Goal: Task Accomplishment & Management: Manage account settings

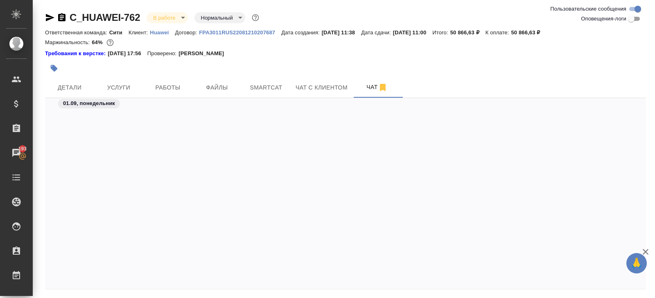
click at [174, 77] on button "Работы" at bounding box center [167, 87] width 49 height 20
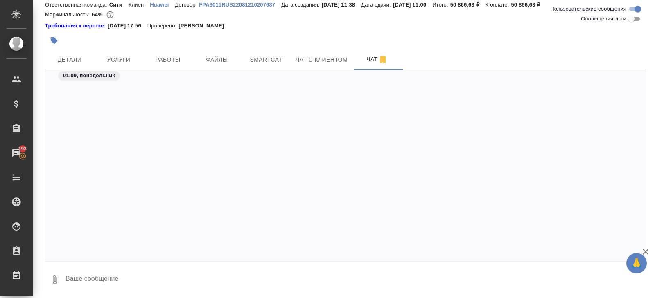
scroll to position [2500, 0]
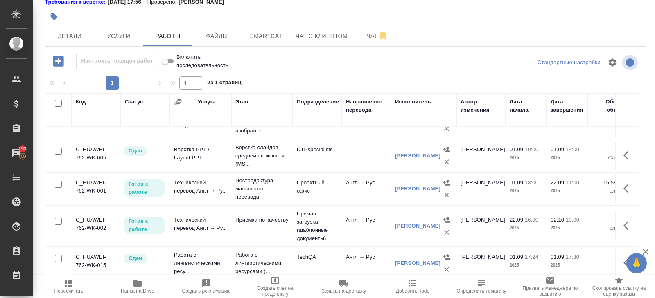
scroll to position [22, 0]
click at [361, 37] on span "Чат" at bounding box center [376, 36] width 39 height 10
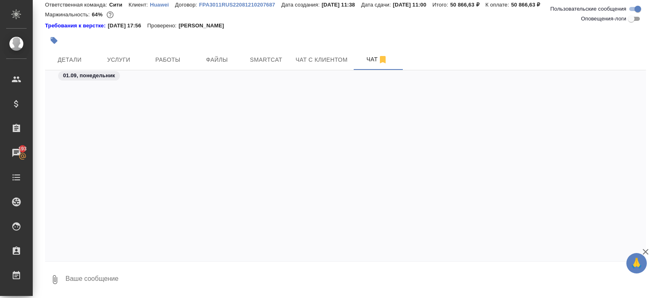
scroll to position [1134, 0]
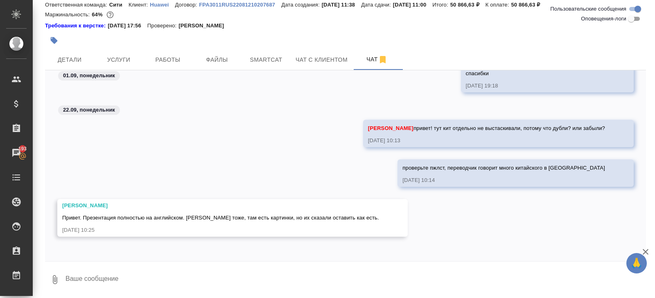
drag, startPoint x: 62, startPoint y: 204, endPoint x: 105, endPoint y: 226, distance: 48.1
click at [105, 227] on div "Малофеева Екатерина Привет. Презентация полностью на английском. Эксель тоже, т…" at bounding box center [220, 218] width 317 height 33
copy div "Малофеева Екатерина Привет. Презентация полностью на английском. Эксель тоже, т…"
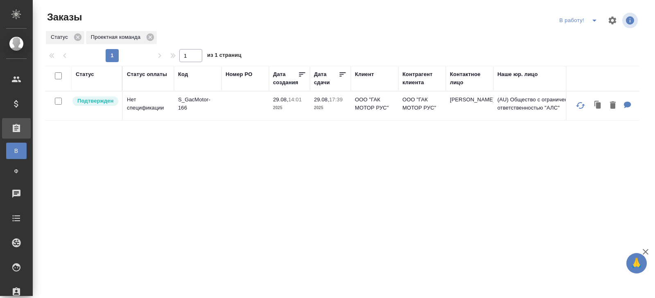
click at [594, 22] on icon "split button" at bounding box center [594, 21] width 10 height 10
click at [586, 35] on li "ПМ" at bounding box center [578, 36] width 45 height 13
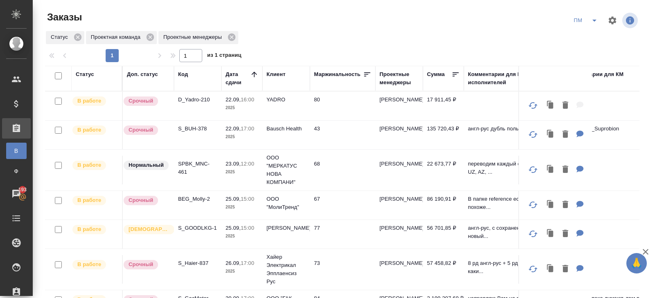
click at [589, 22] on icon "split button" at bounding box center [594, 21] width 10 height 10
click at [589, 35] on li "В работу!" at bounding box center [585, 36] width 41 height 13
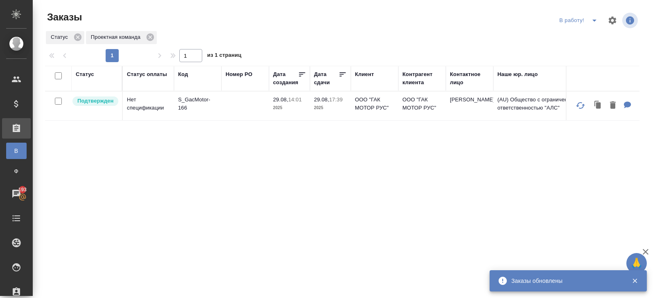
click at [594, 21] on icon "split button" at bounding box center [594, 21] width 4 height 2
click at [588, 37] on li "ПМ" at bounding box center [578, 36] width 45 height 13
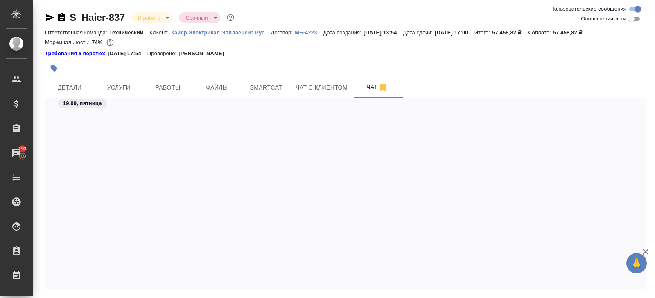
scroll to position [4522, 0]
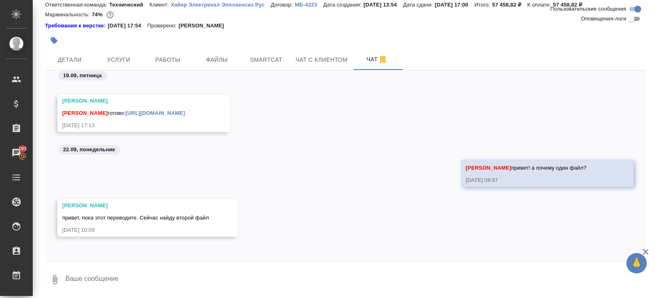
click at [117, 274] on textarea at bounding box center [355, 280] width 581 height 28
type textarea "с Полиной в лс обсудили, пока на паузе второй"
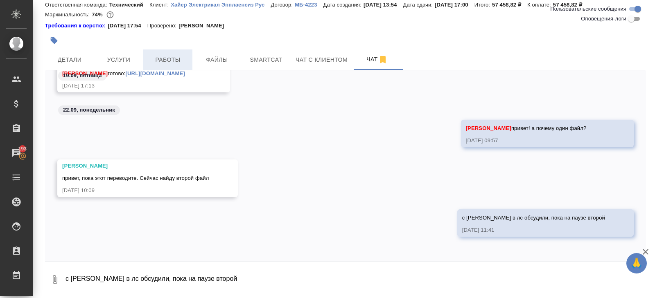
click at [169, 63] on span "Работы" at bounding box center [167, 60] width 39 height 10
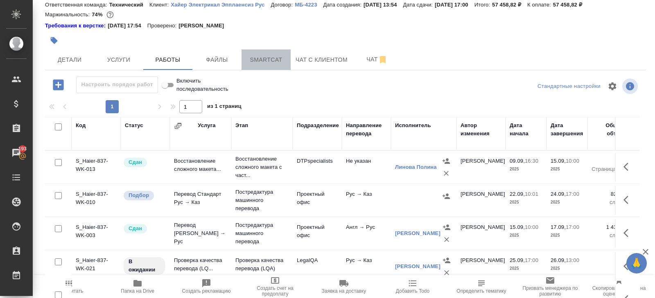
click at [265, 61] on span "Smartcat" at bounding box center [265, 60] width 39 height 10
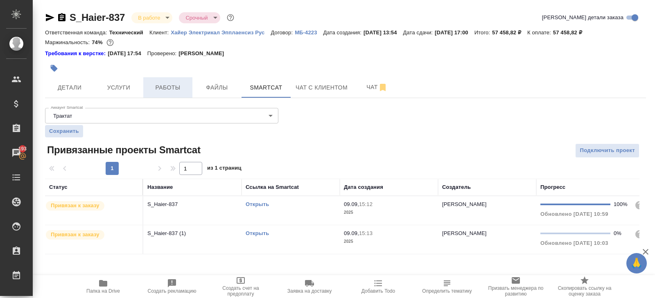
click at [153, 86] on span "Работы" at bounding box center [167, 88] width 39 height 10
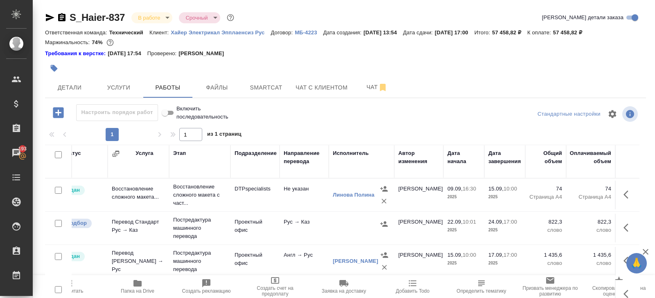
scroll to position [52, 0]
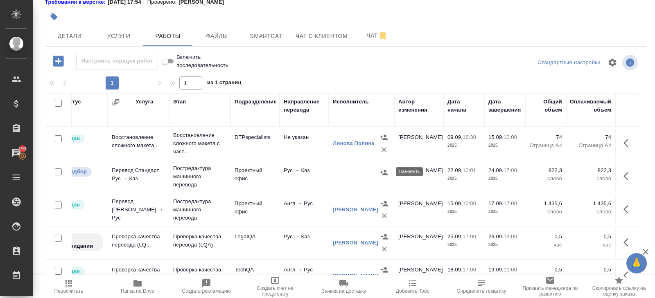
click at [382, 173] on icon "button" at bounding box center [383, 172] width 7 height 5
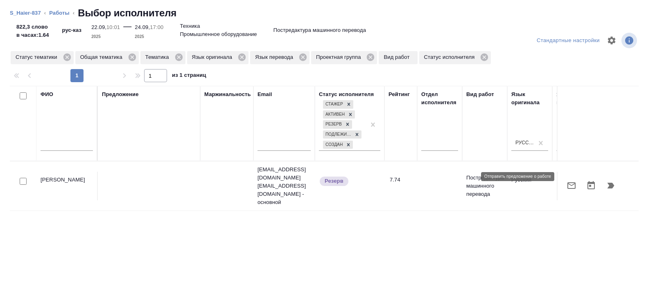
click at [574, 181] on icon "button" at bounding box center [571, 186] width 10 height 10
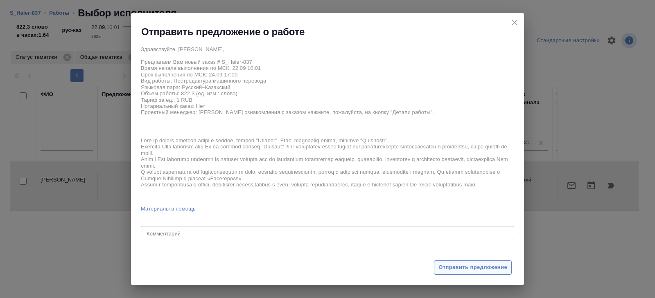
click at [459, 265] on span "Отправить предложение" at bounding box center [472, 267] width 69 height 9
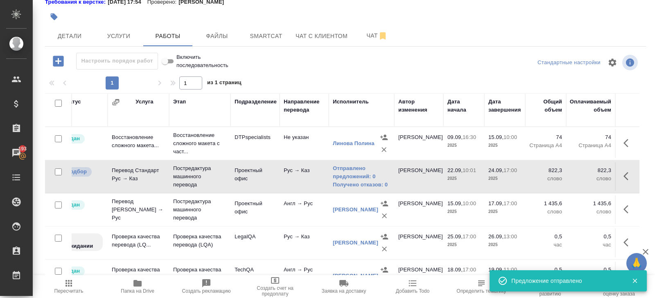
click at [69, 285] on icon "button" at bounding box center [69, 284] width 10 height 10
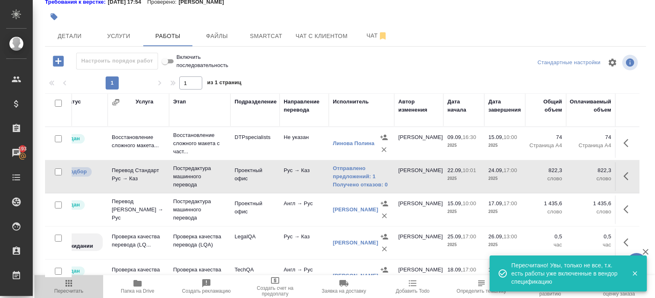
click at [66, 286] on icon "button" at bounding box center [68, 283] width 7 height 7
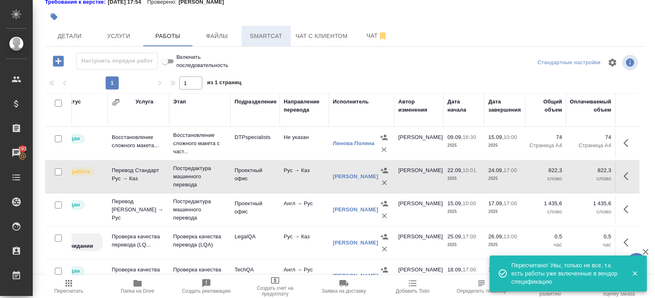
click at [277, 35] on span "Smartcat" at bounding box center [265, 36] width 39 height 10
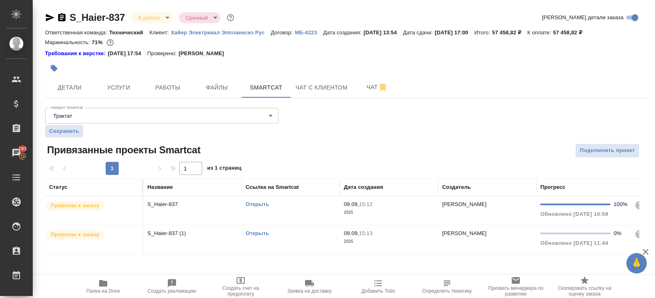
click at [260, 233] on link "Открыть" at bounding box center [256, 233] width 23 height 6
click at [294, 238] on td "Открыть" at bounding box center [290, 239] width 98 height 29
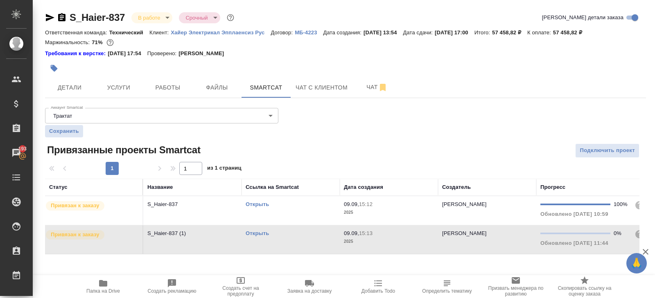
click at [294, 238] on td "Открыть" at bounding box center [290, 239] width 98 height 29
click at [165, 80] on button "Работы" at bounding box center [167, 87] width 49 height 20
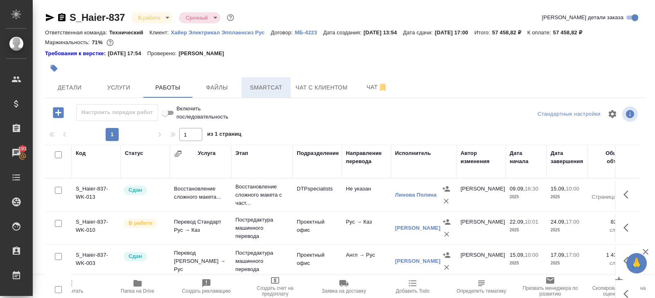
scroll to position [52, 0]
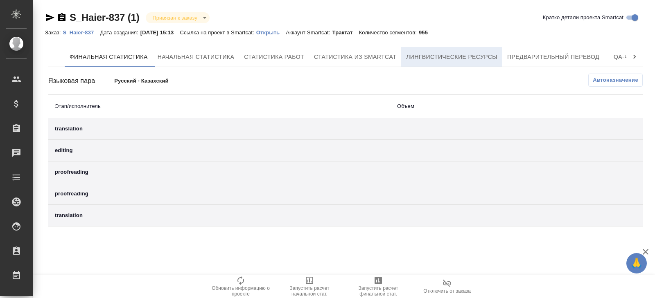
click at [477, 59] on span "Лингвистические ресурсы" at bounding box center [451, 57] width 91 height 10
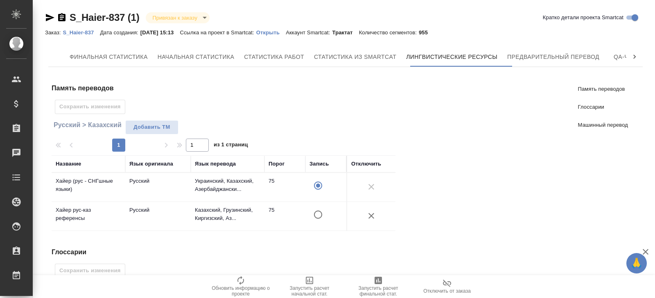
scroll to position [218, 0]
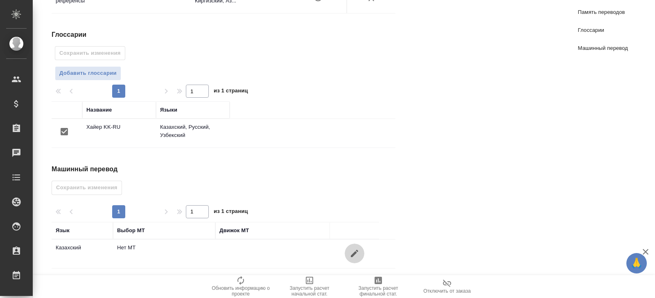
click at [353, 250] on icon "button" at bounding box center [354, 253] width 7 height 7
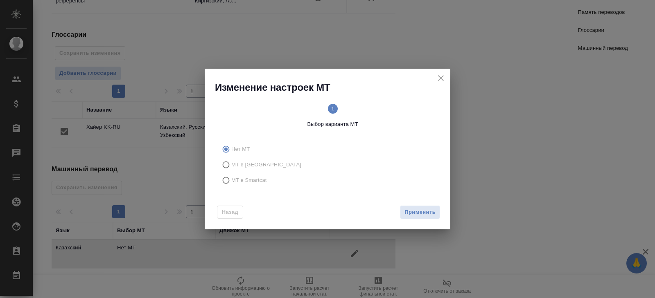
click at [249, 180] on span "МТ в Smartcat" at bounding box center [249, 180] width 36 height 8
click at [231, 180] on input "МТ в Smartcat" at bounding box center [224, 181] width 13 height 16
radio input "true"
click at [424, 214] on span "Вперед" at bounding box center [425, 212] width 20 height 9
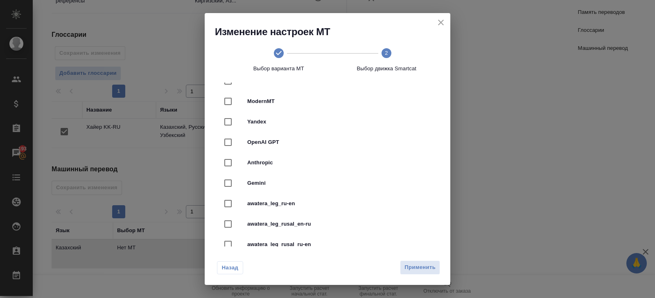
scroll to position [153, 0]
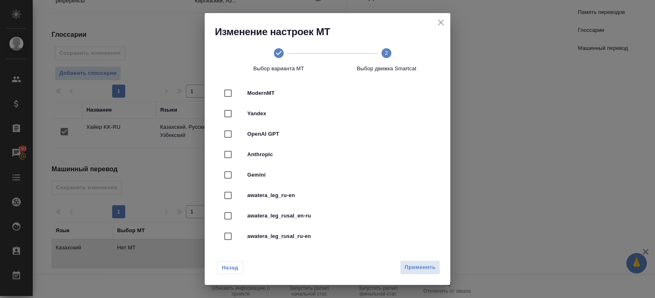
click at [243, 117] on div at bounding box center [235, 113] width 23 height 17
checkbox input "true"
click at [410, 270] on span "Применить" at bounding box center [419, 267] width 31 height 9
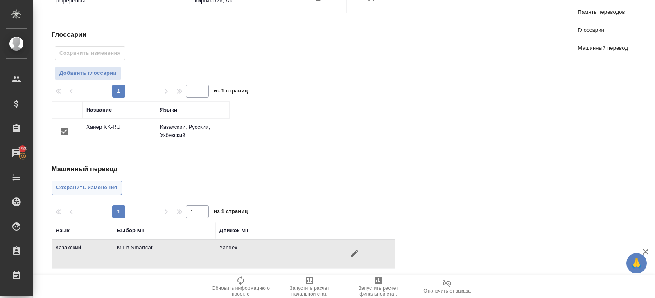
click at [90, 184] on span "Сохранить изменения" at bounding box center [86, 187] width 61 height 9
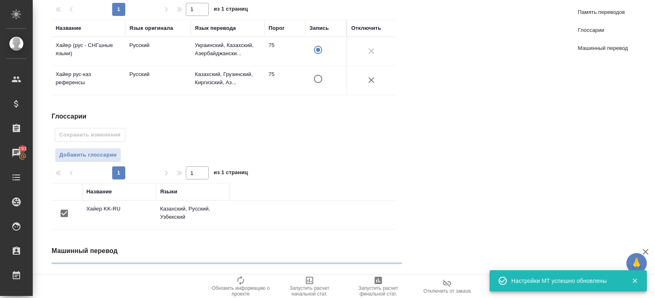
scroll to position [0, 0]
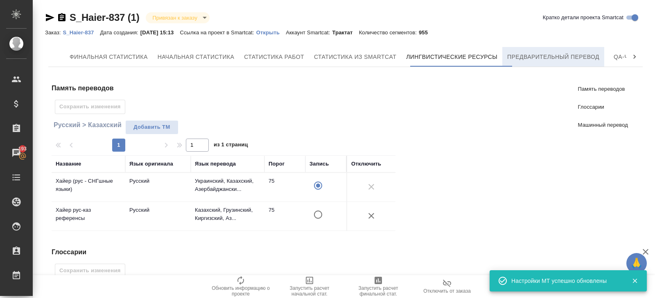
click at [537, 54] on span "Предварительный перевод" at bounding box center [553, 57] width 92 height 10
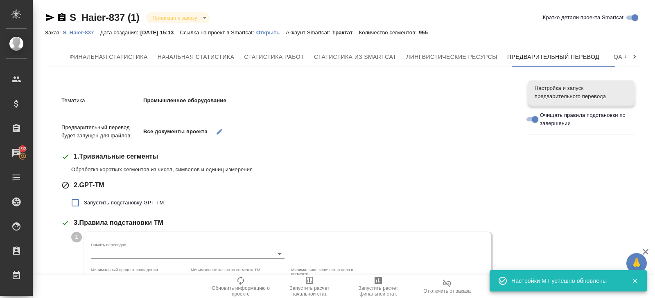
click at [96, 203] on span "Запустить подстановку GPT-TM" at bounding box center [124, 203] width 80 height 8
click at [84, 203] on input "Запустить подстановку GPT-TM" at bounding box center [75, 202] width 17 height 17
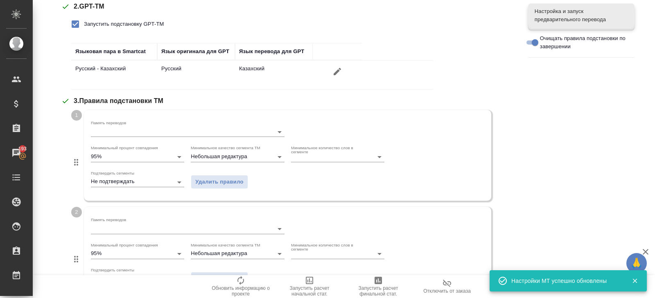
scroll to position [179, 0]
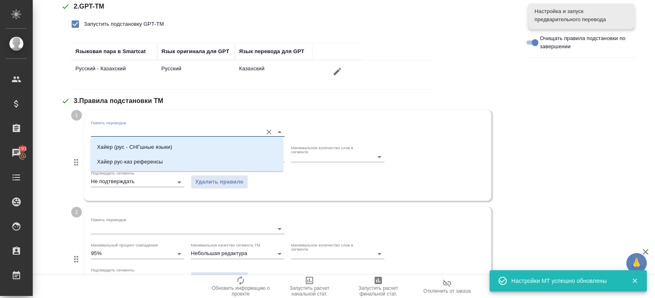
click at [124, 128] on input "Память переводов" at bounding box center [174, 132] width 167 height 10
click at [125, 146] on p "Хайер (рус - СНГшные языки)" at bounding box center [134, 147] width 75 height 8
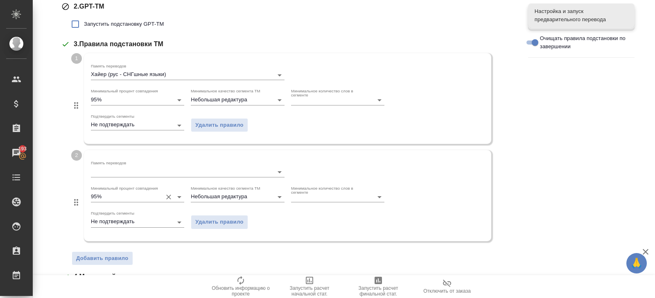
scroll to position [189, 0]
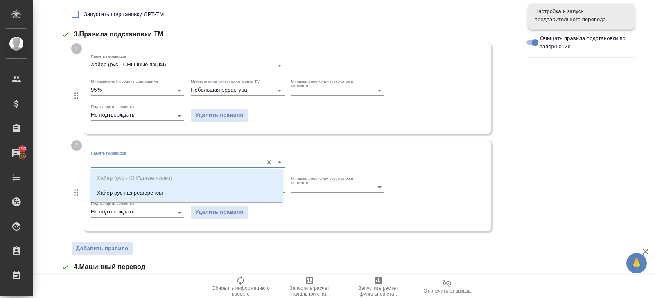
click at [116, 160] on input "Память переводов" at bounding box center [174, 162] width 167 height 10
click at [119, 194] on p "Хайер рус-каз референсы" at bounding box center [130, 193] width 66 height 8
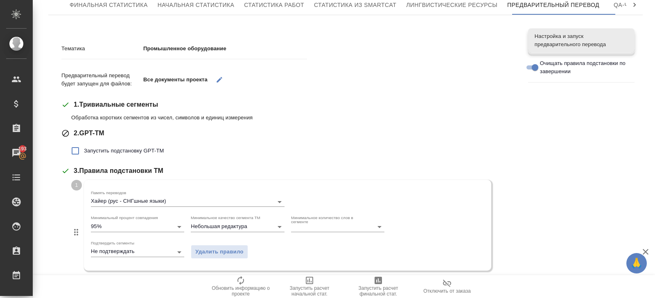
scroll to position [44, 0]
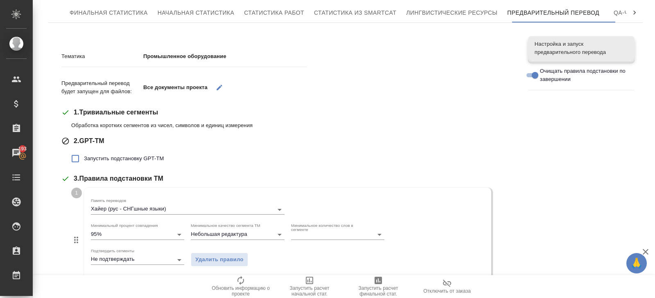
click at [107, 164] on label "Запустить подстановку GPT-TM" at bounding box center [115, 158] width 97 height 17
click at [84, 164] on input "Запустить подстановку GPT-TM" at bounding box center [75, 158] width 17 height 17
checkbox input "true"
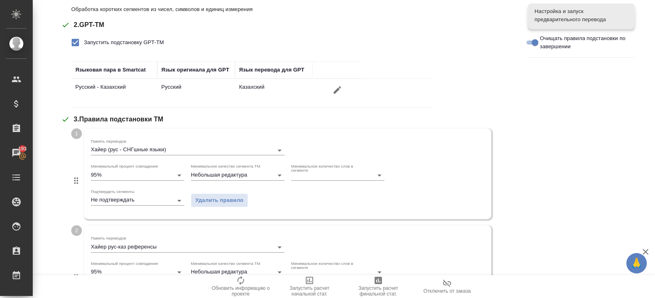
scroll to position [412, 0]
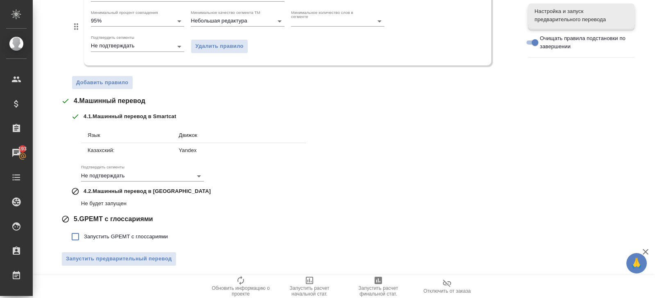
click at [103, 229] on label "Запустить GPEMT с глоссариями" at bounding box center [117, 236] width 101 height 17
click at [84, 229] on input "Запустить GPEMT с глоссариями" at bounding box center [75, 236] width 17 height 17
checkbox input "true"
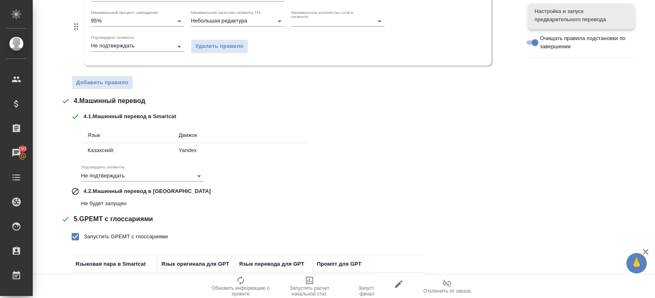
scroll to position [468, 0]
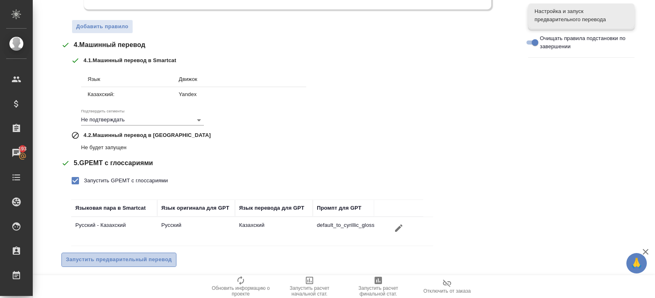
click at [108, 257] on span "Запустить предварительный перевод" at bounding box center [119, 259] width 106 height 9
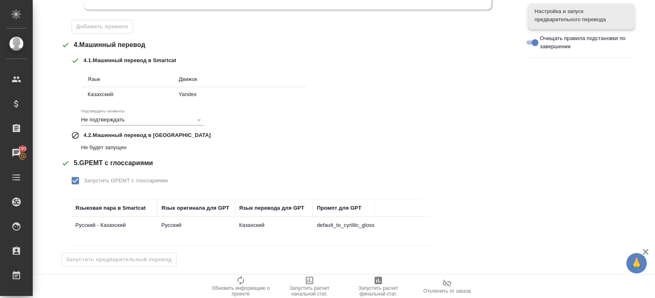
scroll to position [0, 0]
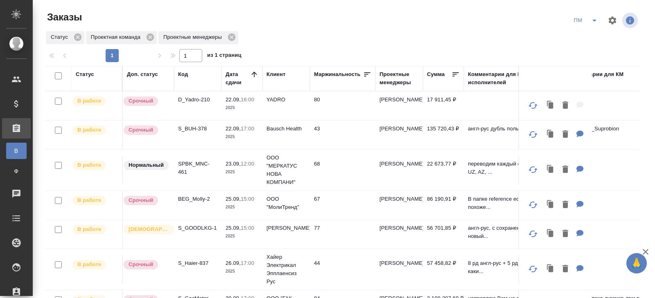
click at [191, 99] on p "D_Yadro-210" at bounding box center [197, 100] width 39 height 8
click at [182, 161] on p "SPBK_MNC-461" at bounding box center [197, 168] width 39 height 16
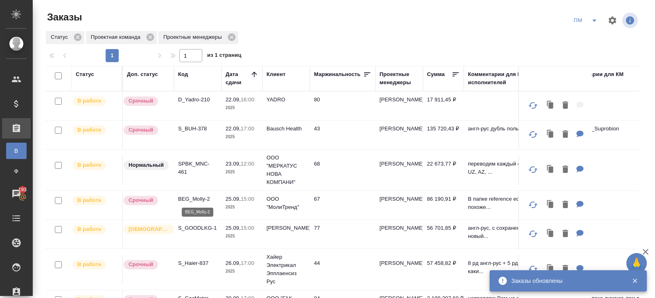
click at [194, 199] on p "BEG_Molly-2" at bounding box center [197, 199] width 39 height 8
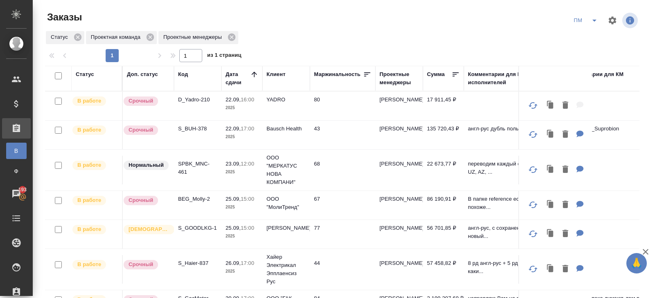
click at [592, 21] on icon "split button" at bounding box center [594, 21] width 10 height 10
click at [589, 34] on li "В работу!" at bounding box center [585, 36] width 41 height 13
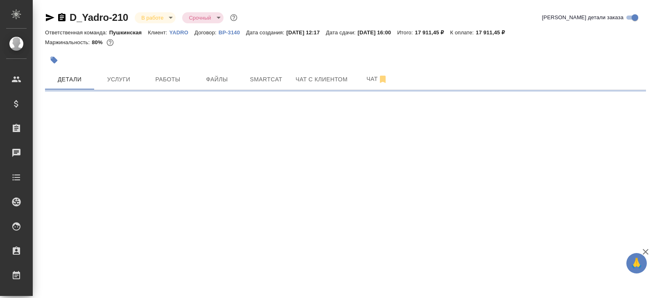
select select "RU"
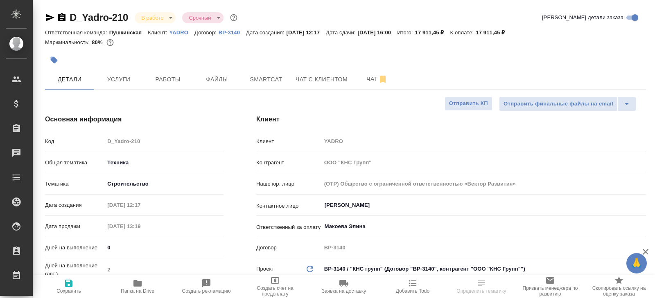
click at [178, 82] on span "Работы" at bounding box center [167, 79] width 39 height 10
type textarea "x"
click at [362, 85] on button "Чат" at bounding box center [376, 79] width 49 height 20
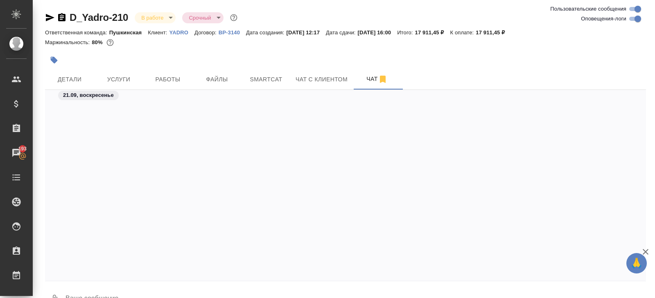
scroll to position [3041, 0]
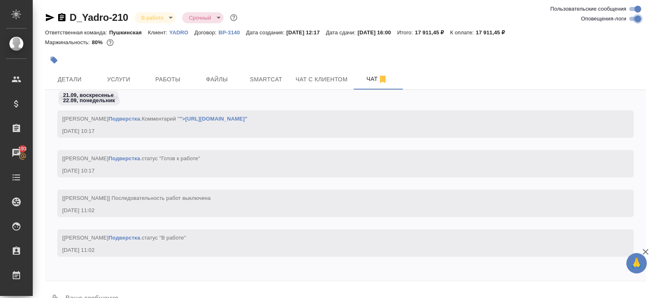
click at [634, 19] on input "Оповещения-логи" at bounding box center [637, 19] width 29 height 10
checkbox input "false"
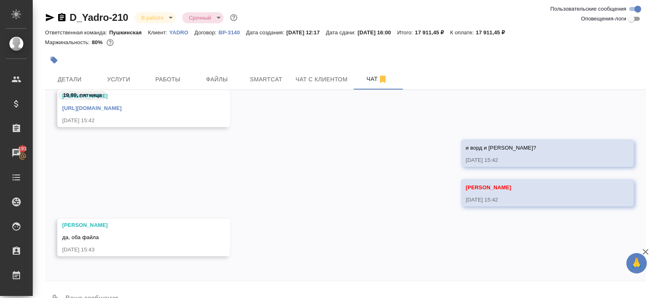
scroll to position [20, 0]
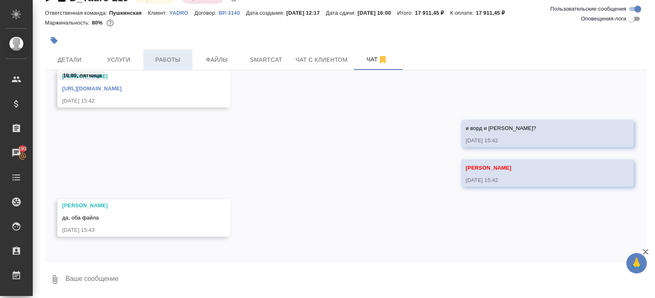
click at [168, 58] on span "Работы" at bounding box center [167, 60] width 39 height 10
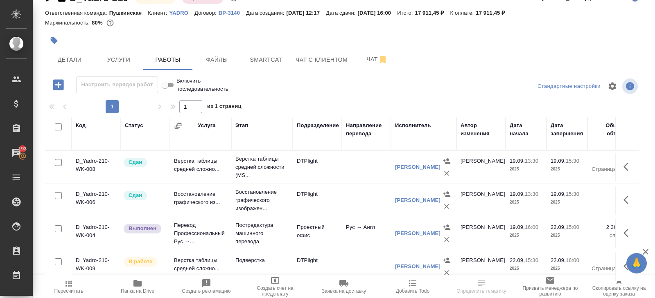
scroll to position [43, 0]
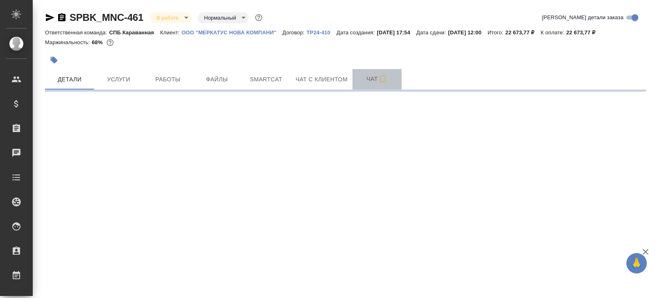
click at [358, 85] on button "Чат" at bounding box center [376, 79] width 49 height 20
select select "RU"
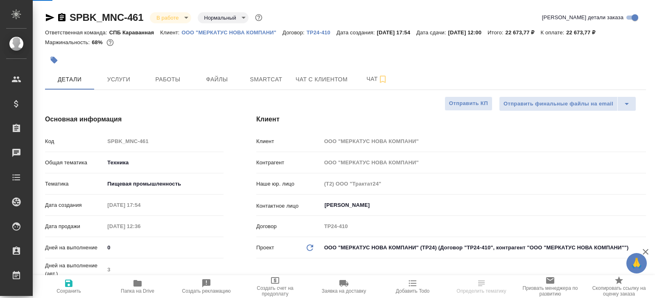
type textarea "x"
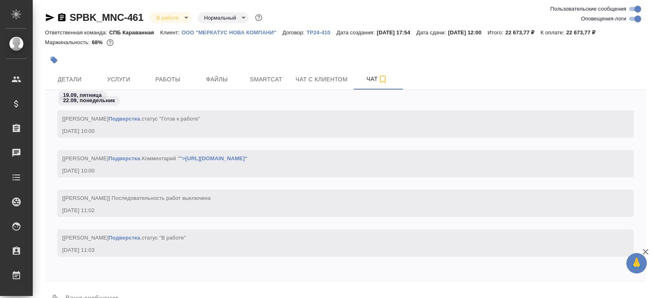
scroll to position [5058, 0]
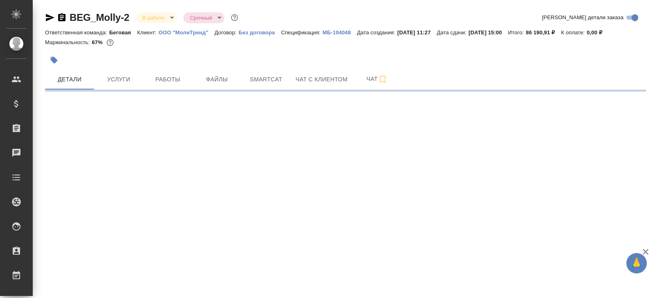
select select "RU"
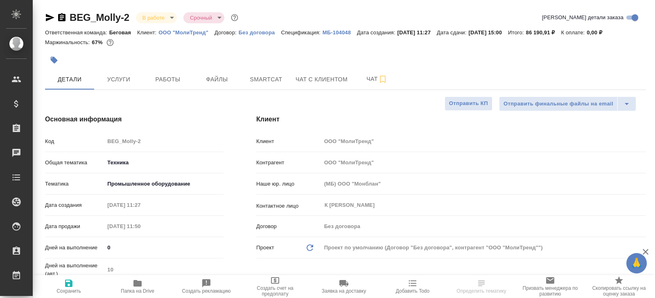
click at [166, 77] on span "Работы" at bounding box center [167, 79] width 39 height 10
type textarea "x"
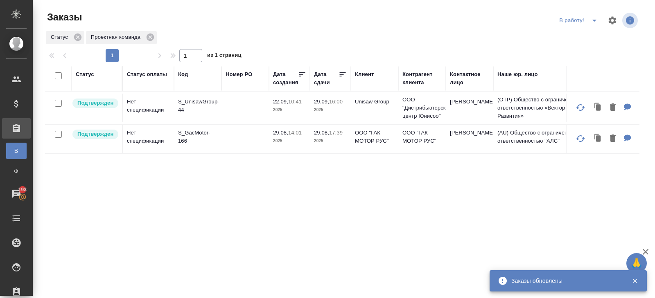
click at [185, 106] on p "S_UnisawGroup-44" at bounding box center [197, 106] width 39 height 16
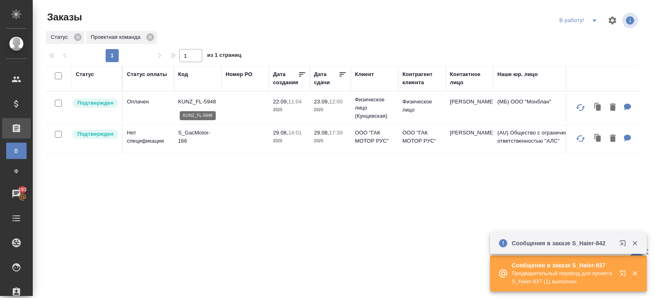
click at [187, 103] on p "KUNZ_FL-5948" at bounding box center [197, 102] width 39 height 8
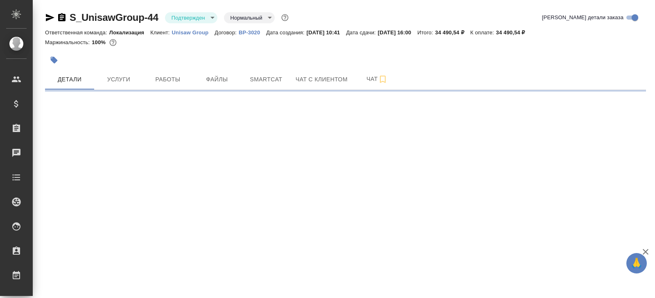
select select "RU"
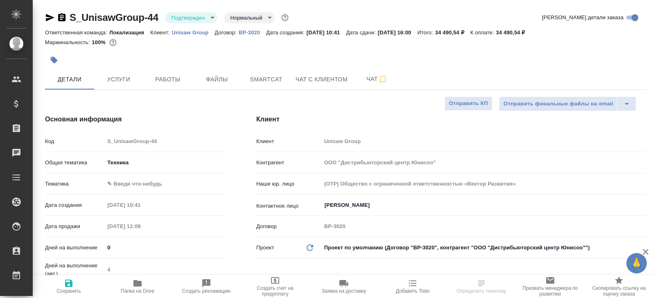
type textarea "x"
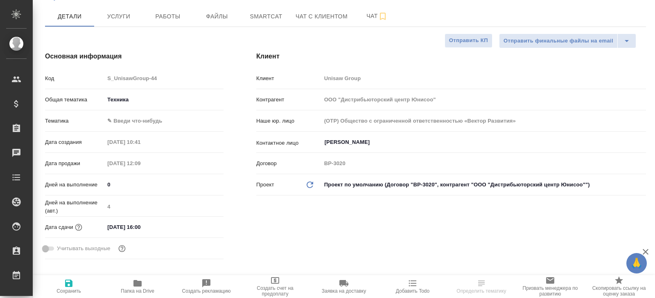
type textarea "x"
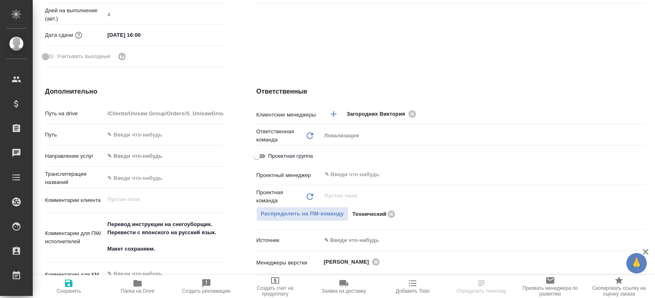
scroll to position [308, 0]
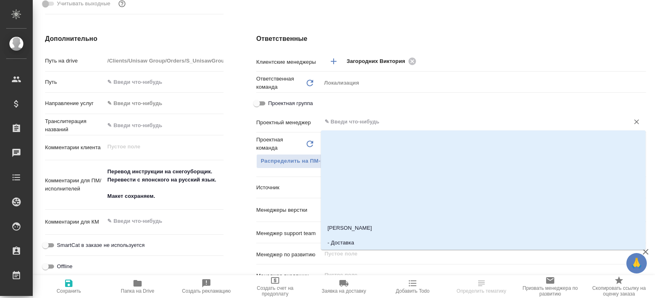
click at [377, 120] on input "text" at bounding box center [470, 122] width 292 height 10
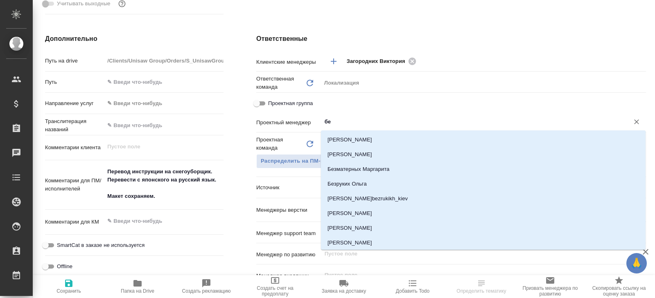
type input "бел"
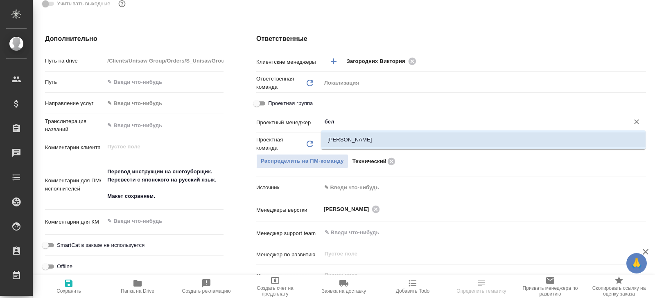
click at [376, 139] on li "[PERSON_NAME]" at bounding box center [483, 140] width 324 height 15
type textarea "x"
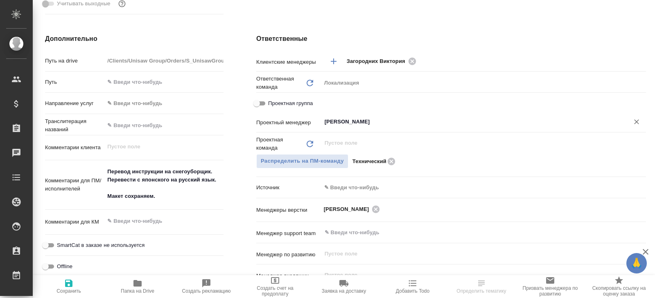
type input "[PERSON_NAME]"
click at [65, 286] on icon "button" at bounding box center [69, 284] width 10 height 10
type textarea "x"
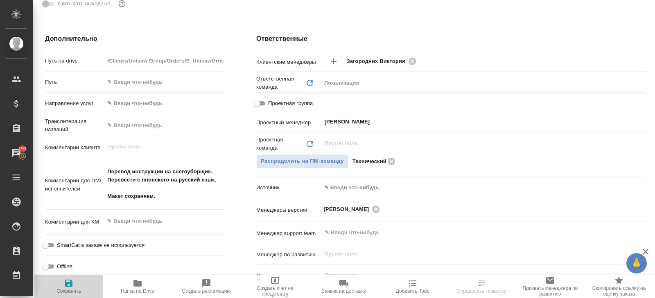
type textarea "x"
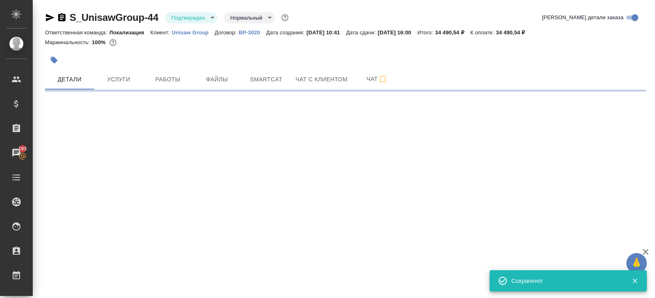
scroll to position [0, 0]
select select "RU"
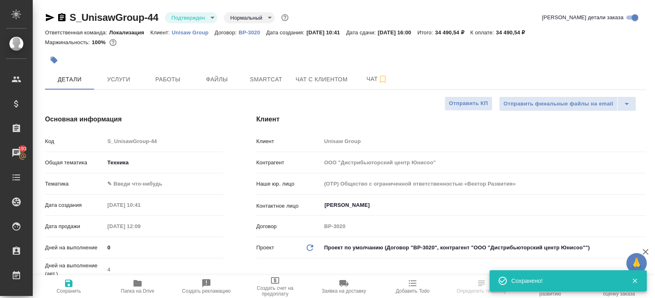
type textarea "x"
click at [172, 23] on div "S_UnisawGroup-44 Подтвержден confirmed Нормальный normal" at bounding box center [167, 17] width 245 height 13
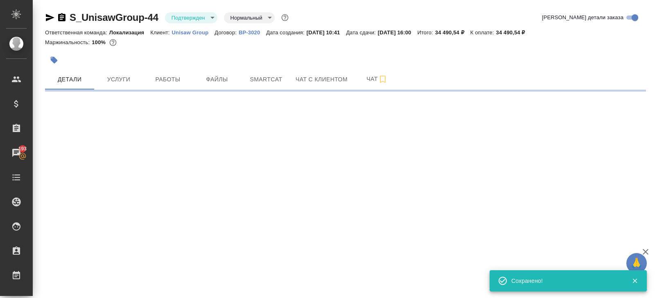
click at [174, 21] on body "🙏 .cls-1 fill:#fff; AWATERA Belyakova Yulia Клиенты Спецификации Заказы 193 Чат…" at bounding box center [327, 149] width 655 height 298
select select "RU"
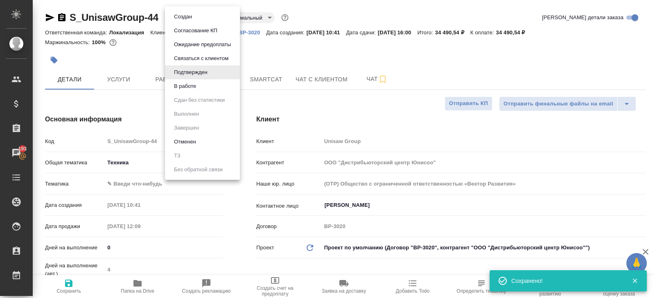
type textarea "x"
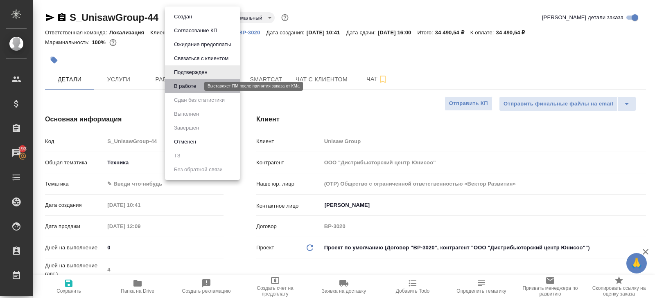
click at [180, 86] on button "В работе" at bounding box center [184, 86] width 27 height 9
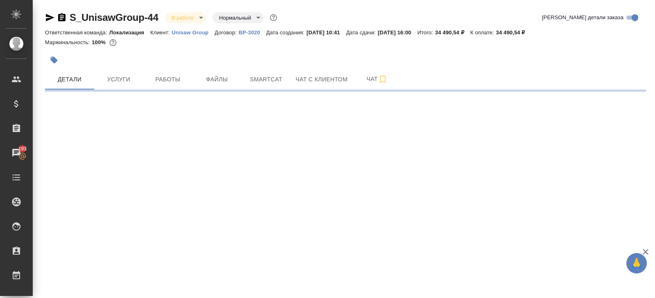
select select "RU"
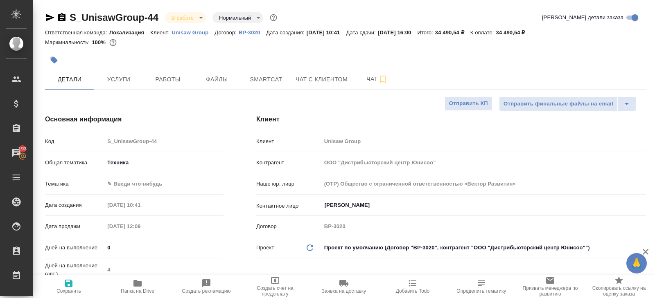
type textarea "x"
click at [133, 186] on body "🙏 .cls-1 fill:#fff; AWATERA Belyakova Yulia Клиенты Спецификации Заказы 193 Чат…" at bounding box center [327, 149] width 655 height 298
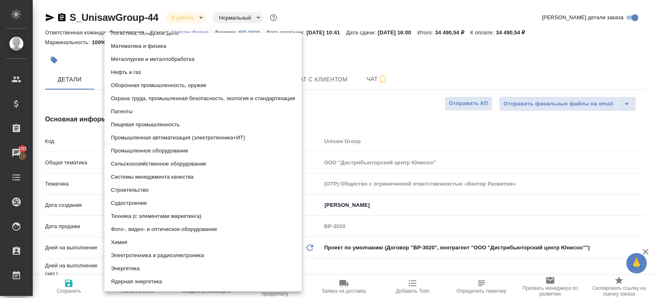
scroll to position [101, 0]
click at [138, 155] on li "Промышленное оборудование" at bounding box center [202, 151] width 197 height 13
type input "5f647205b73bc97568ca66bc"
type textarea "x"
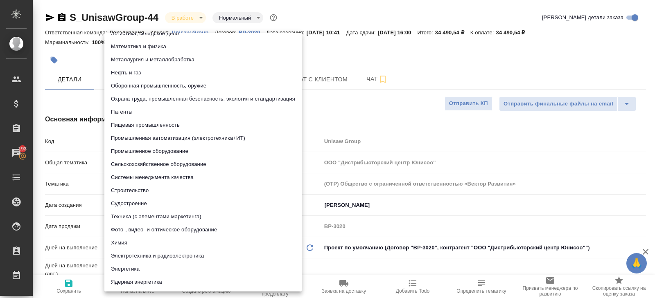
type textarea "x"
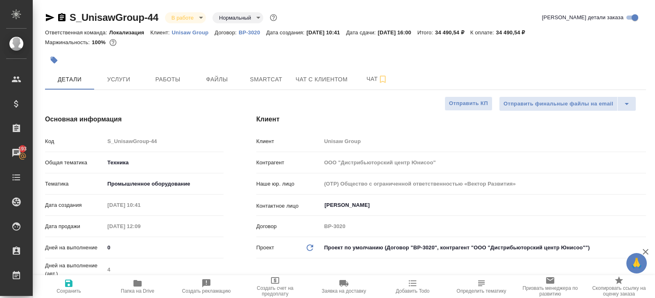
click at [72, 281] on icon "button" at bounding box center [68, 283] width 7 height 7
type textarea "x"
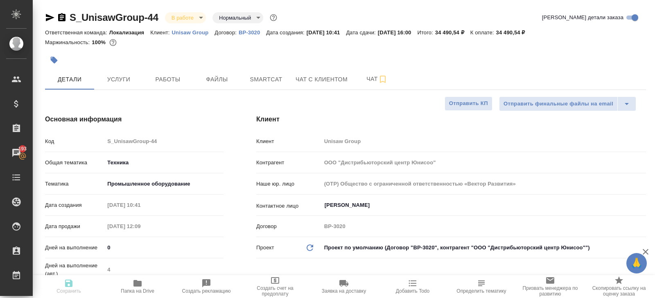
type textarea "x"
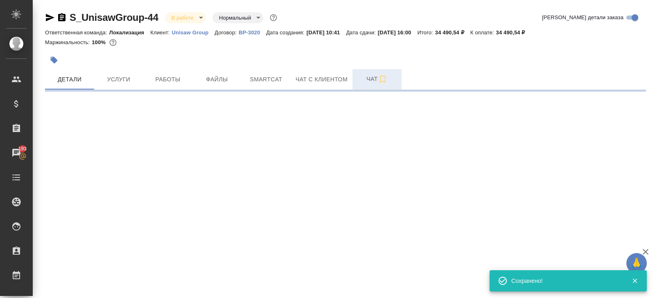
select select "RU"
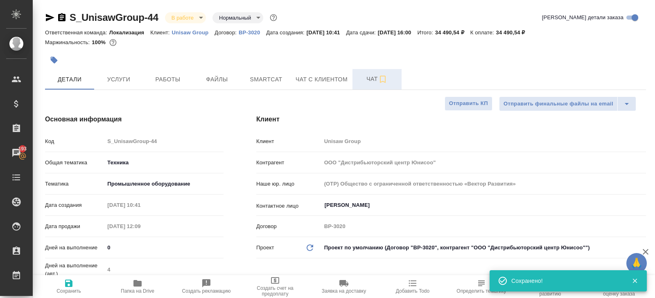
type textarea "x"
click at [384, 80] on icon "button" at bounding box center [383, 79] width 10 height 10
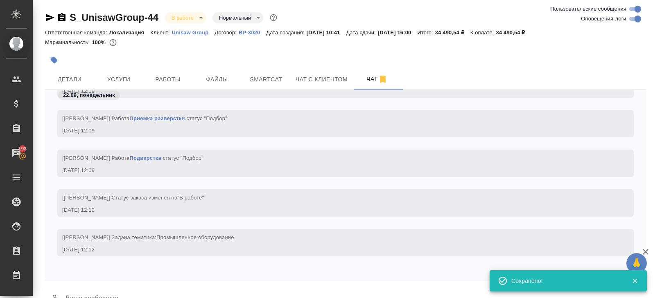
click at [628, 18] on input "Оповещения-логи" at bounding box center [637, 19] width 29 height 10
checkbox input "false"
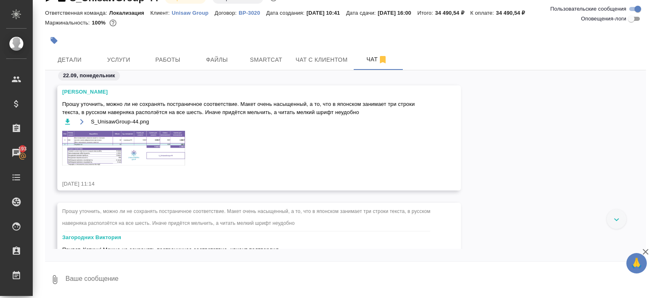
click at [116, 142] on img at bounding box center [123, 148] width 123 height 35
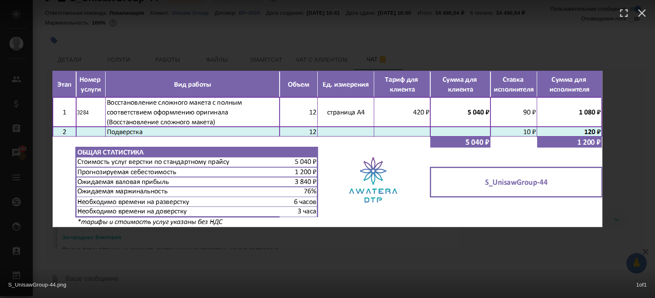
click at [128, 235] on div "S_UnisawGroup-44.png 1 of 1" at bounding box center [327, 149] width 655 height 298
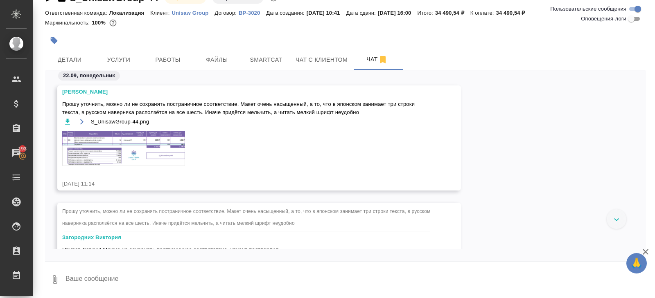
click at [119, 146] on img at bounding box center [123, 148] width 123 height 35
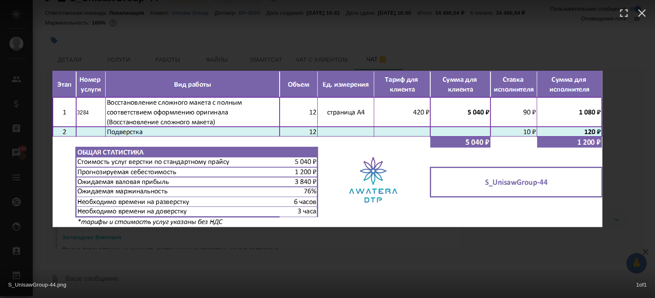
click at [141, 270] on div "S_UnisawGroup-44.png 1 of 1" at bounding box center [327, 283] width 655 height 30
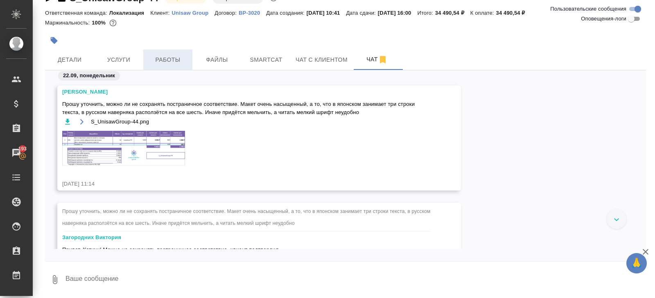
click at [167, 64] on span "Работы" at bounding box center [167, 60] width 39 height 10
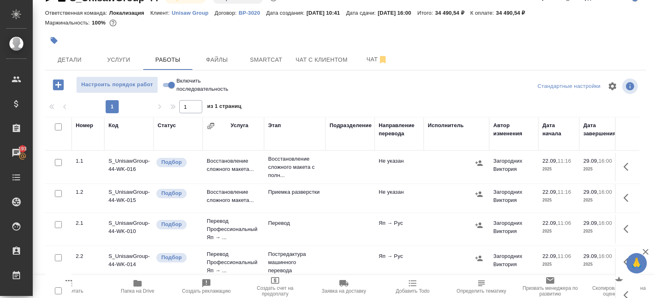
scroll to position [43, 0]
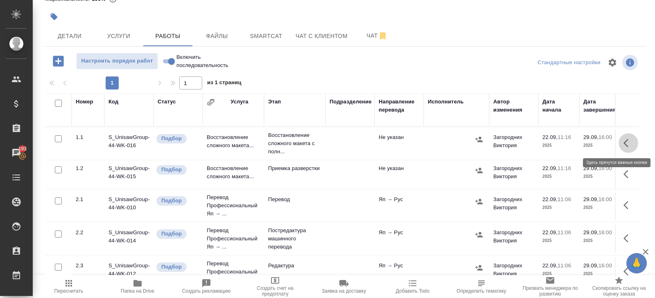
click at [629, 140] on icon "button" at bounding box center [628, 143] width 10 height 10
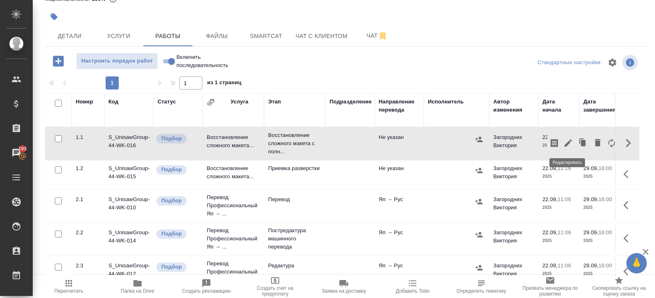
click at [569, 140] on icon "button" at bounding box center [568, 143] width 10 height 10
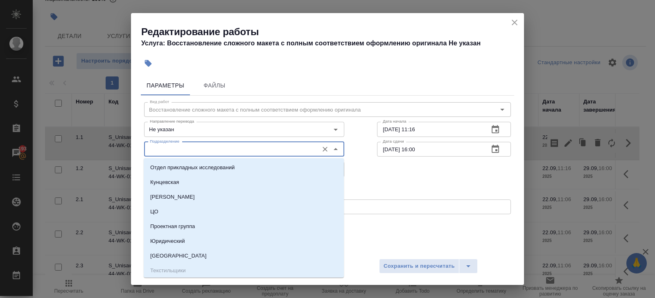
click at [167, 151] on input "Подразделение" at bounding box center [230, 149] width 168 height 10
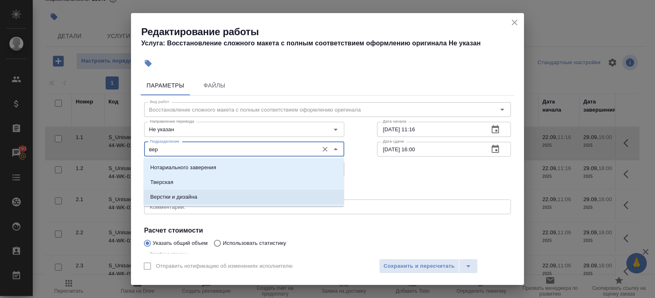
click at [157, 197] on p "Верстки и дизайна" at bounding box center [173, 197] width 47 height 8
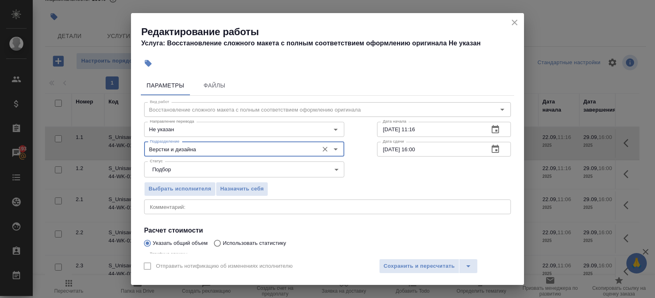
scroll to position [87, 0]
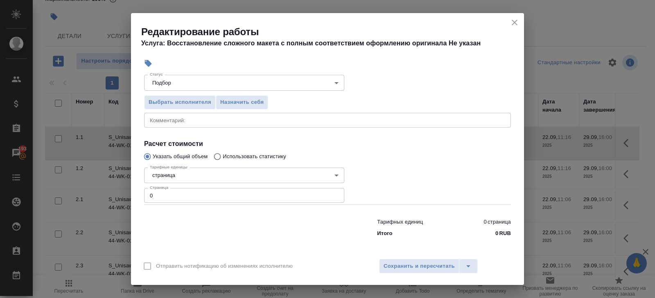
type input "Верстки и дизайна"
drag, startPoint x: 131, startPoint y: 196, endPoint x: 89, endPoint y: 192, distance: 41.9
click at [92, 193] on div "Редактирование работы Услуга: Восстановление сложного макета с полным соответст…" at bounding box center [327, 149] width 655 height 298
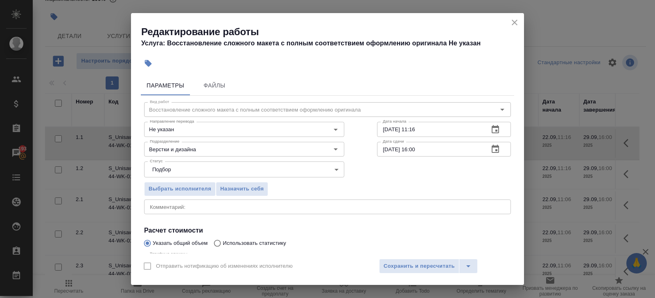
type input "12"
click at [498, 127] on icon "button" at bounding box center [494, 129] width 7 height 8
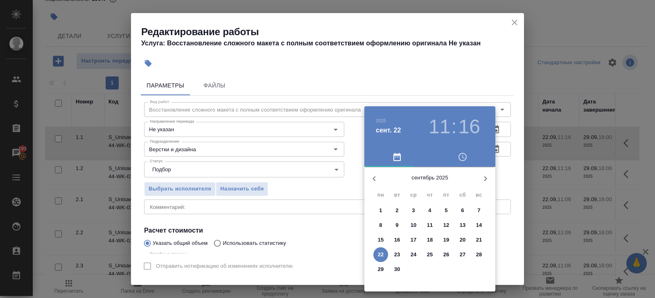
click at [381, 256] on p "22" at bounding box center [381, 255] width 6 height 8
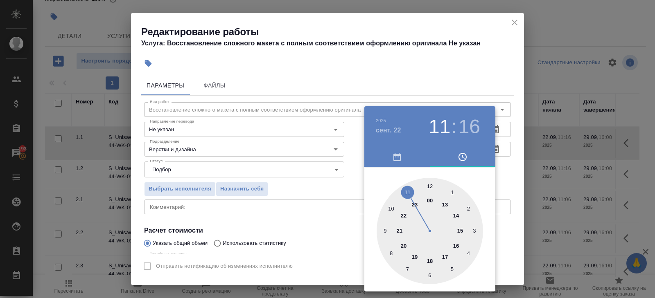
click at [432, 186] on div at bounding box center [429, 231] width 106 height 106
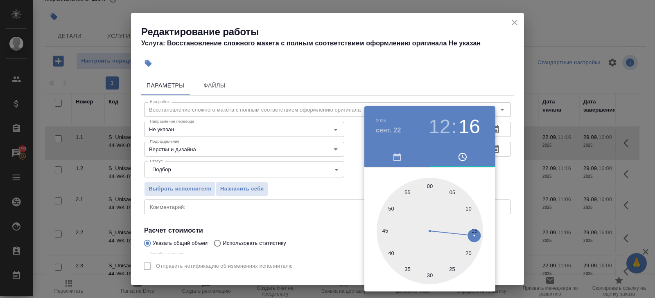
type input "22.09.2025 12:00"
click at [429, 187] on div at bounding box center [429, 231] width 106 height 106
click at [507, 149] on div at bounding box center [327, 149] width 655 height 298
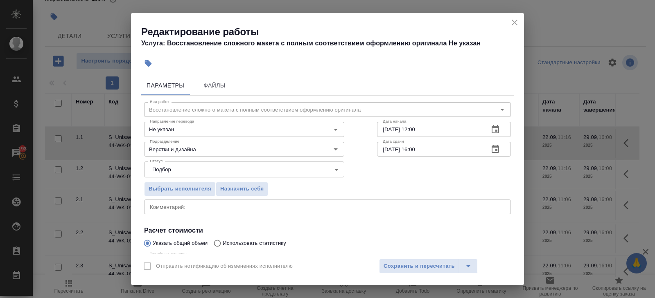
click at [493, 152] on icon "button" at bounding box center [494, 149] width 7 height 8
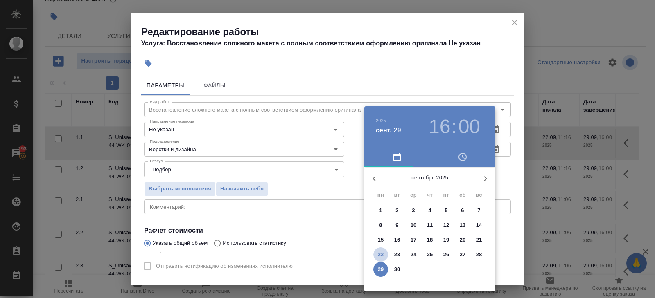
click at [379, 254] on p "22" at bounding box center [381, 255] width 6 height 8
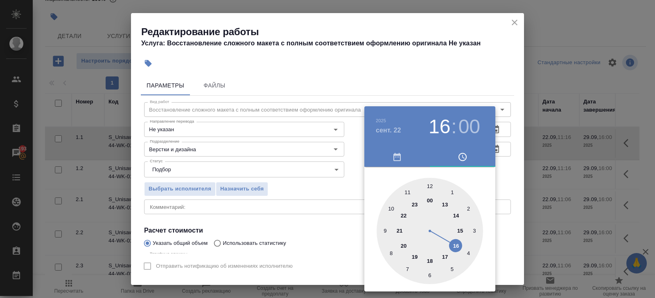
click at [430, 259] on div at bounding box center [429, 231] width 106 height 106
click at [270, 228] on div at bounding box center [327, 149] width 655 height 298
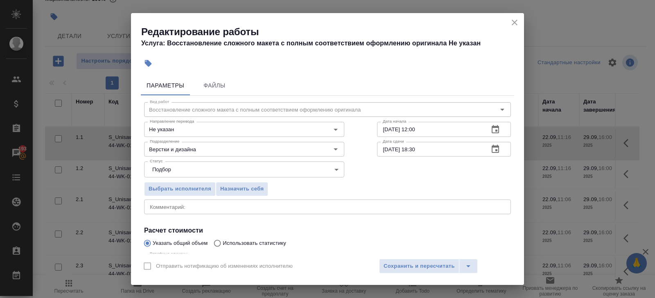
click at [505, 149] on div "22.09.2025 18:30 Дата сдачи" at bounding box center [444, 149] width 134 height 15
click at [494, 148] on icon "button" at bounding box center [495, 149] width 10 height 10
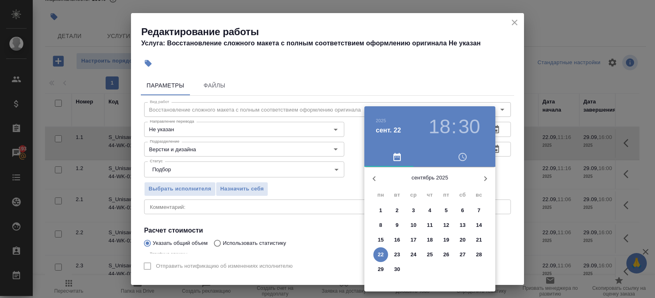
click at [382, 253] on p "22" at bounding box center [381, 255] width 6 height 8
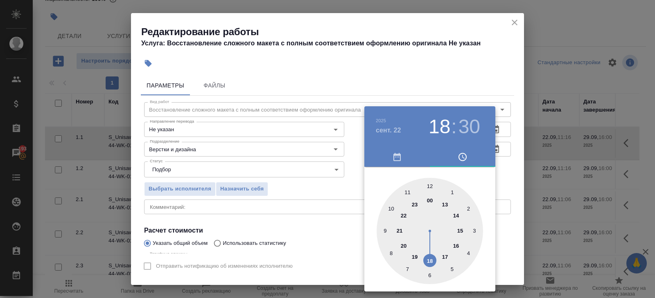
drag, startPoint x: 431, startPoint y: 263, endPoint x: 431, endPoint y: 258, distance: 4.5
click at [431, 263] on div at bounding box center [429, 231] width 106 height 106
type input "22.09.2025 18:00"
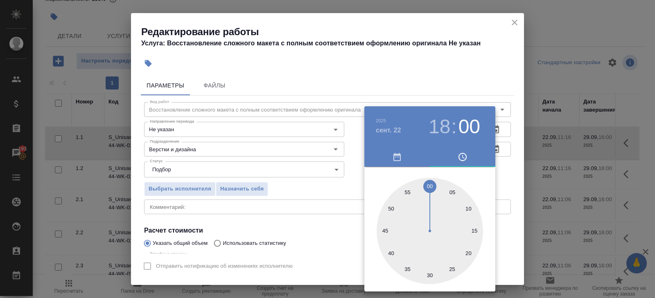
click at [430, 187] on div at bounding box center [429, 231] width 106 height 106
click at [328, 203] on div at bounding box center [327, 149] width 655 height 298
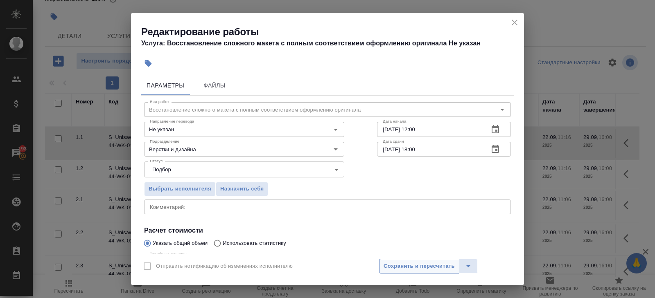
click at [388, 266] on span "Сохранить и пересчитать" at bounding box center [418, 266] width 71 height 9
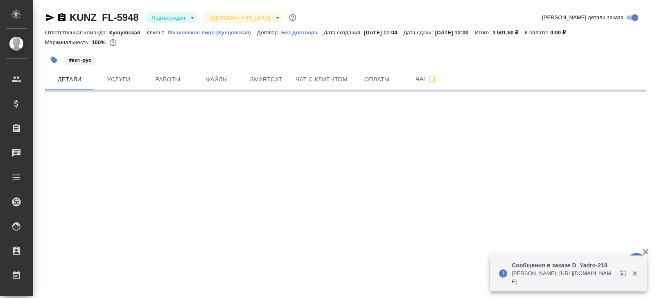
select select "RU"
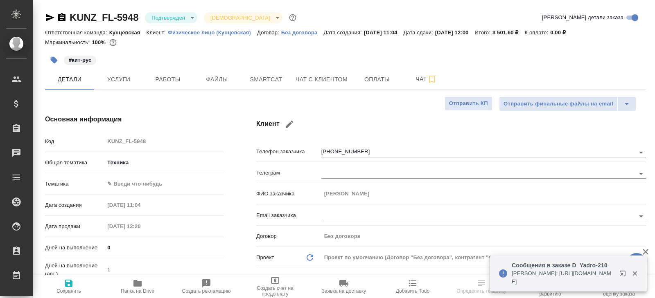
type textarea "x"
click at [619, 276] on icon "button" at bounding box center [624, 275] width 10 height 10
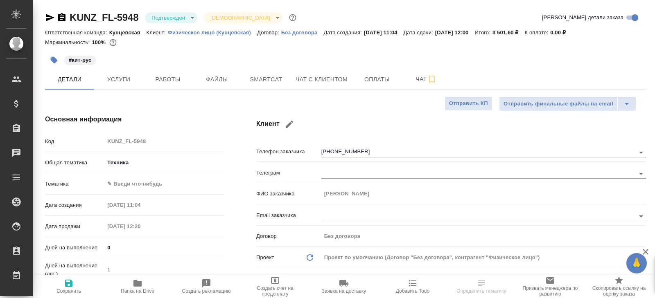
type textarea "x"
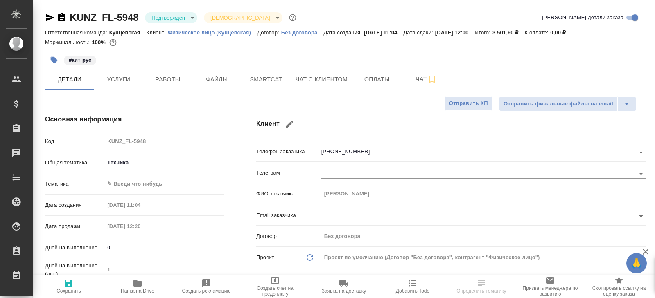
type textarea "x"
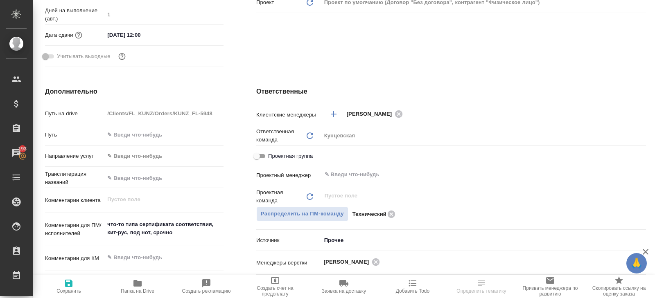
scroll to position [257, 0]
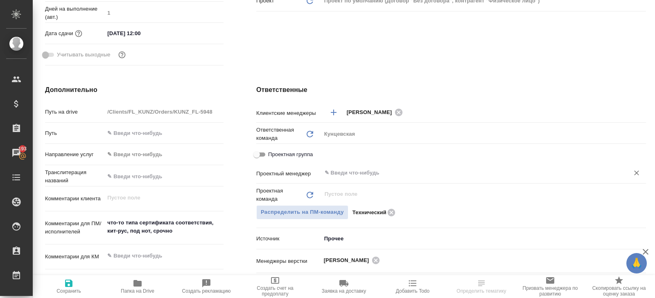
click at [337, 172] on input "text" at bounding box center [470, 173] width 292 height 10
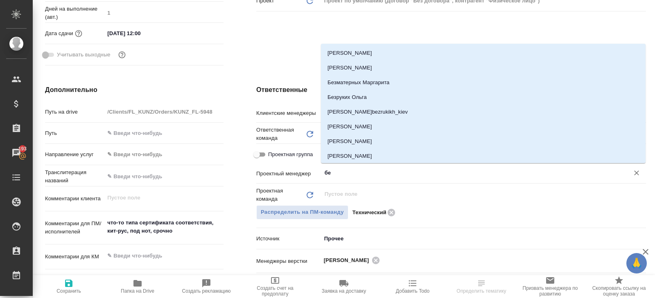
type input "бел"
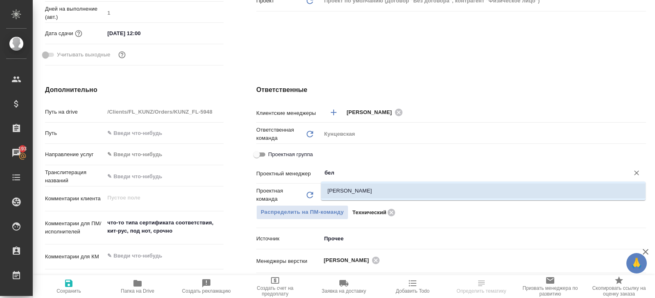
click at [338, 193] on li "[PERSON_NAME]" at bounding box center [483, 191] width 324 height 15
type textarea "x"
type input "[PERSON_NAME]"
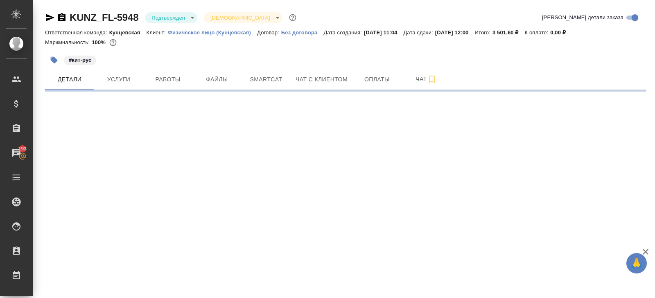
scroll to position [0, 0]
click at [66, 285] on div ".cls-1 fill:#fff; AWATERA [PERSON_NAME] Спецификации Заказы 193 Чаты Todo Проек…" at bounding box center [327, 149] width 655 height 298
select select "RU"
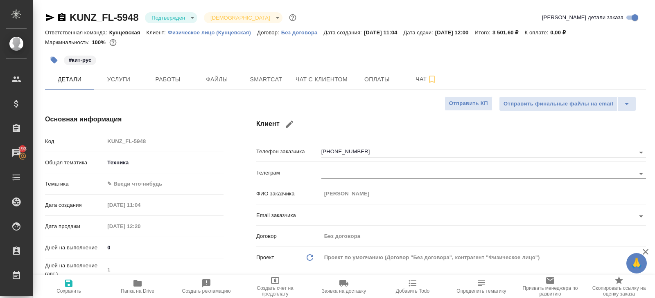
type textarea "x"
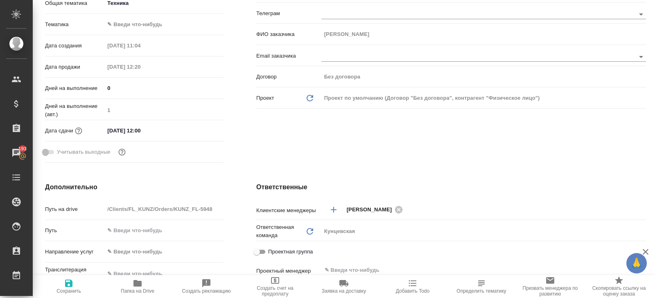
scroll to position [179, 0]
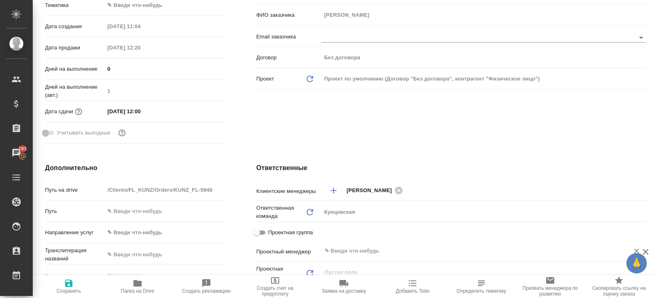
click at [368, 244] on div "​" at bounding box center [483, 251] width 324 height 15
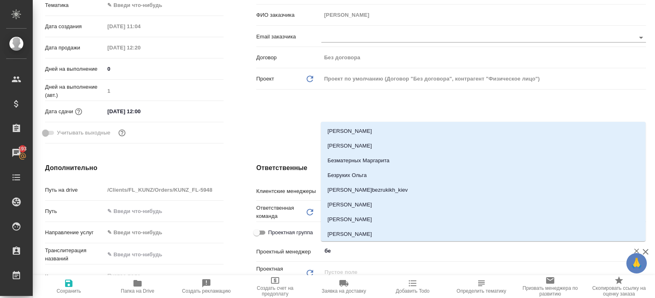
type input "бел"
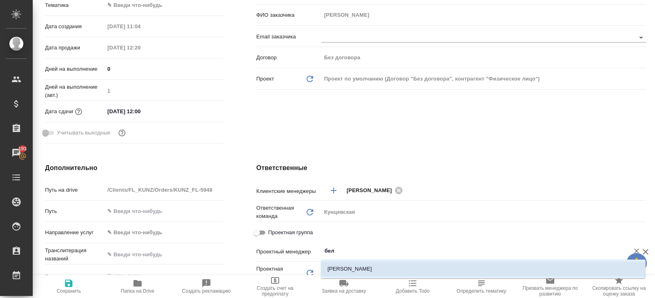
click at [355, 267] on li "[PERSON_NAME]" at bounding box center [483, 269] width 324 height 15
type textarea "x"
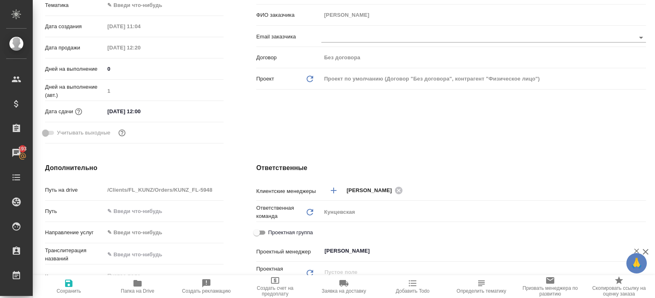
type input "Белякова Юлия"
click at [70, 285] on icon "button" at bounding box center [69, 284] width 10 height 10
type textarea "x"
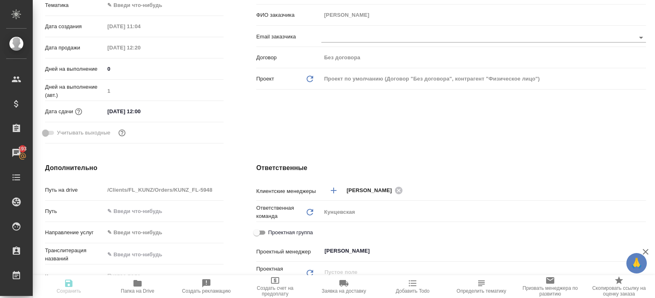
type textarea "x"
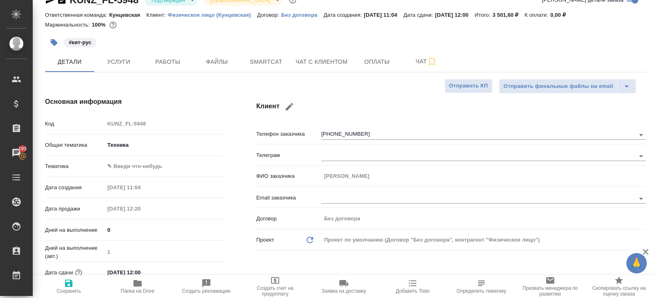
scroll to position [0, 0]
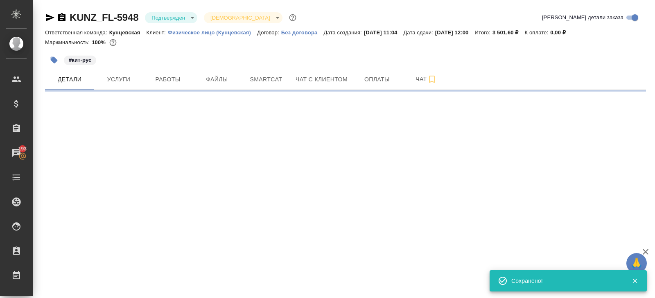
click at [169, 24] on div "KUNZ_FL-5948 Подтвержден confirmed Святая троица holyTrinity" at bounding box center [171, 17] width 253 height 13
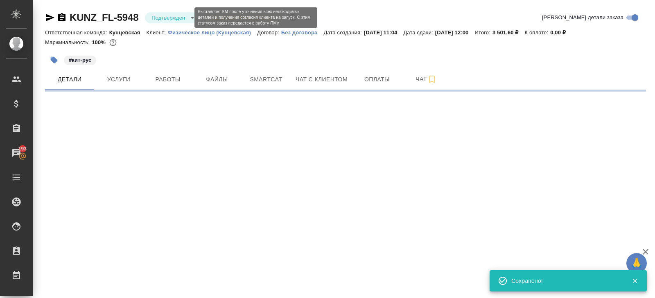
select select "RU"
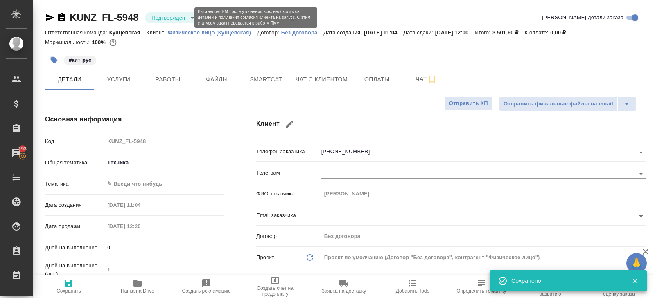
type textarea "x"
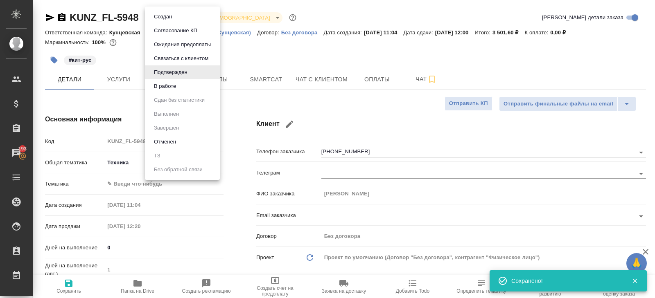
click at [168, 20] on body "🙏 .cls-1 fill:#fff; AWATERA Belyakova Yulia Клиенты Спецификации Заказы 193 Чат…" at bounding box center [327, 149] width 655 height 298
click at [163, 92] on li "В работе" at bounding box center [182, 86] width 75 height 14
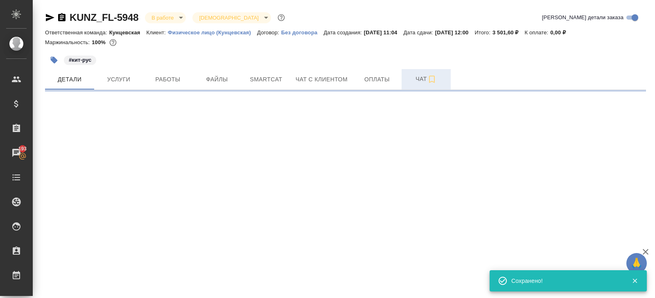
click at [426, 75] on span "Чат" at bounding box center [425, 79] width 39 height 10
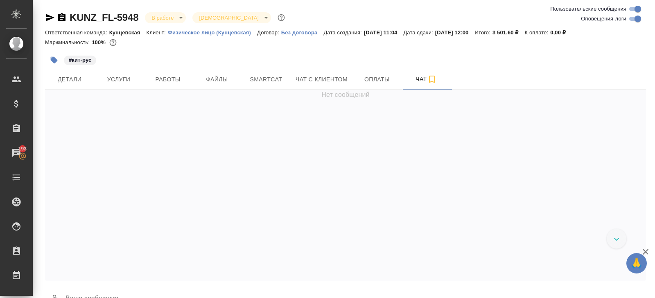
scroll to position [630, 0]
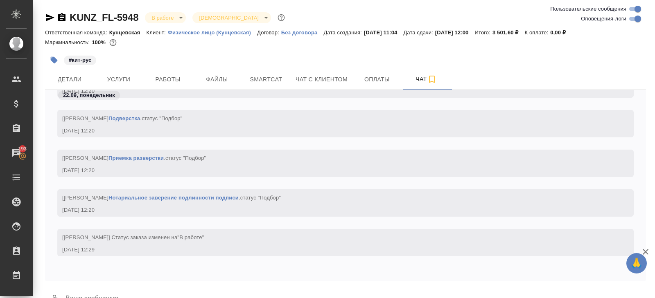
click at [635, 19] on input "Оповещения-логи" at bounding box center [637, 19] width 29 height 10
checkbox input "false"
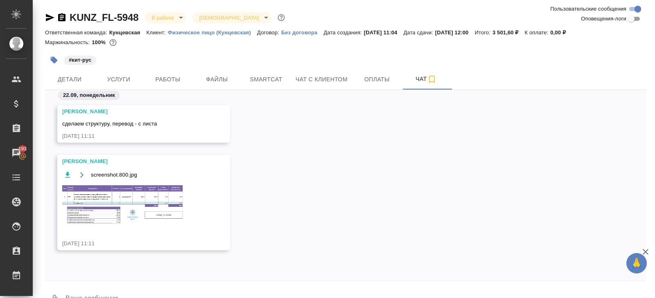
click at [129, 193] on img at bounding box center [123, 204] width 123 height 41
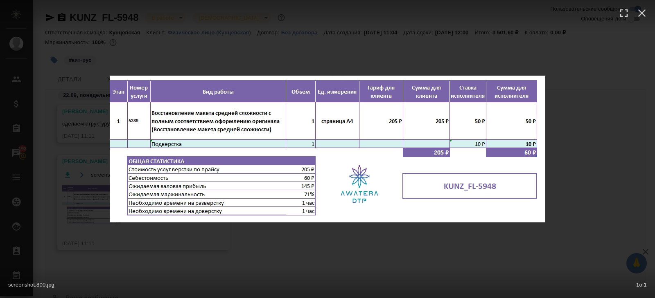
click at [142, 227] on div "screenshot.800.jpg 1 of 1" at bounding box center [327, 149] width 655 height 298
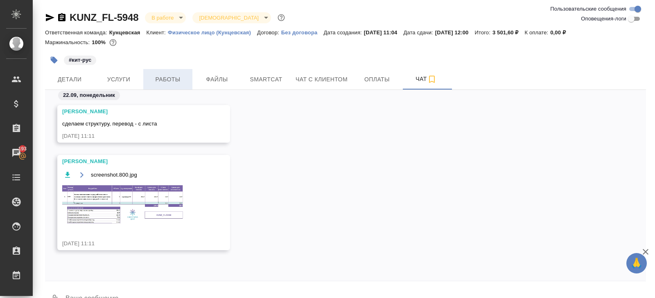
click at [168, 72] on button "Работы" at bounding box center [167, 79] width 49 height 20
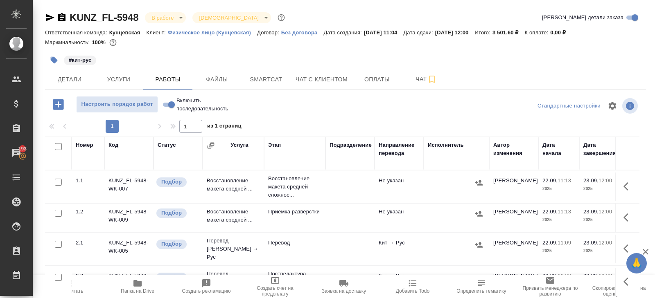
click at [134, 291] on span "Папка на Drive" at bounding box center [138, 291] width 34 height 6
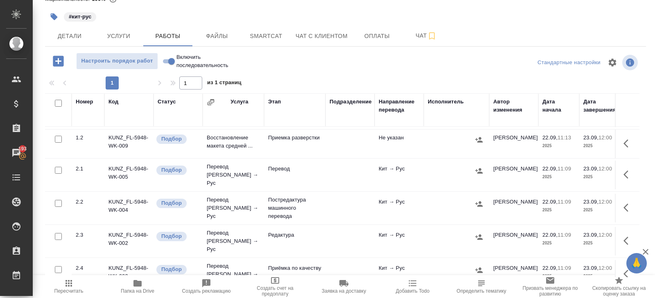
scroll to position [35, 0]
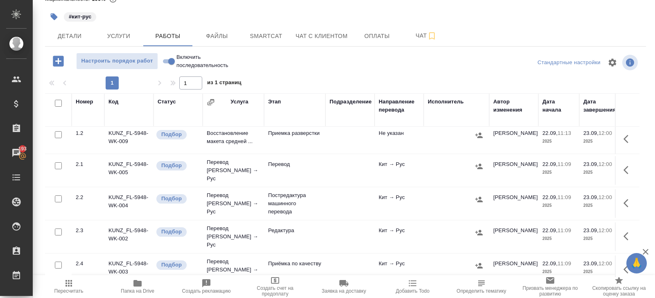
click at [624, 167] on icon "button" at bounding box center [625, 170] width 5 height 8
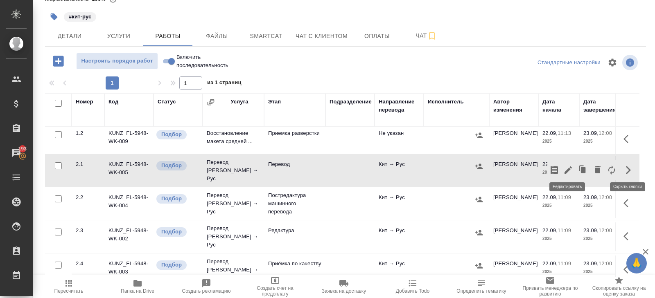
click at [568, 169] on icon "button" at bounding box center [568, 170] width 10 height 10
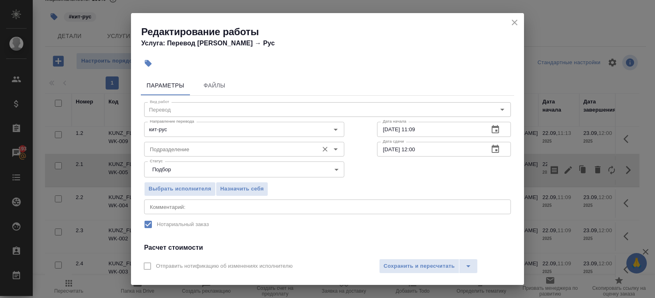
click at [174, 146] on input "Подразделение" at bounding box center [230, 149] width 168 height 10
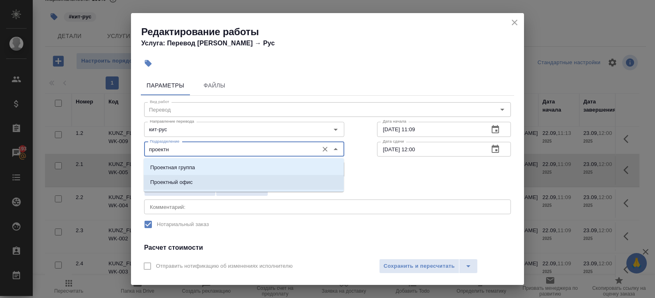
click at [163, 180] on p "Проектный офис" at bounding box center [171, 182] width 43 height 8
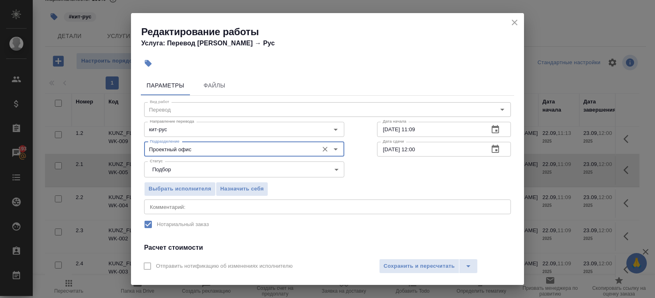
scroll to position [104, 0]
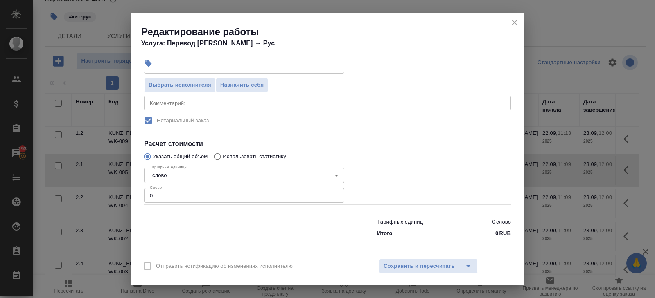
type input "Проектный офис"
drag, startPoint x: 163, startPoint y: 198, endPoint x: 75, endPoint y: 193, distance: 88.1
click at [75, 193] on div "Редактирование работы Услуга: Перевод Стандарт Кит → Рус Параметры Файлы Вид ра…" at bounding box center [327, 149] width 655 height 298
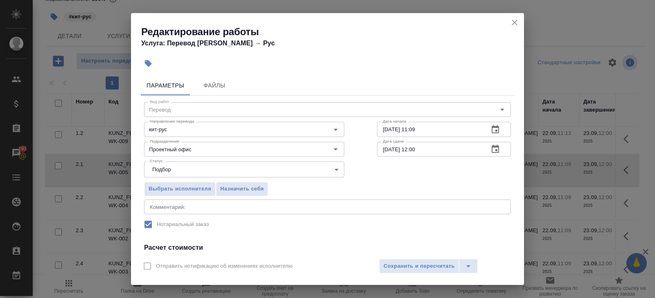
type input "250"
click at [495, 130] on icon "button" at bounding box center [494, 129] width 7 height 8
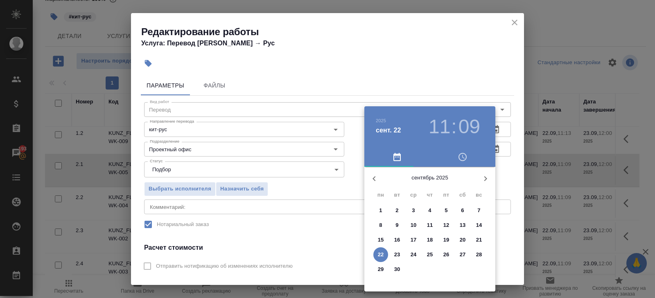
click at [513, 25] on div at bounding box center [327, 149] width 655 height 298
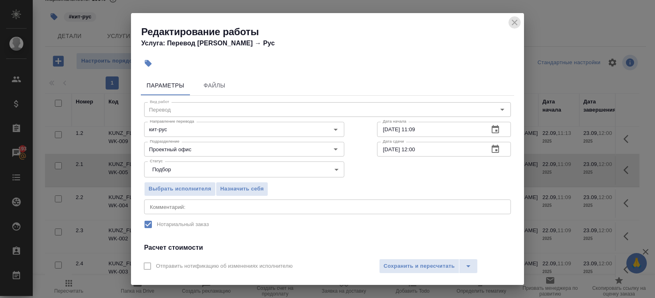
click at [513, 22] on icon "close" at bounding box center [514, 23] width 10 height 10
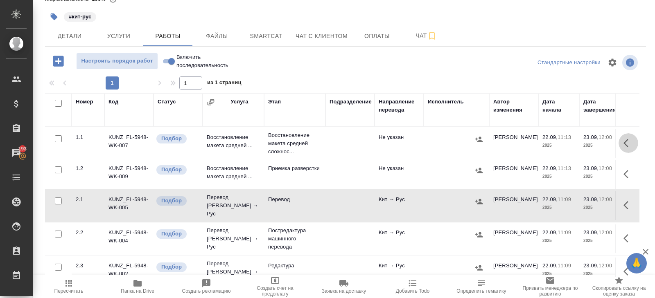
click at [625, 142] on icon "button" at bounding box center [628, 143] width 10 height 10
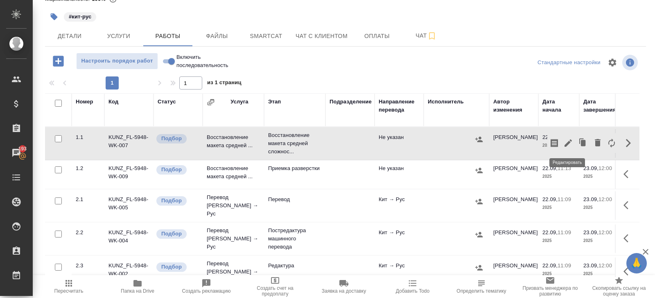
click at [571, 143] on icon "button" at bounding box center [568, 143] width 10 height 10
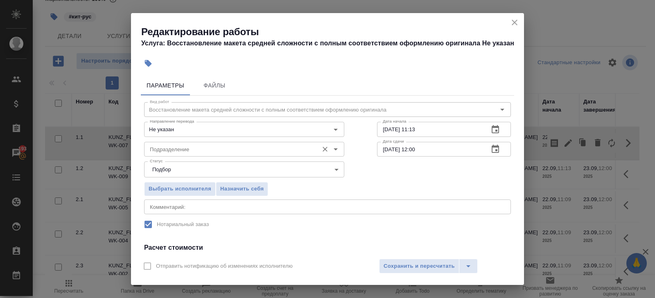
click at [175, 149] on input "Подразделение" at bounding box center [230, 149] width 168 height 10
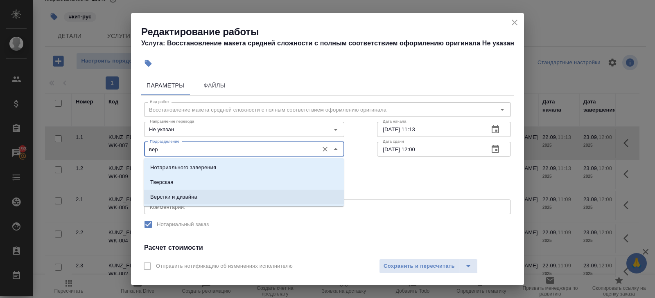
click at [155, 195] on p "Верстки и дизайна" at bounding box center [173, 197] width 47 height 8
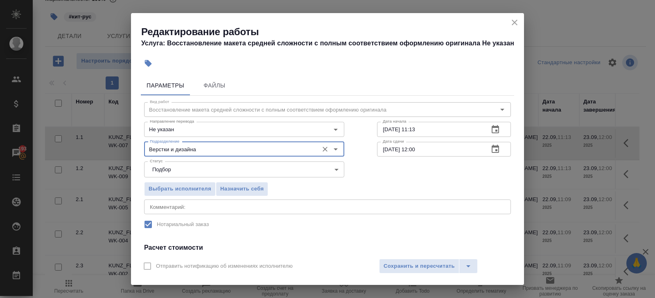
scroll to position [104, 0]
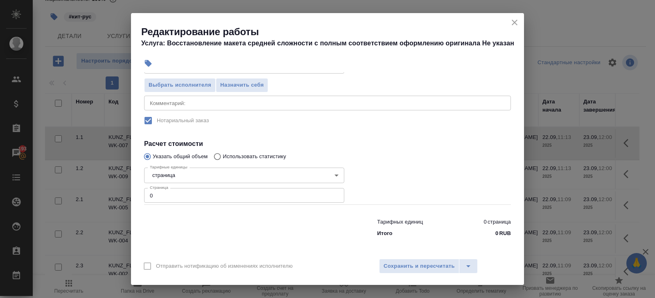
type input "Верстки и дизайна"
drag, startPoint x: 157, startPoint y: 198, endPoint x: 62, endPoint y: 193, distance: 95.4
click at [62, 193] on div "Редактирование работы Услуга: Восстановление макета средней сложности с полным …" at bounding box center [327, 149] width 655 height 298
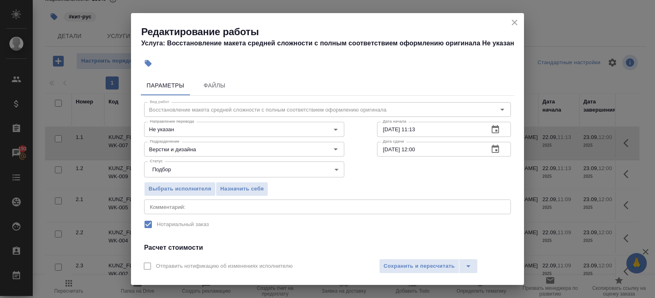
type input "1"
click at [499, 126] on button "button" at bounding box center [495, 130] width 20 height 20
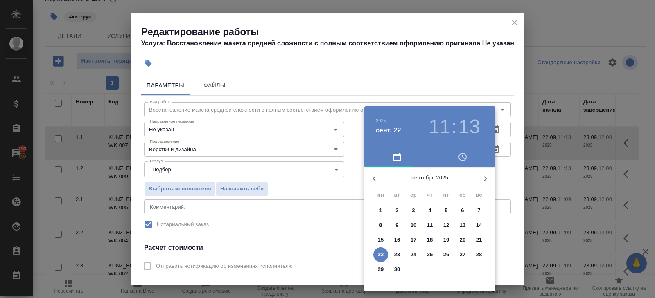
click at [380, 254] on p "22" at bounding box center [381, 255] width 6 height 8
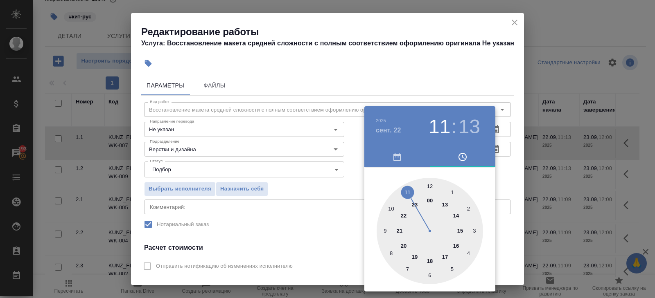
click at [430, 187] on div at bounding box center [429, 231] width 106 height 106
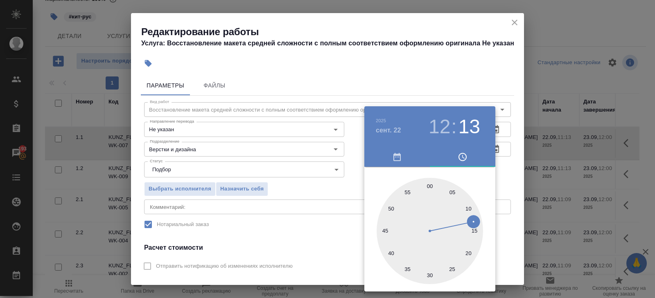
type input "22.09.2025 12:30"
click at [429, 274] on div at bounding box center [429, 231] width 106 height 106
click at [522, 162] on div at bounding box center [327, 149] width 655 height 298
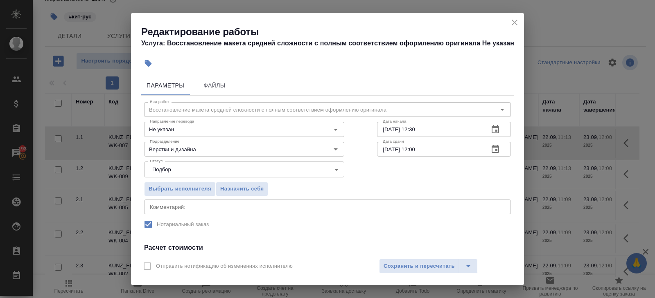
click at [497, 151] on icon "button" at bounding box center [495, 149] width 10 height 10
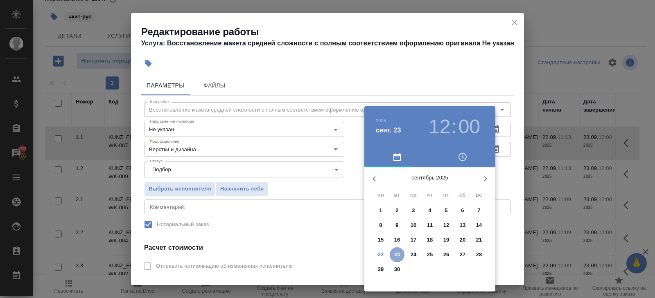
click at [398, 253] on p "23" at bounding box center [397, 255] width 6 height 8
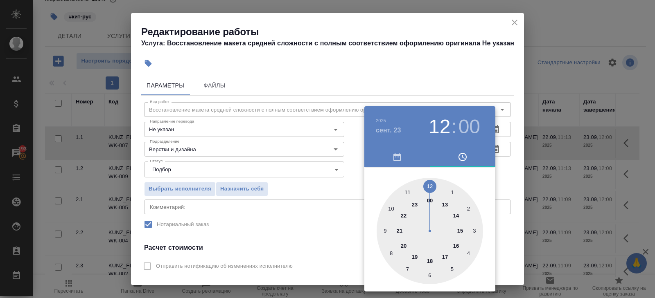
click at [444, 205] on div at bounding box center [429, 231] width 106 height 106
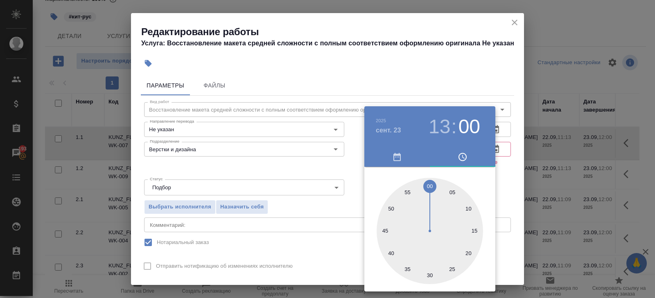
click at [428, 267] on div at bounding box center [429, 231] width 106 height 106
click at [504, 184] on div at bounding box center [327, 149] width 655 height 298
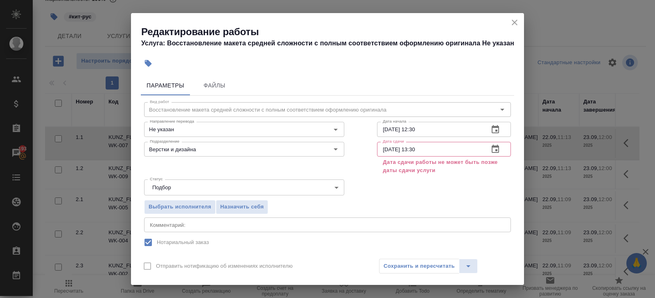
click at [494, 147] on icon "button" at bounding box center [494, 149] width 7 height 8
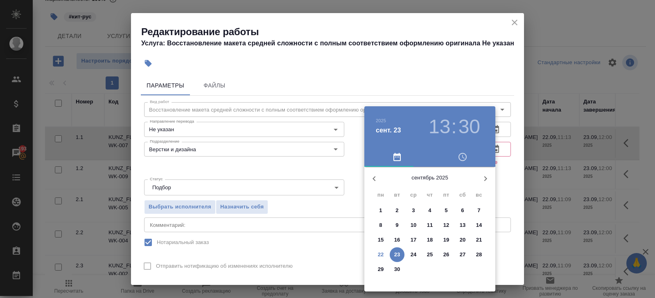
click at [382, 255] on p "22" at bounding box center [381, 255] width 6 height 8
type input "22.09.2025 13:30"
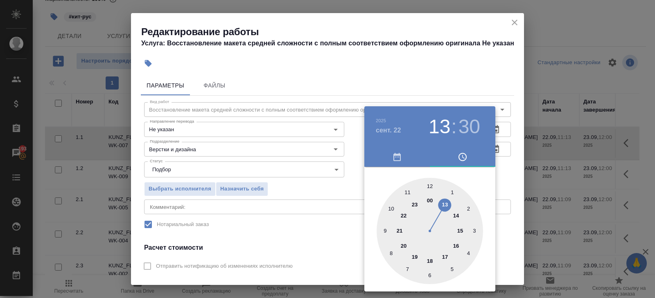
click at [340, 234] on div at bounding box center [327, 149] width 655 height 298
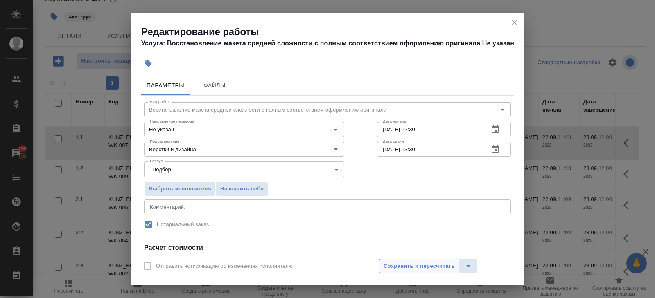
click at [385, 264] on span "Сохранить и пересчитать" at bounding box center [418, 266] width 71 height 9
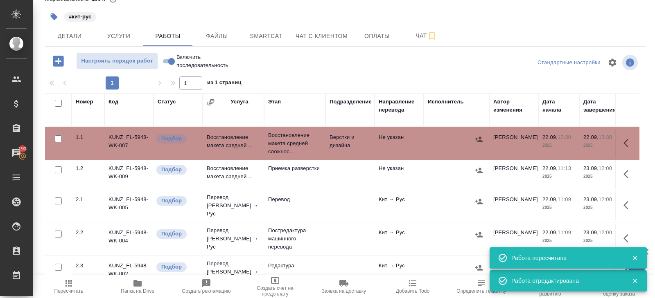
click at [69, 290] on span "Пересчитать" at bounding box center [68, 291] width 29 height 6
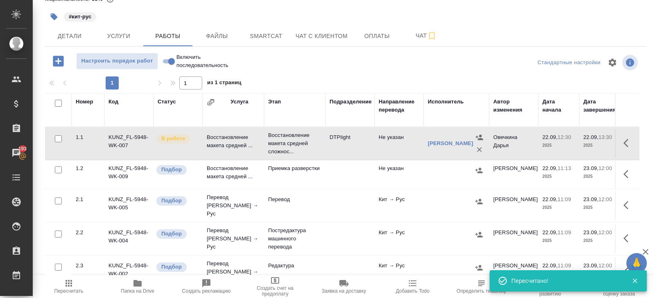
click at [77, 287] on span "Пересчитать" at bounding box center [68, 287] width 59 height 16
click at [68, 290] on span "Пересчитать" at bounding box center [68, 291] width 29 height 6
click at [427, 34] on span "Чат" at bounding box center [425, 36] width 39 height 10
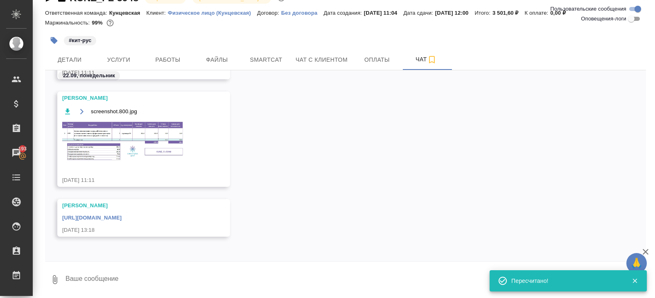
scroll to position [44, 0]
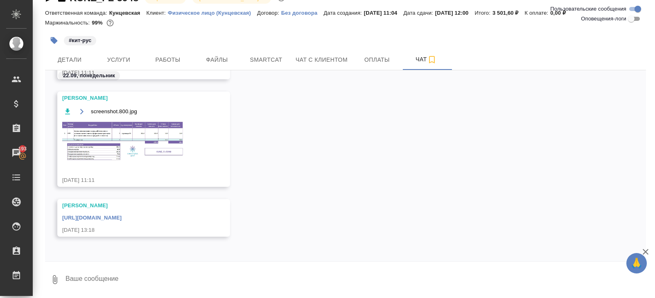
click at [121, 217] on link "https://drive.awatera.com/apps/files/files/10424637?dir=/Shares/FL_KUNZ/Orders/…" at bounding box center [91, 218] width 59 height 6
click at [151, 137] on img at bounding box center [123, 141] width 123 height 41
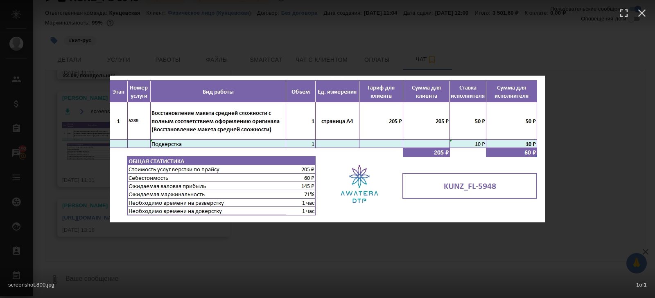
click at [147, 259] on div "screenshot.800.jpg 1 of 1" at bounding box center [327, 149] width 655 height 298
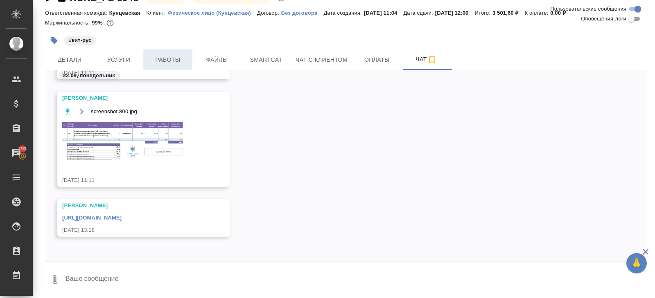
click at [169, 61] on span "Работы" at bounding box center [167, 60] width 39 height 10
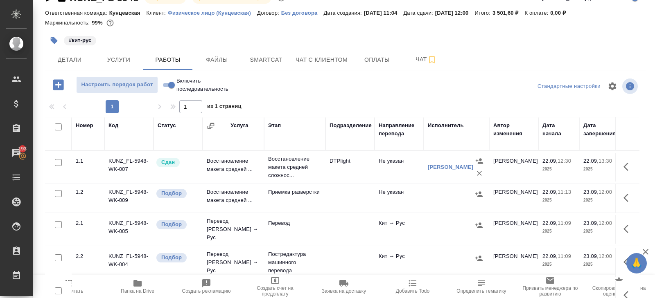
scroll to position [43, 0]
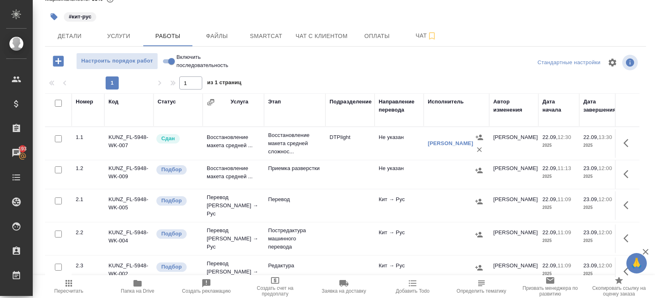
click at [56, 104] on input "checkbox" at bounding box center [58, 103] width 7 height 7
checkbox input "true"
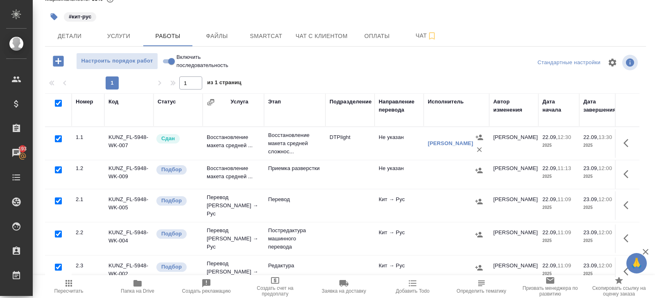
checkbox input "true"
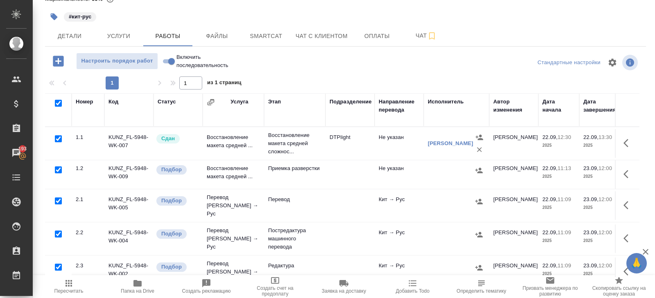
checkbox input "true"
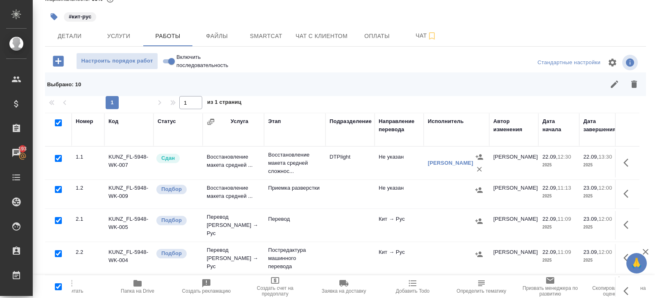
click at [58, 157] on input "checkbox" at bounding box center [58, 158] width 7 height 7
checkbox input "false"
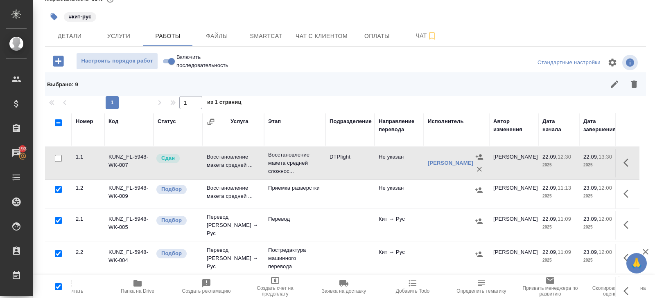
click at [58, 219] on input "checkbox" at bounding box center [58, 220] width 7 height 7
checkbox input "false"
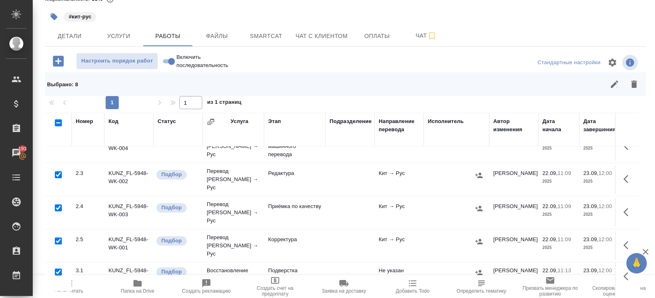
scroll to position [115, 0]
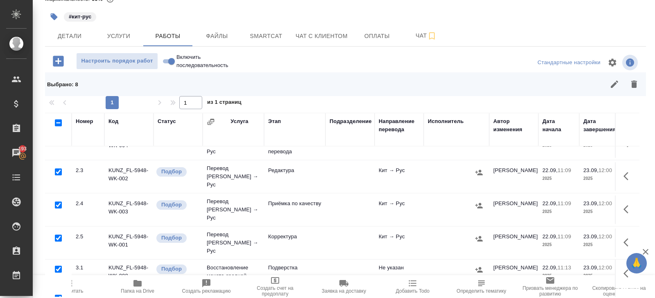
click at [58, 202] on input "checkbox" at bounding box center [58, 205] width 7 height 7
checkbox input "false"
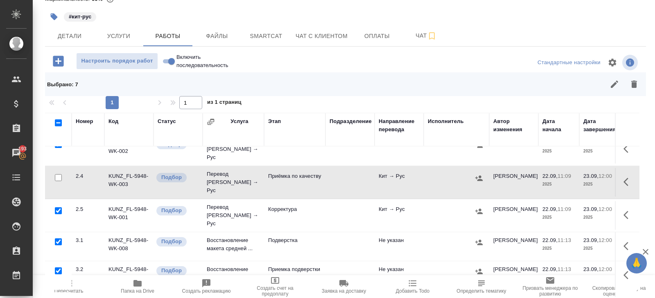
scroll to position [150, 0]
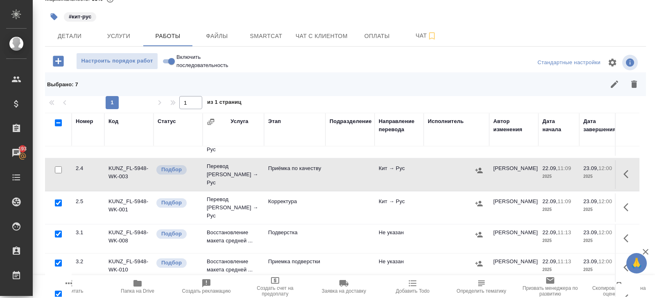
click at [58, 231] on input "checkbox" at bounding box center [58, 234] width 7 height 7
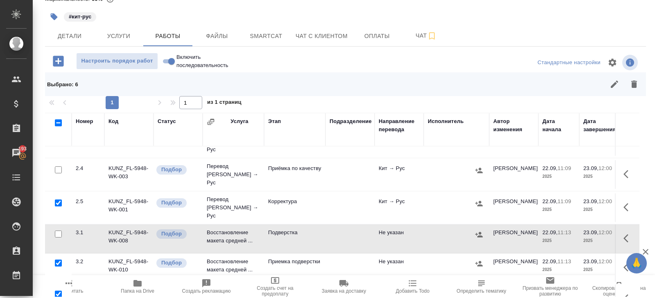
click at [58, 231] on input "checkbox" at bounding box center [58, 234] width 7 height 7
checkbox input "true"
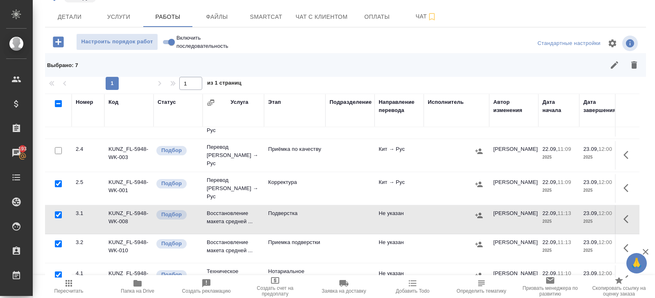
click at [58, 272] on input "checkbox" at bounding box center [58, 275] width 7 height 7
checkbox input "false"
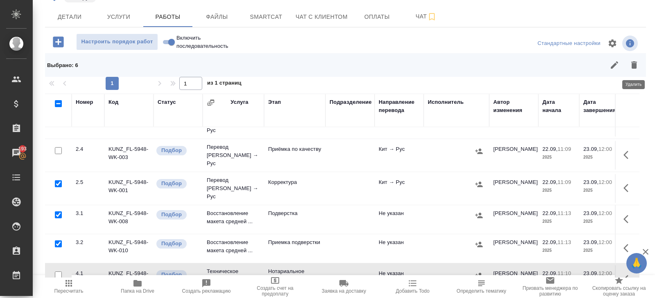
click at [634, 70] on button "button" at bounding box center [634, 65] width 20 height 20
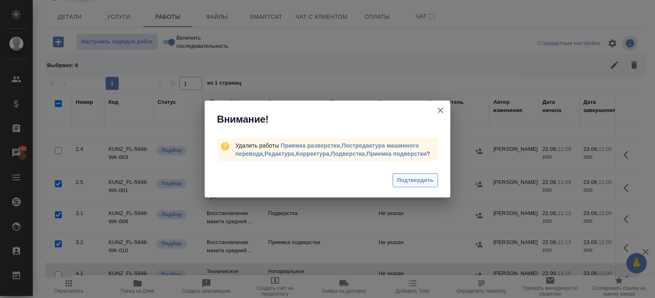
click at [417, 183] on span "Подтвердить" at bounding box center [415, 180] width 36 height 9
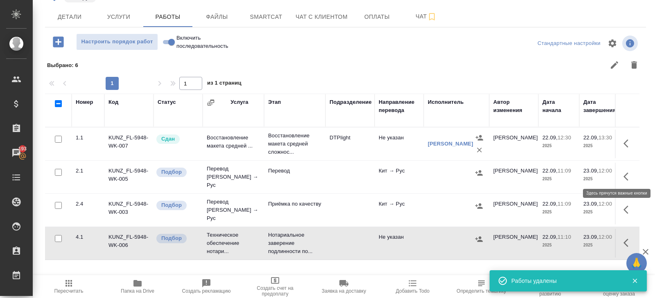
click at [631, 167] on button "button" at bounding box center [628, 177] width 20 height 20
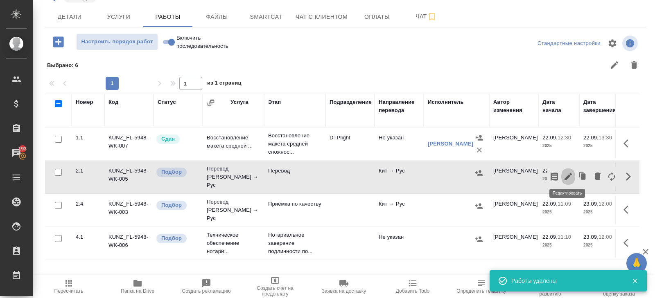
click at [574, 172] on button "button" at bounding box center [568, 177] width 14 height 20
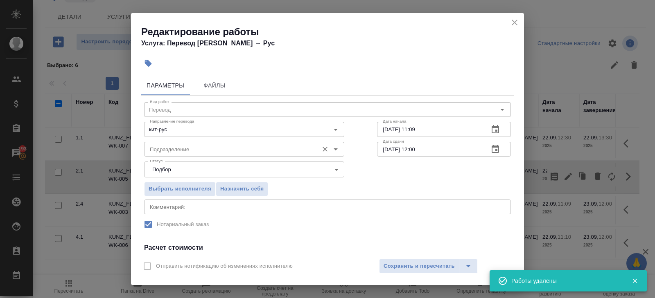
click at [207, 150] on input "Подразделение" at bounding box center [230, 149] width 168 height 10
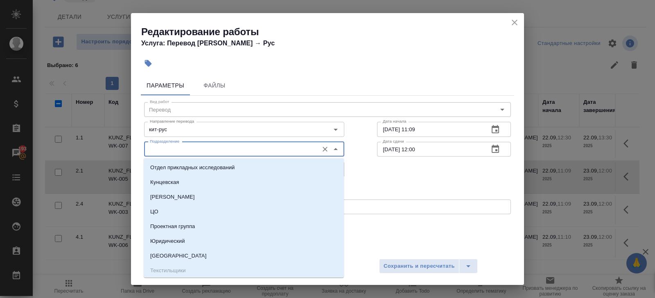
click at [207, 150] on input "Подразделение" at bounding box center [230, 149] width 168 height 10
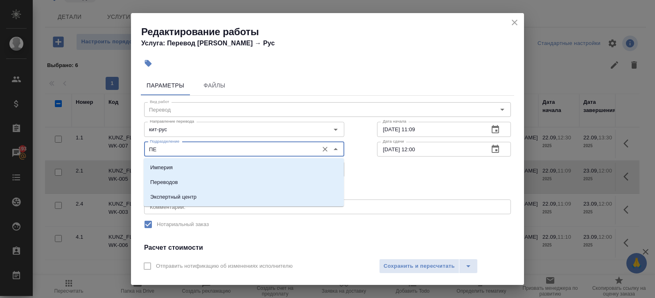
type input "П"
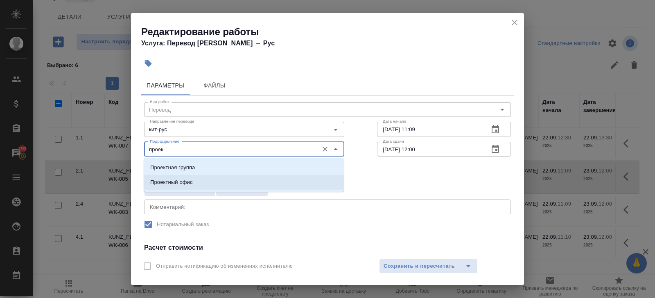
click at [181, 175] on li "Проектный офис" at bounding box center [244, 182] width 200 height 15
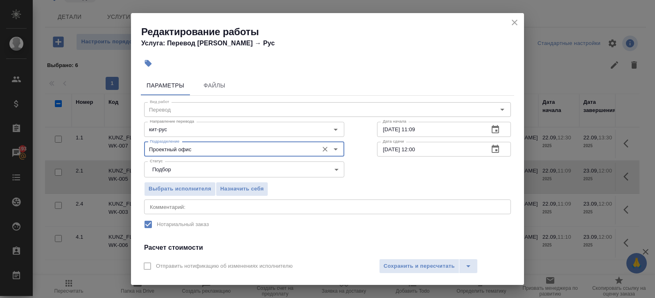
scroll to position [104, 0]
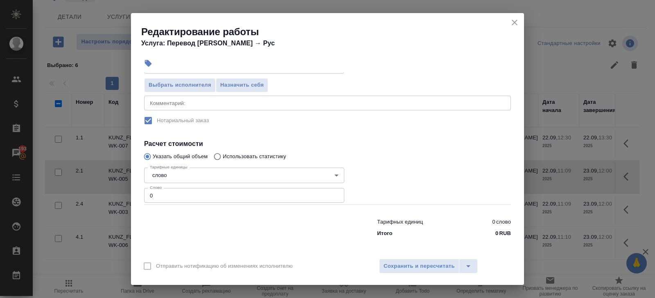
type input "Проектный офис"
drag, startPoint x: 173, startPoint y: 193, endPoint x: 121, endPoint y: 193, distance: 51.5
click at [121, 193] on div "Редактирование работы Услуга: Перевод Стандарт Кит → Рус Параметры Файлы Вид ра…" at bounding box center [327, 149] width 655 height 298
type input "250"
click at [166, 96] on div "x Комментарий:" at bounding box center [327, 103] width 367 height 15
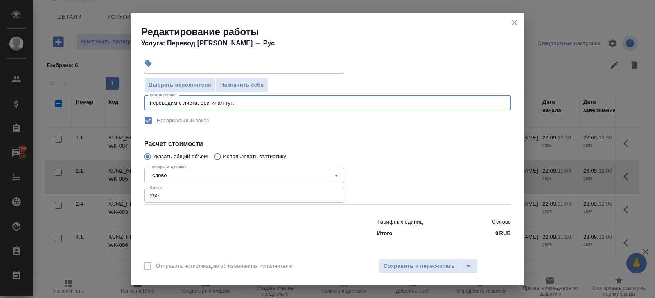
paste textarea "https://drive.awatera.com/s/wY3gNPnnfyH3Dx4"
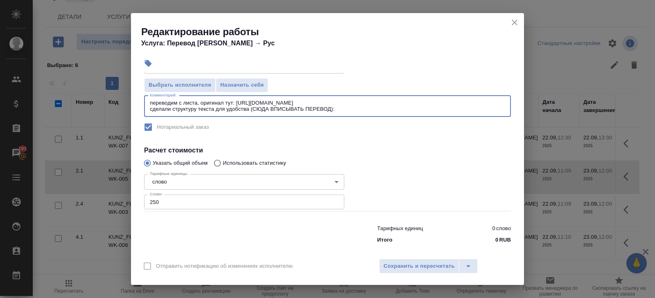
paste textarea "https://drive.awatera.com/s/DCFHggZq5JDFW7T"
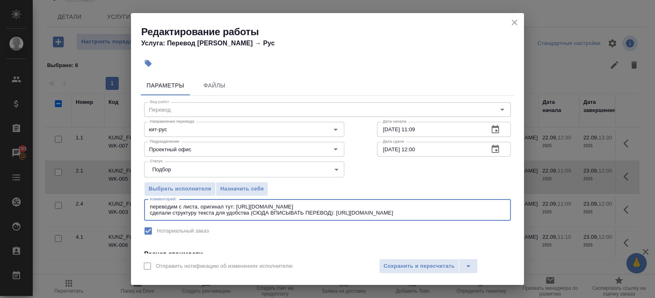
type textarea "переводим с листа, оригинал тут: https://drive.awatera.com/s/wY3gNPnnfyH3Dx4 сд…"
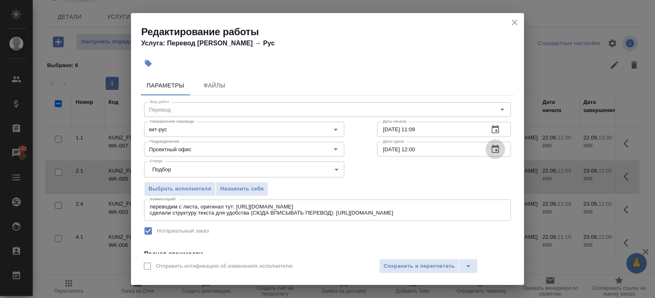
click at [490, 152] on icon "button" at bounding box center [495, 149] width 10 height 10
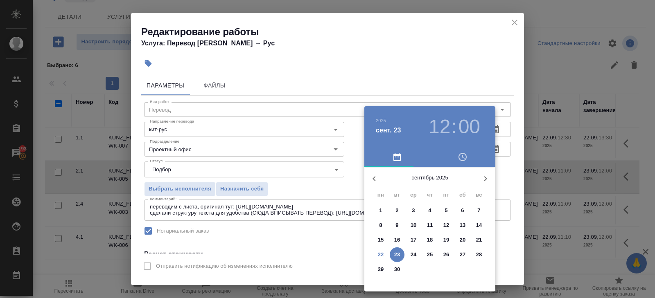
click at [400, 253] on span "23" at bounding box center [396, 255] width 15 height 8
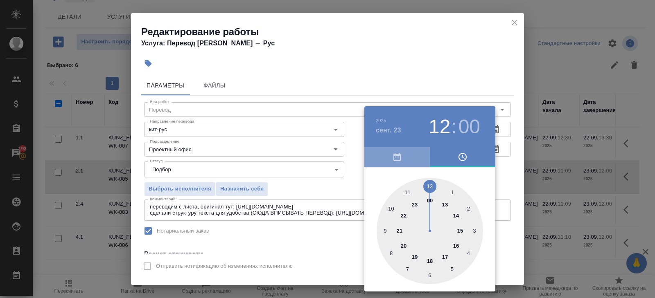
click at [371, 166] on button "button" at bounding box center [396, 157] width 65 height 20
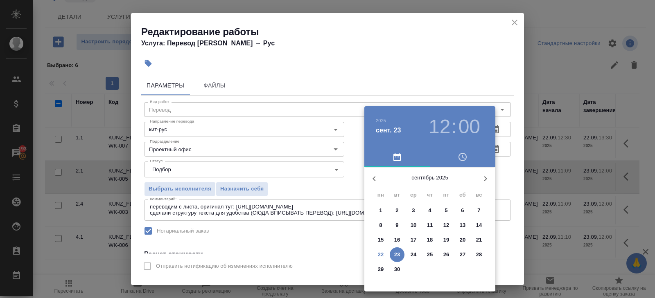
click at [498, 151] on div at bounding box center [327, 149] width 655 height 298
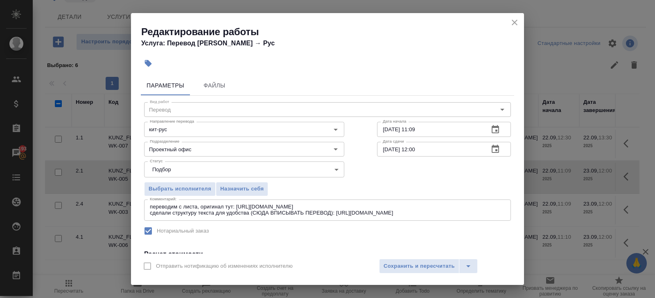
click at [491, 148] on icon "button" at bounding box center [494, 149] width 7 height 8
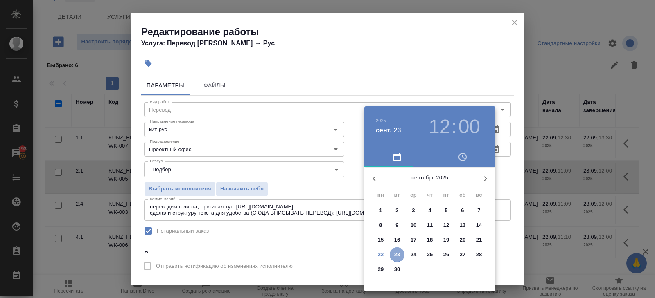
click at [396, 255] on p "23" at bounding box center [397, 255] width 6 height 8
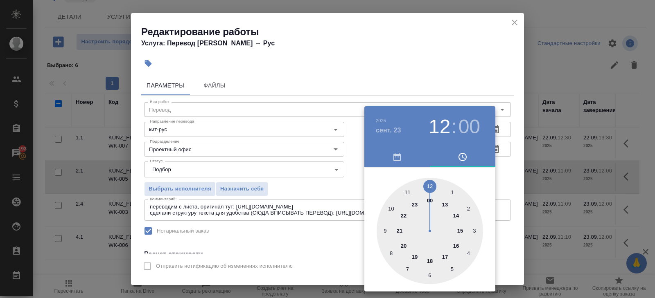
type input "23.09.2025 10:00"
click at [391, 208] on div at bounding box center [429, 231] width 106 height 106
click at [429, 47] on div at bounding box center [327, 149] width 655 height 298
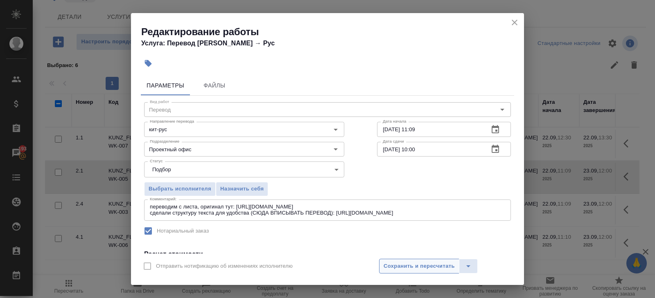
click at [400, 261] on button "Сохранить и пересчитать" at bounding box center [419, 266] width 80 height 15
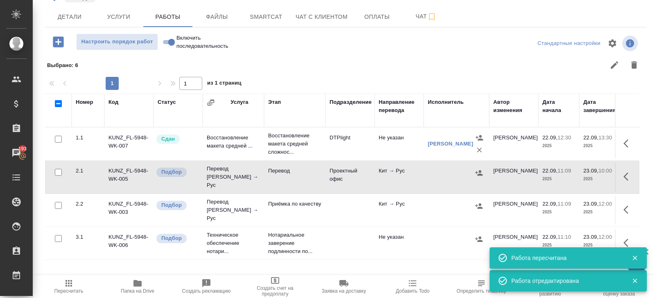
click at [625, 173] on icon "button" at bounding box center [628, 177] width 10 height 10
click at [556, 174] on icon "button" at bounding box center [553, 177] width 7 height 8
click at [628, 205] on icon "button" at bounding box center [628, 210] width 10 height 10
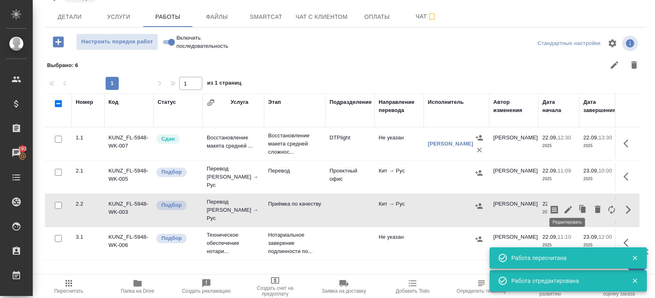
click at [569, 205] on icon "button" at bounding box center [568, 210] width 10 height 10
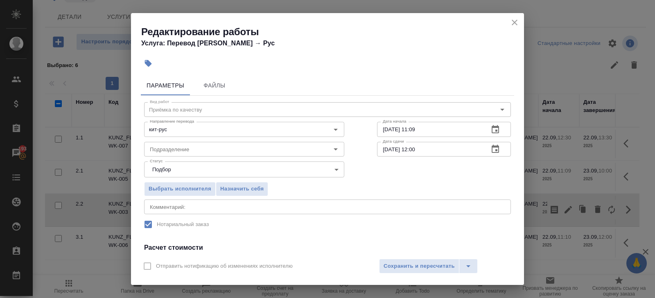
click at [494, 135] on button "button" at bounding box center [495, 130] width 20 height 20
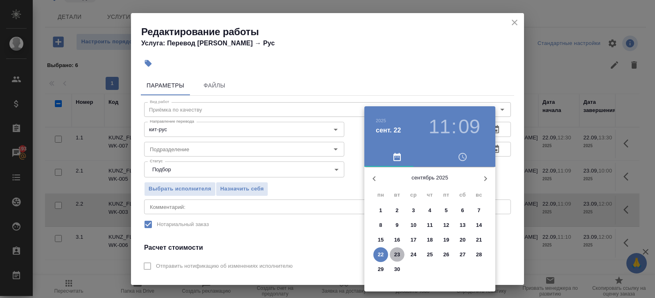
click at [398, 252] on p "23" at bounding box center [397, 255] width 6 height 8
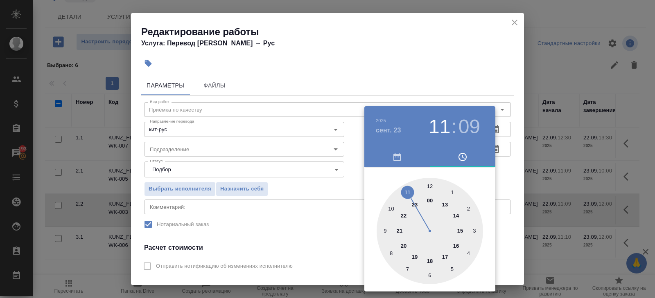
click at [389, 208] on div at bounding box center [429, 231] width 106 height 106
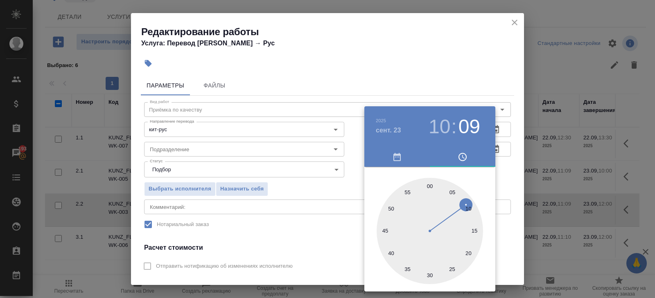
type input "23.09.2025 10:00"
click at [429, 184] on div at bounding box center [429, 231] width 106 height 106
click at [457, 82] on div at bounding box center [327, 149] width 655 height 298
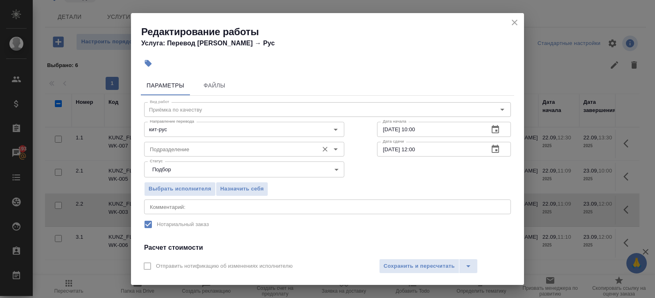
click at [188, 143] on div "Подразделение" at bounding box center [244, 149] width 200 height 15
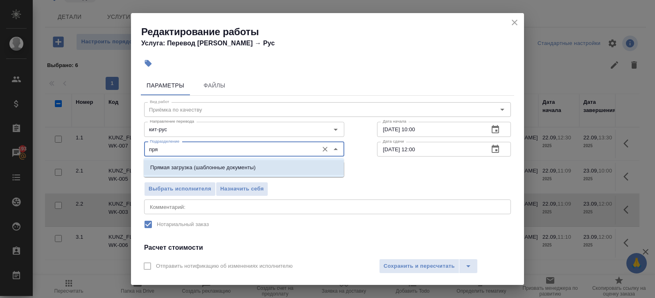
click at [178, 155] on div "пря Подразделение" at bounding box center [244, 149] width 200 height 15
click at [179, 164] on p "Прямая загрузка (шаблонные документы)" at bounding box center [202, 168] width 105 height 8
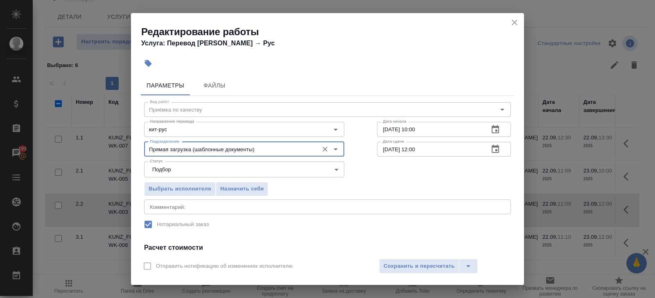
scroll to position [104, 0]
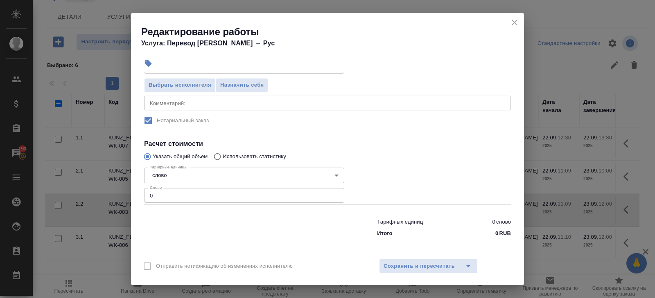
type input "Прямая загрузка (шаблонные документы)"
drag, startPoint x: 163, startPoint y: 198, endPoint x: 65, endPoint y: 188, distance: 97.9
click at [65, 188] on div "Редактирование работы Услуга: Перевод Стандарт Кит → Рус Параметры Файлы Вид ра…" at bounding box center [327, 149] width 655 height 298
type input "250"
click at [376, 259] on div "Отправить нотификацию об изменениях исполнителю Сохранить и пересчитать" at bounding box center [327, 269] width 393 height 31
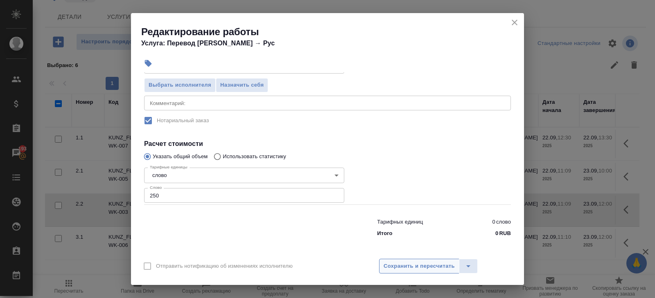
click at [385, 264] on span "Сохранить и пересчитать" at bounding box center [418, 266] width 71 height 9
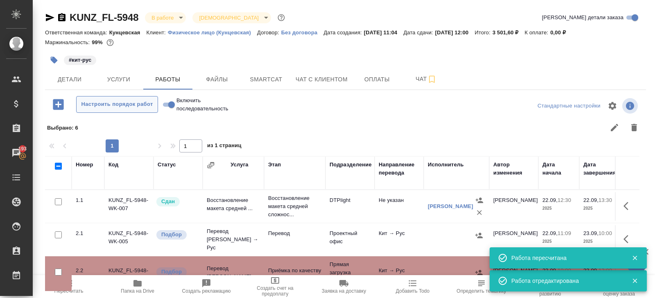
scroll to position [63, 0]
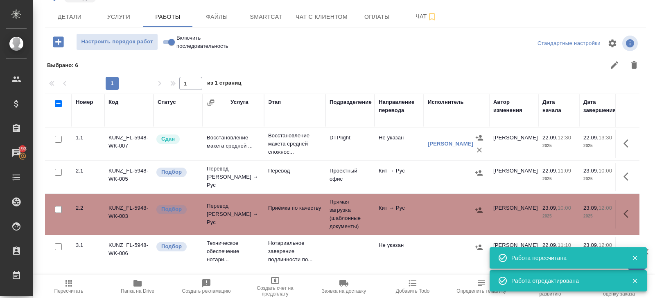
click at [79, 286] on span "Пересчитать" at bounding box center [68, 287] width 59 height 16
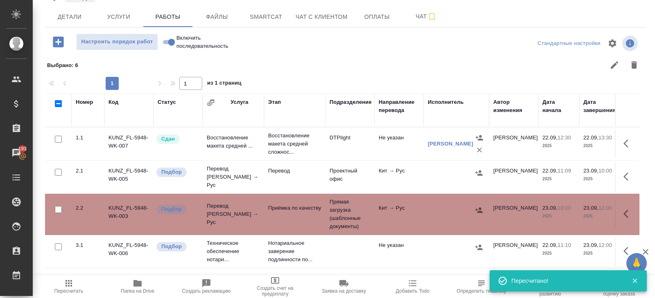
click at [70, 292] on span "Пересчитать" at bounding box center [68, 291] width 29 height 6
click at [67, 294] on button "Пересчитать" at bounding box center [68, 286] width 69 height 23
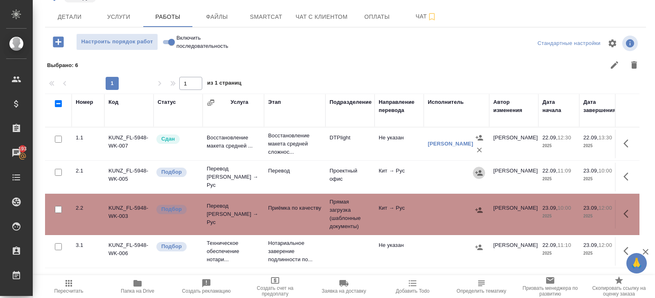
click at [481, 169] on icon "button" at bounding box center [479, 173] width 8 height 8
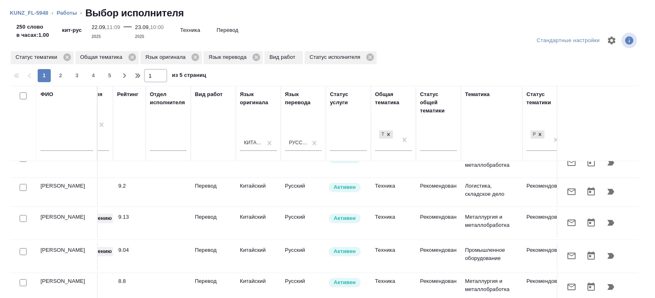
scroll to position [13, 560]
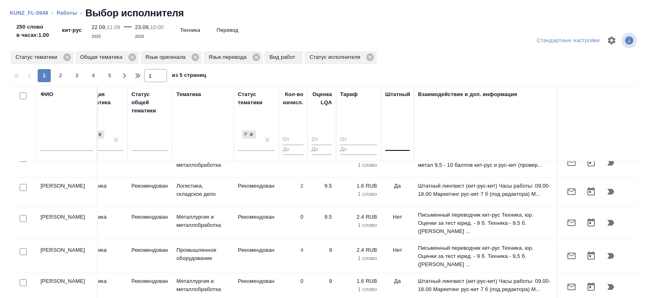
click at [388, 146] on div at bounding box center [397, 143] width 25 height 12
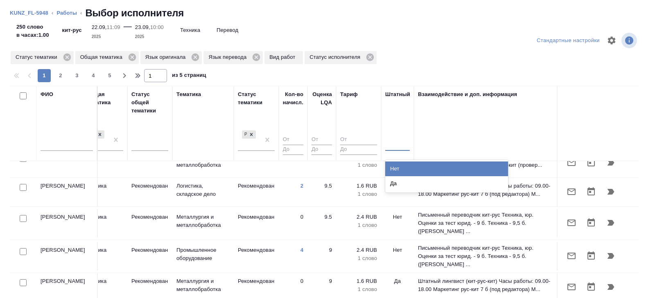
click at [391, 167] on div "Нет" at bounding box center [446, 169] width 123 height 15
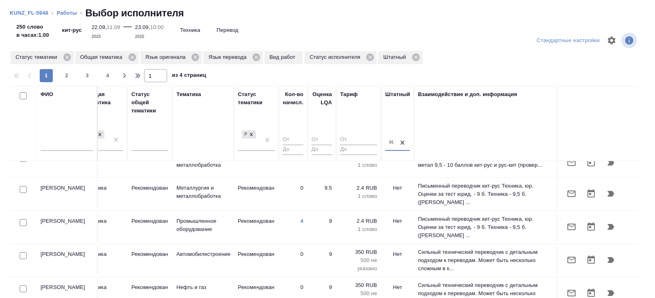
scroll to position [0, 560]
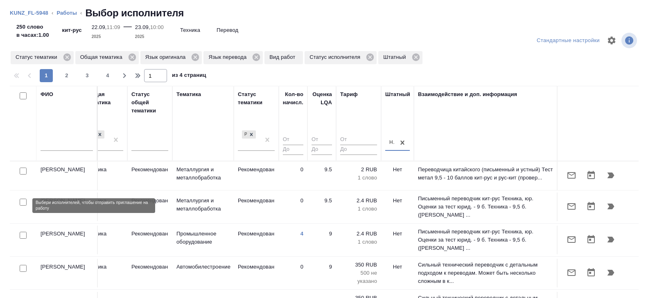
click at [24, 205] on input "checkbox" at bounding box center [23, 202] width 7 height 7
checkbox input "true"
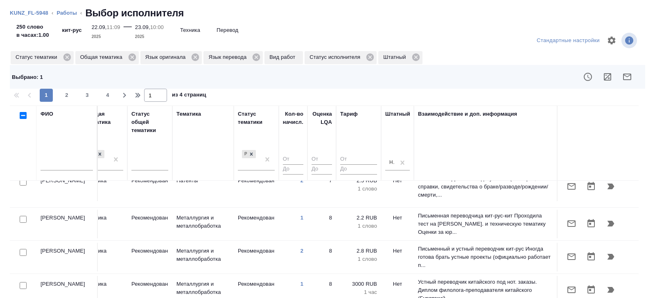
scroll to position [182, 560]
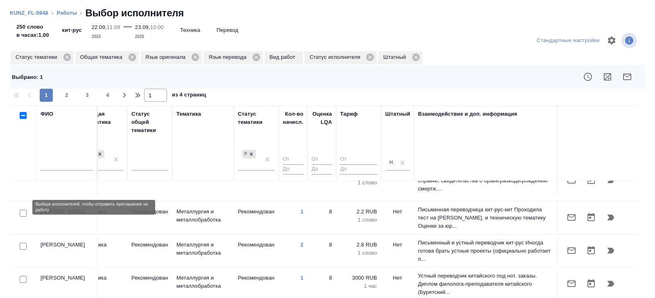
click at [22, 210] on input "checkbox" at bounding box center [23, 213] width 7 height 7
checkbox input "true"
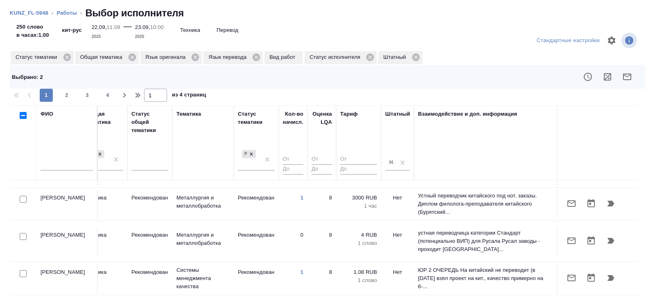
scroll to position [0, 560]
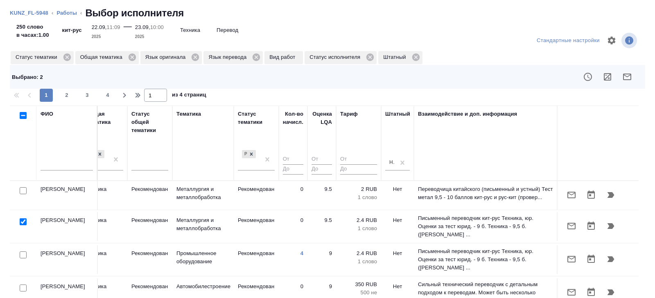
click at [624, 77] on icon "button" at bounding box center [627, 77] width 10 height 10
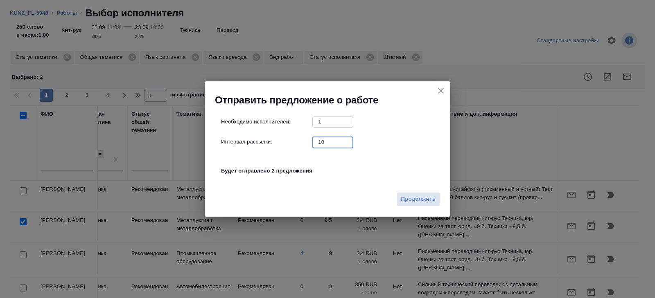
drag, startPoint x: 328, startPoint y: 141, endPoint x: 277, endPoint y: 134, distance: 51.6
click at [277, 134] on div "Необходимо исполнителей: 1 ​ Интервал рассылки: 10 ​ Будет отправлено 2 предлож…" at bounding box center [330, 151] width 219 height 68
type input "0"
click at [410, 193] on button "Продолжить" at bounding box center [417, 199] width 43 height 14
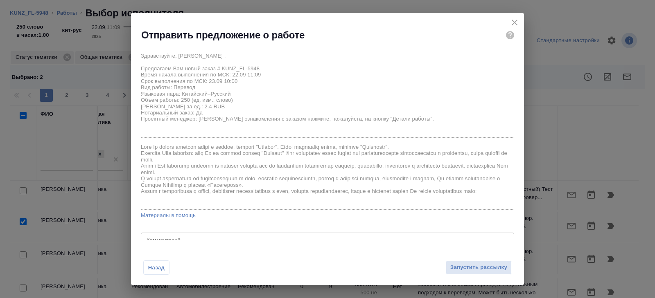
scroll to position [31, 0]
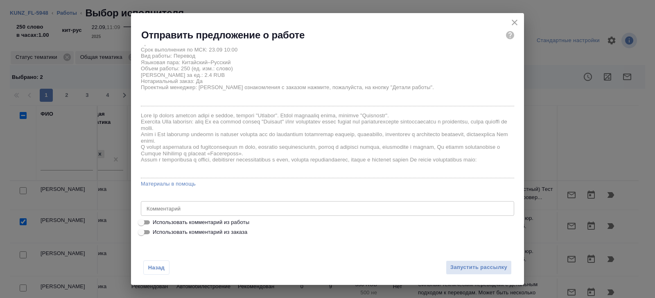
click at [177, 219] on span "Использовать комментарий из работы" at bounding box center [201, 222] width 97 height 8
click at [156, 219] on input "Использовать комментарий из работы" at bounding box center [140, 223] width 29 height 10
checkbox input "true"
type textarea "переводим с листа, оригинал тут: https://drive.awatera.com/s/wY3gNPnnfyH3Dx4 сд…"
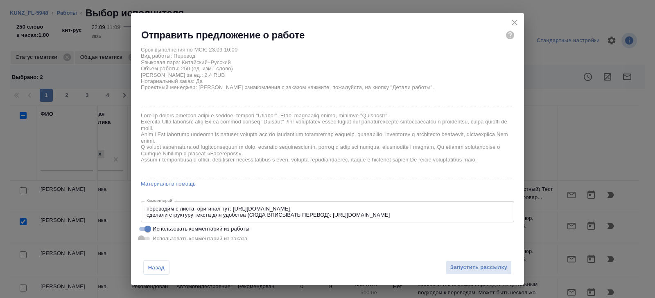
scroll to position [38, 0]
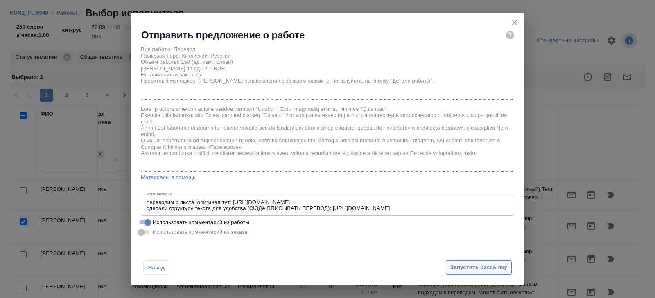
click at [461, 267] on span "Запустить рассылку" at bounding box center [478, 267] width 57 height 9
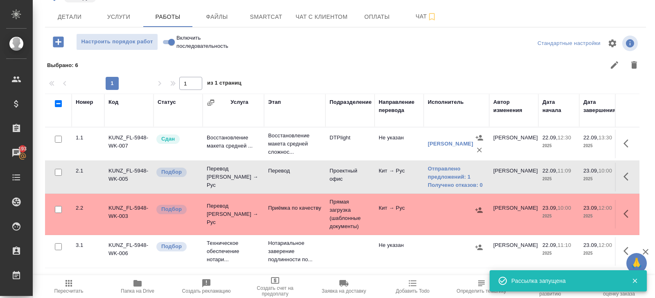
click at [63, 276] on button "Пересчитать" at bounding box center [68, 286] width 69 height 23
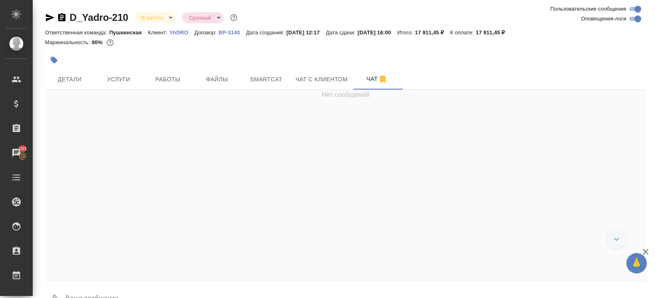
scroll to position [3170, 0]
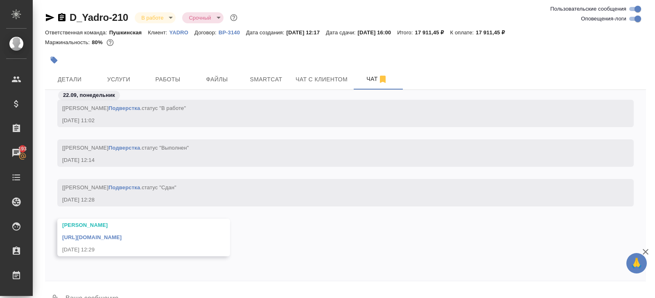
click at [48, 18] on icon "button" at bounding box center [50, 18] width 10 height 10
click at [633, 20] on input "Оповещения-логи" at bounding box center [637, 19] width 29 height 10
checkbox input "false"
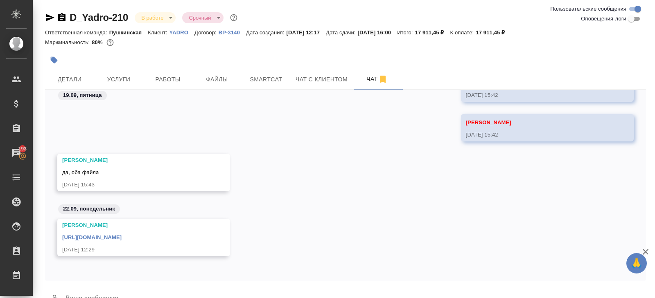
scroll to position [20, 0]
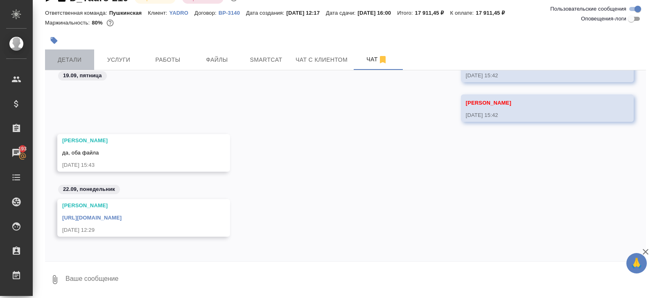
click at [59, 58] on span "Детали" at bounding box center [69, 60] width 39 height 10
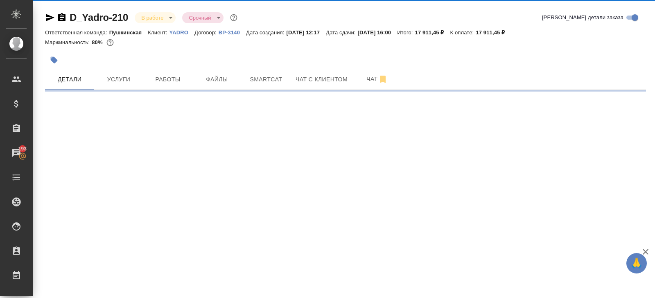
select select "RU"
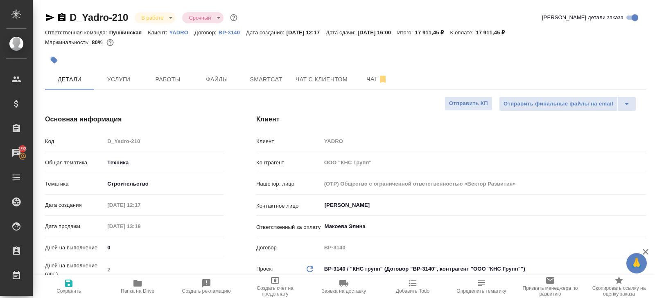
type textarea "x"
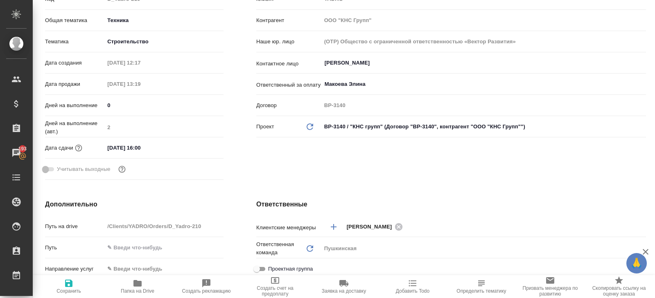
scroll to position [149, 0]
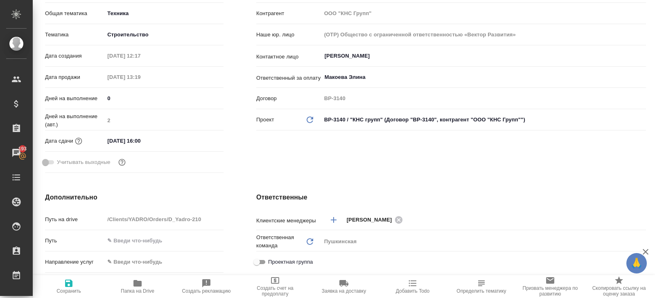
type textarea "x"
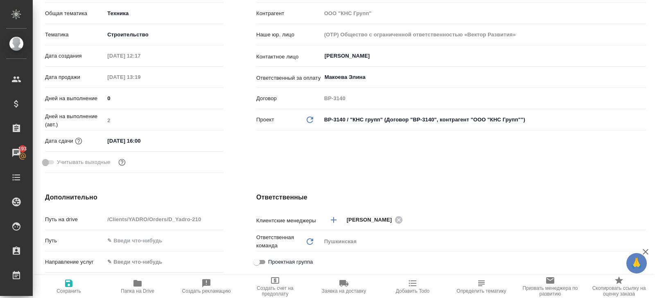
type textarea "x"
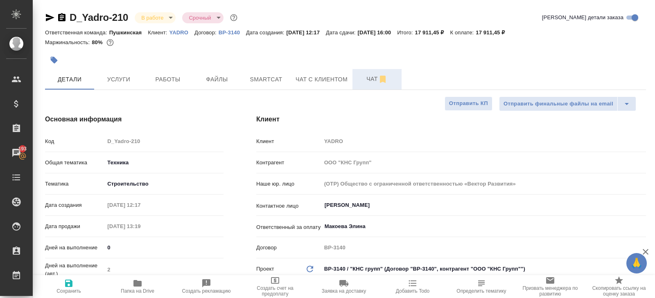
click at [360, 82] on span "Чат" at bounding box center [376, 79] width 39 height 10
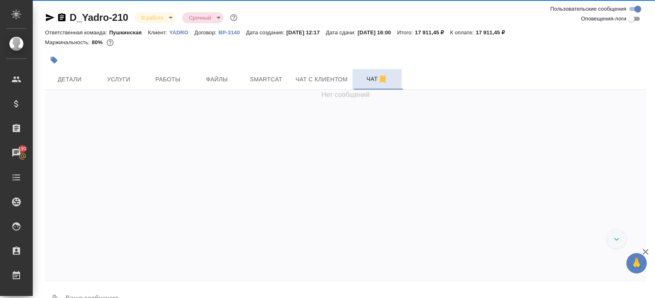
scroll to position [426, 0]
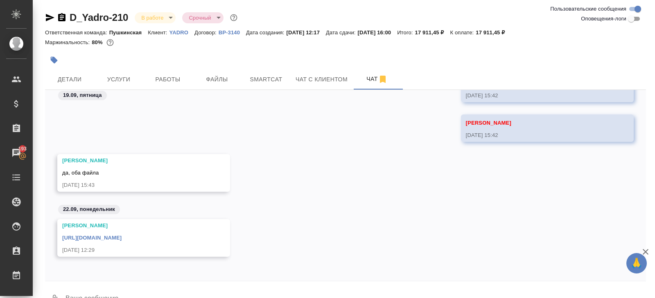
click at [121, 238] on link "https://drive.awatera.com/apps/files/files/10412051?dir=/Shares/YADRO/Orders/D_…" at bounding box center [91, 238] width 59 height 6
click at [149, 18] on body "🙏 .cls-1 fill:#fff; AWATERA Belyakova Yulia Клиенты Спецификации Заказы 193 Чат…" at bounding box center [327, 149] width 655 height 298
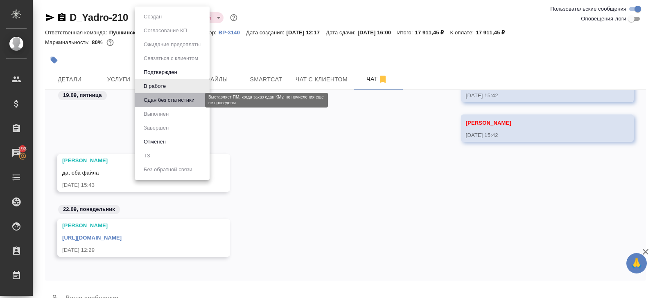
click at [150, 99] on button "Сдан без статистики" at bounding box center [169, 100] width 56 height 9
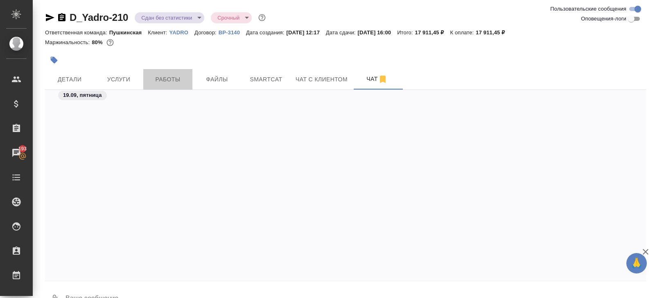
click at [168, 82] on span "Работы" at bounding box center [167, 79] width 39 height 10
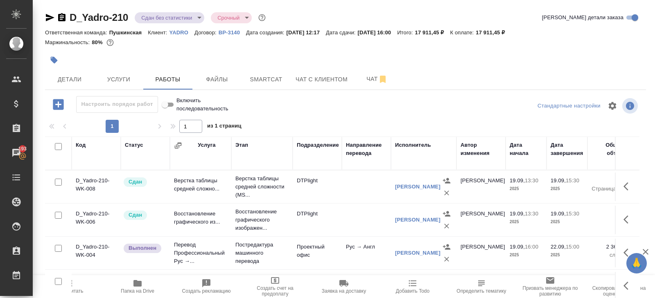
scroll to position [43, 0]
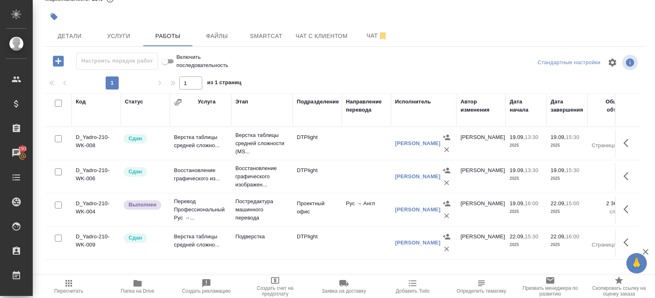
click at [256, 47] on div "D_Yadro-210 Сдан без статистики distributed Срочный urgent Кратко детали заказа…" at bounding box center [345, 128] width 610 height 342
click at [259, 36] on span "Smartcat" at bounding box center [265, 36] width 39 height 10
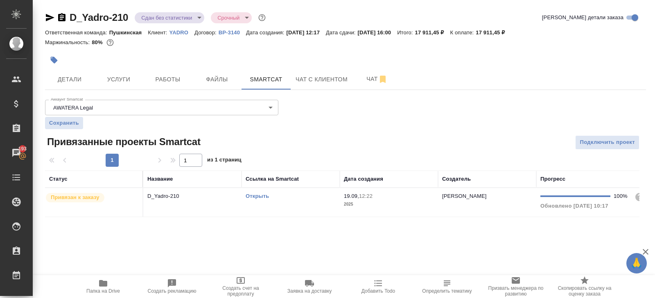
click at [294, 199] on div "Открыть" at bounding box center [290, 196] width 90 height 8
click at [167, 80] on span "Работы" at bounding box center [167, 79] width 39 height 10
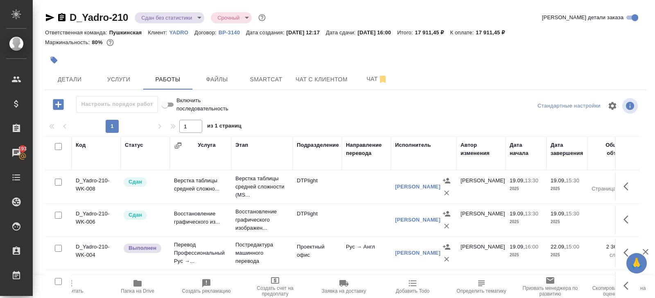
click at [75, 289] on span "Пересчитать" at bounding box center [68, 291] width 29 height 6
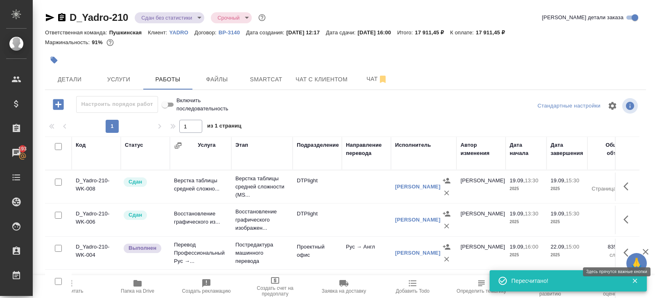
click at [623, 251] on icon "button" at bounding box center [628, 253] width 10 height 10
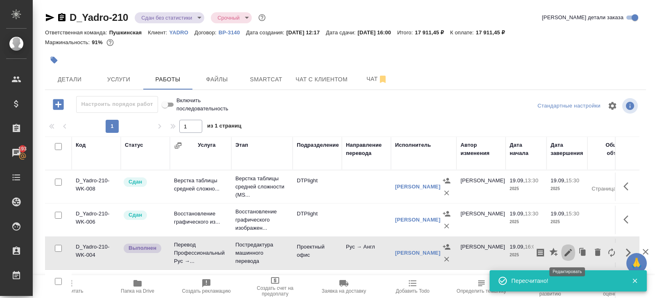
click at [569, 249] on icon "button" at bounding box center [568, 253] width 10 height 10
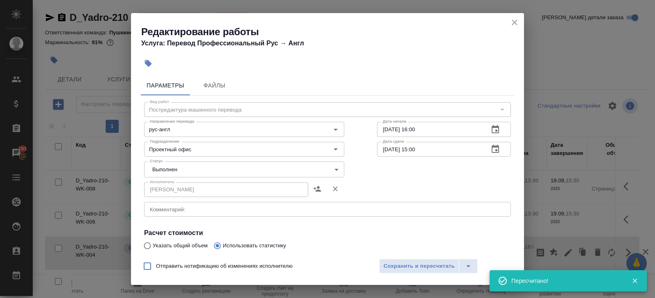
click at [166, 168] on body "🙏 .cls-1 fill:#fff; AWATERA Belyakova Yulia Клиенты Спецификации Заказы 193 Чат…" at bounding box center [327, 149] width 655 height 298
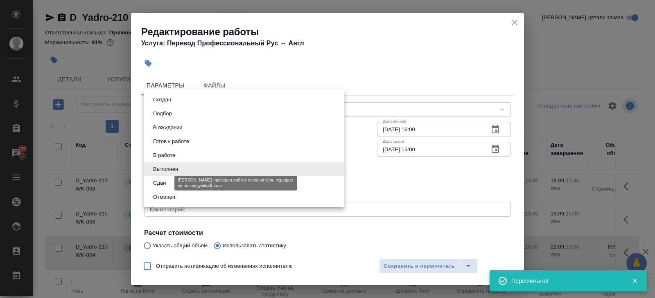
click at [166, 185] on button "Сдан" at bounding box center [160, 183] width 18 height 9
type input "closed"
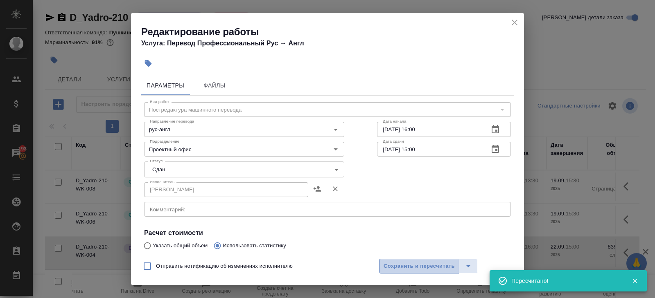
click at [420, 265] on span "Сохранить и пересчитать" at bounding box center [418, 266] width 71 height 9
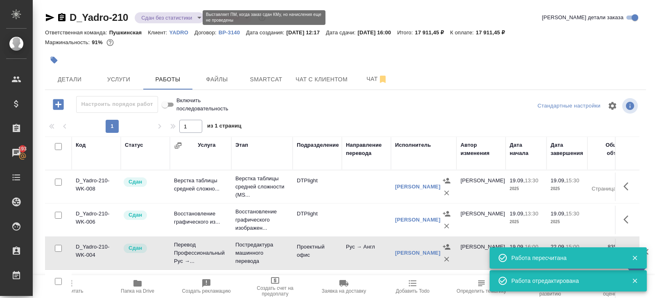
click at [163, 19] on body "🙏 .cls-1 fill:#fff; AWATERA Belyakova Yulia Клиенты Спецификации Заказы 193 Чат…" at bounding box center [327, 149] width 655 height 298
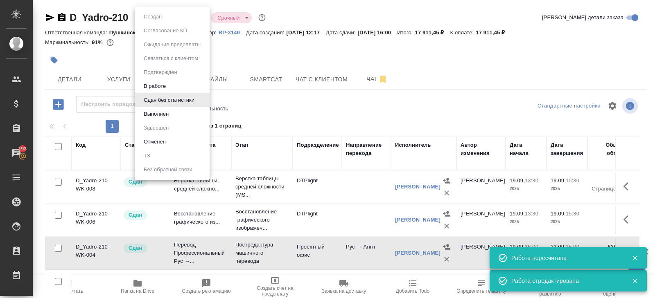
click at [156, 113] on button "Выполнен" at bounding box center [156, 114] width 30 height 9
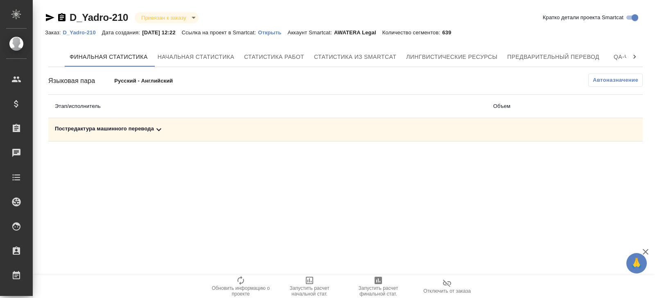
click at [159, 142] on div "Финальная статистика Начальная статистика Статистика работ Статистика из Smartc…" at bounding box center [345, 94] width 601 height 101
click at [159, 132] on icon at bounding box center [159, 130] width 10 height 10
click at [606, 159] on icon "button" at bounding box center [607, 158] width 8 height 7
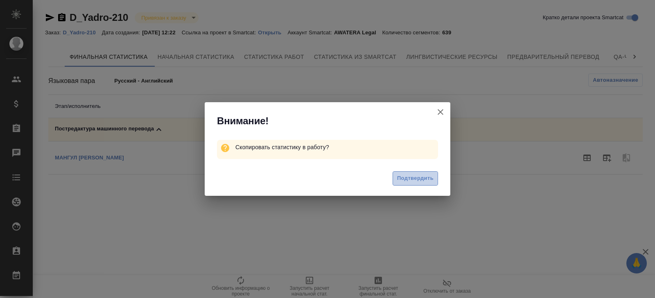
click at [434, 178] on button "Подтвердить" at bounding box center [414, 178] width 45 height 14
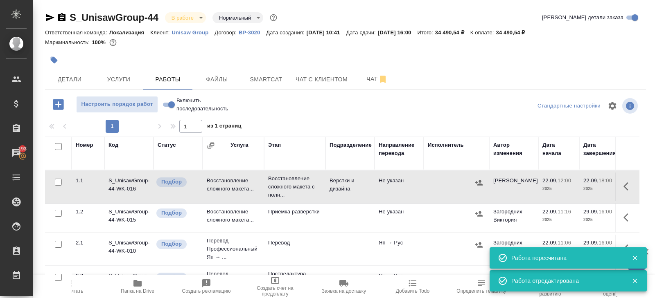
scroll to position [43, 0]
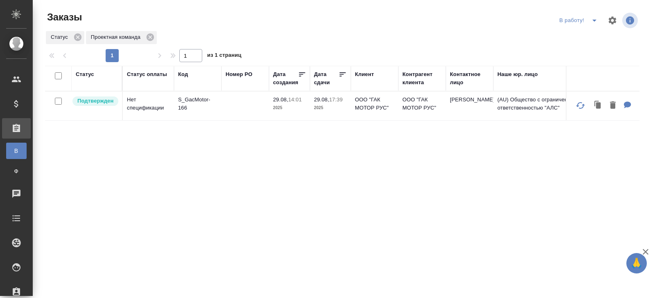
click at [594, 19] on icon "split button" at bounding box center [594, 21] width 10 height 10
click at [590, 31] on li "ПМ" at bounding box center [578, 36] width 45 height 13
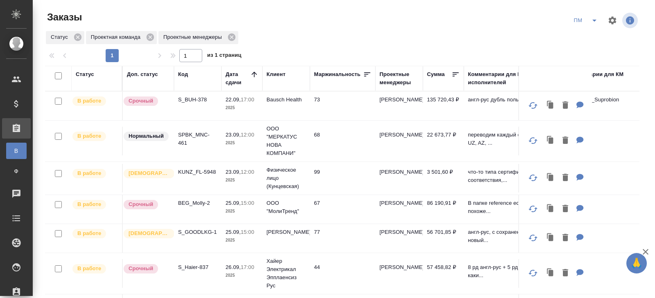
click at [197, 98] on p "S_BUH-378" at bounding box center [197, 100] width 39 height 8
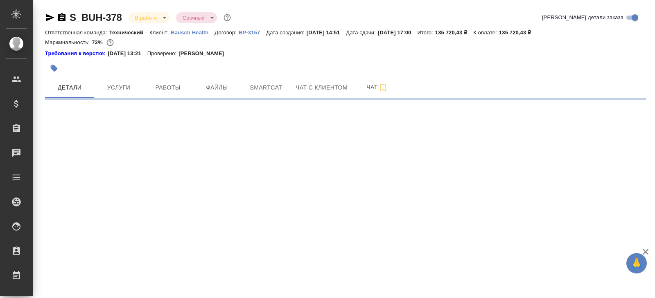
select select "RU"
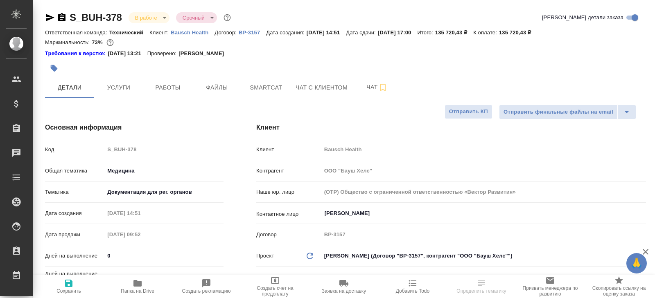
type textarea "x"
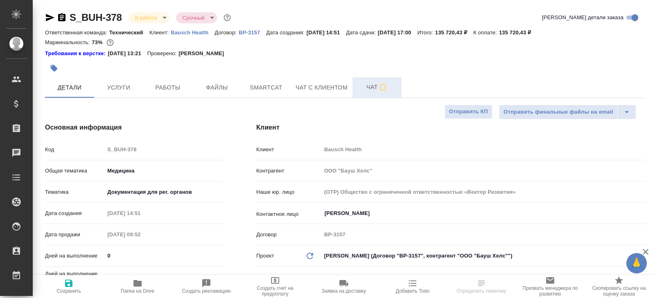
type textarea "x"
click at [392, 89] on span "Чат" at bounding box center [376, 87] width 39 height 10
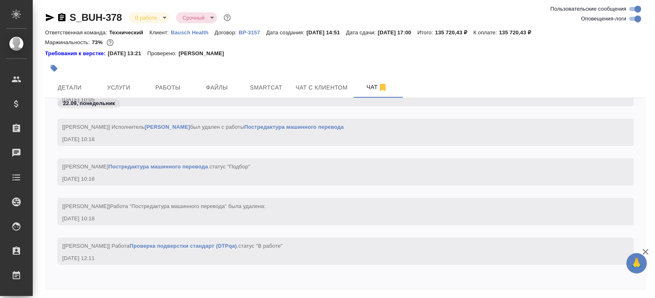
click at [633, 23] on input "Оповещения-логи" at bounding box center [637, 19] width 29 height 10
checkbox input "false"
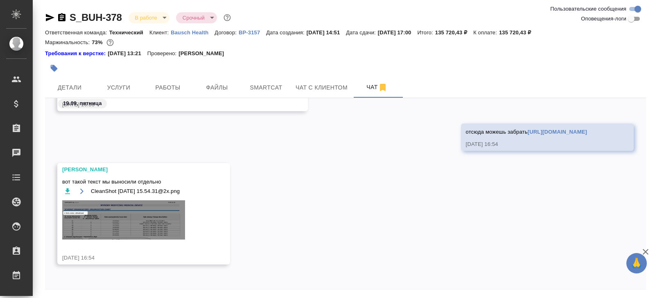
scroll to position [28, 0]
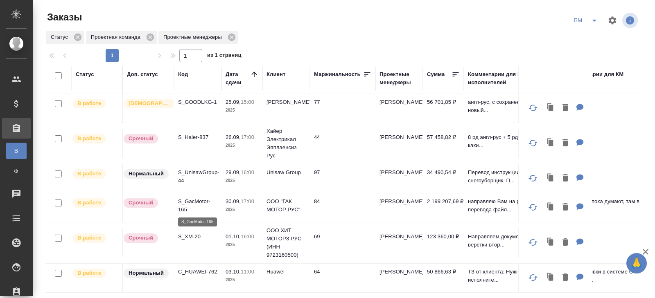
scroll to position [67, 0]
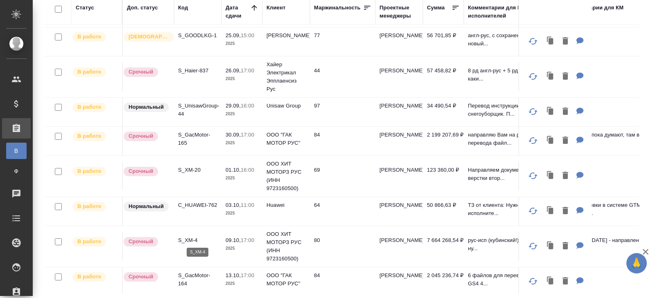
click at [189, 239] on p "S_XM-4" at bounding box center [197, 240] width 39 height 8
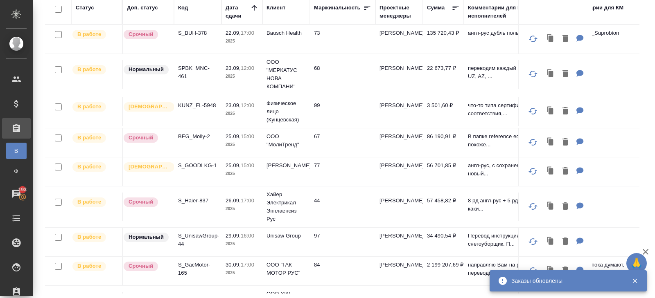
scroll to position [0, 0]
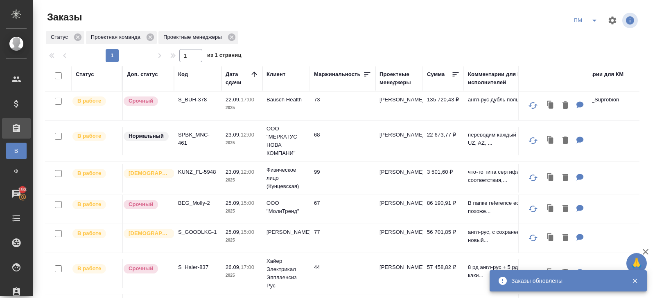
click at [594, 20] on icon "split button" at bounding box center [594, 21] width 4 height 2
click at [594, 34] on li "В работу!" at bounding box center [585, 36] width 41 height 13
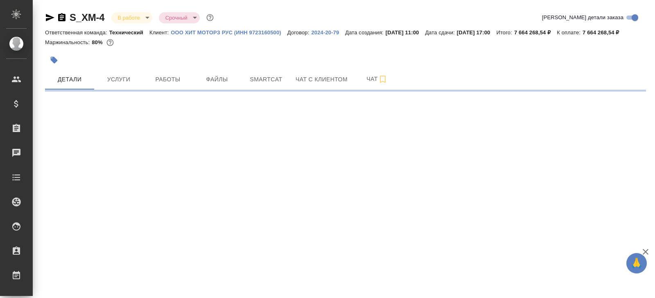
select select "RU"
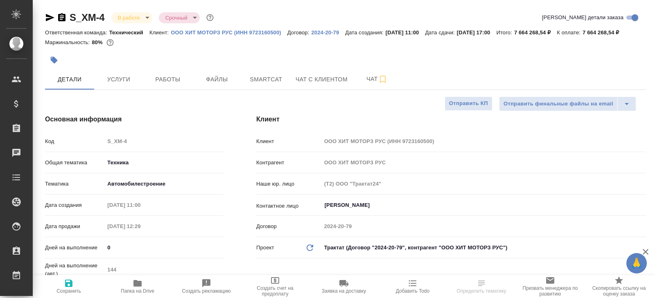
type textarea "x"
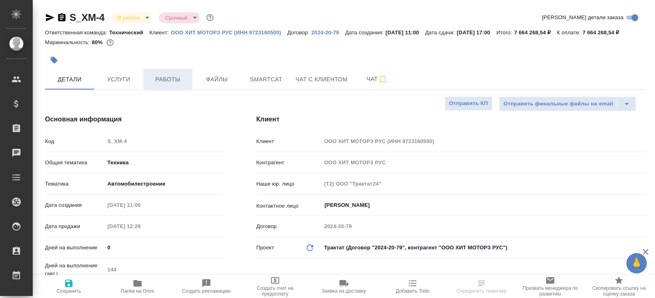
type textarea "x"
click at [160, 85] on span "Работы" at bounding box center [167, 79] width 39 height 10
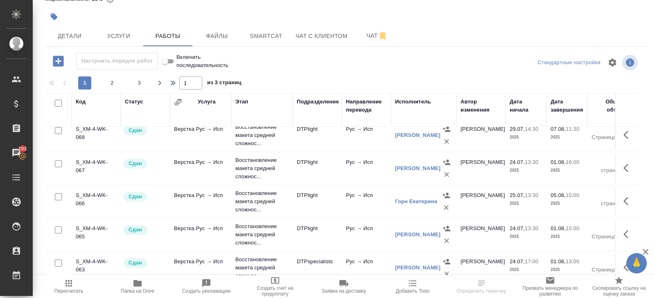
scroll to position [673, 0]
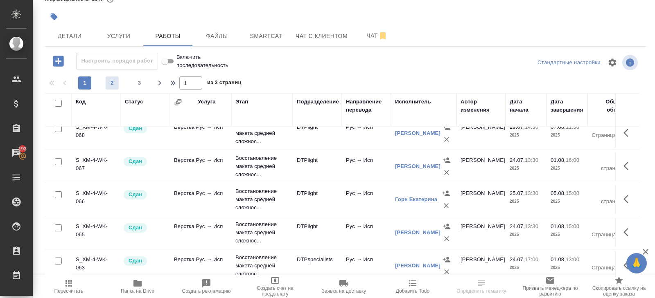
click at [111, 87] on button "2" at bounding box center [112, 82] width 13 height 13
type input "2"
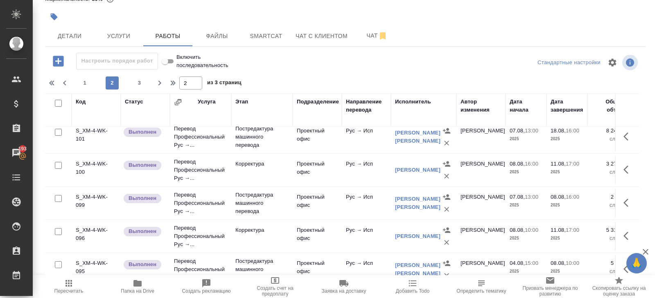
scroll to position [588, 0]
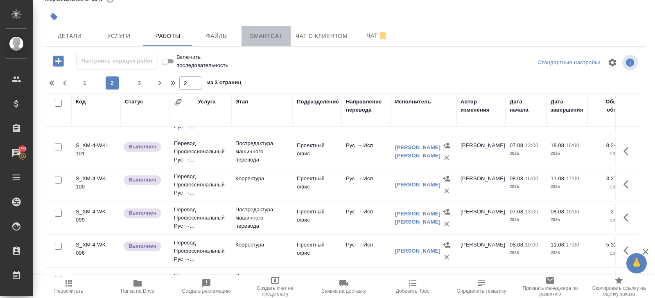
click at [265, 46] on button "Smartcat" at bounding box center [265, 36] width 49 height 20
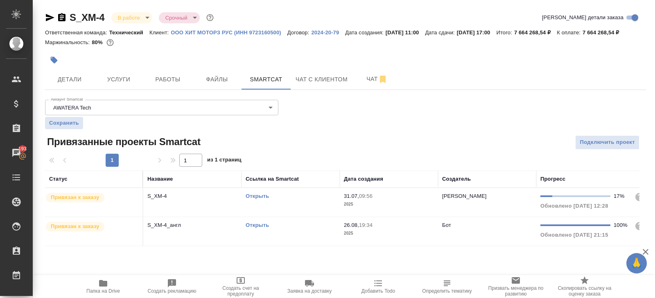
click at [294, 241] on td "Открыть" at bounding box center [290, 231] width 98 height 29
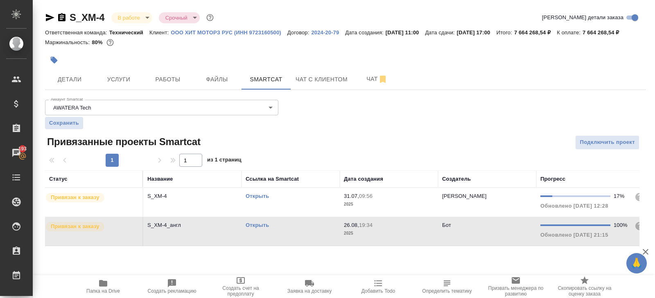
click at [294, 241] on td "Открыть" at bounding box center [290, 231] width 98 height 29
click at [317, 211] on td "Открыть" at bounding box center [290, 202] width 98 height 29
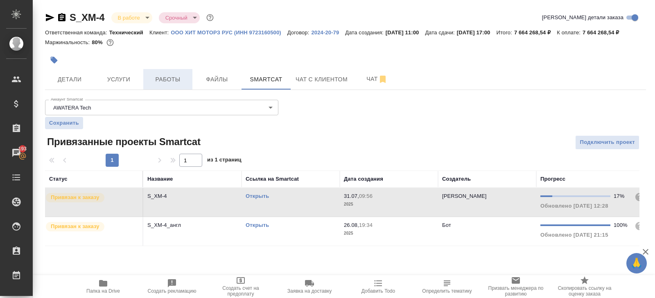
click at [159, 79] on button "Работы" at bounding box center [167, 79] width 49 height 20
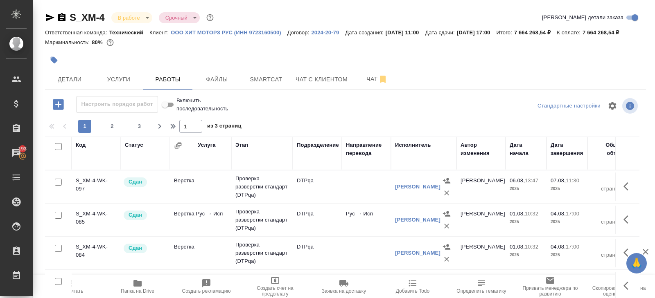
scroll to position [53, 0]
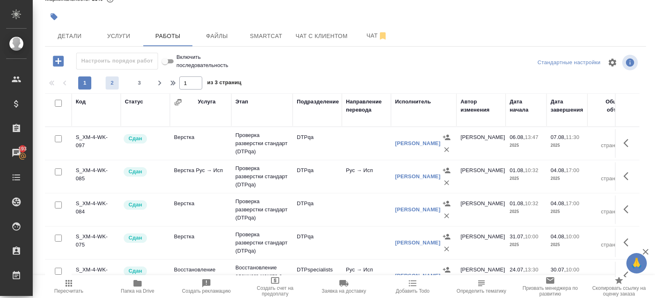
click at [116, 81] on span "2" at bounding box center [112, 83] width 13 height 8
type input "2"
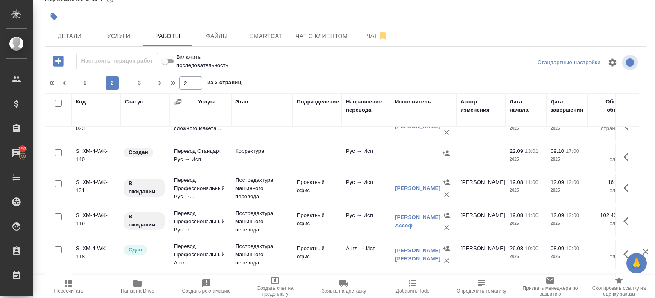
scroll to position [218, 0]
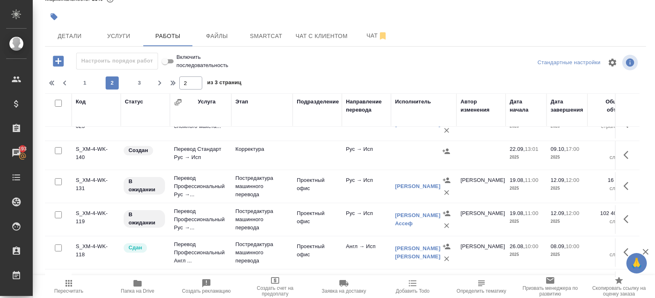
click at [625, 152] on icon "button" at bounding box center [625, 155] width 5 height 8
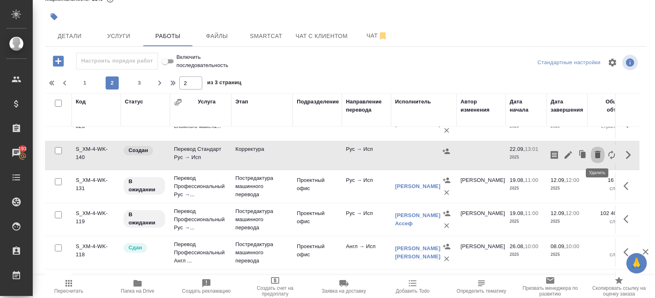
click at [599, 154] on icon "button" at bounding box center [597, 154] width 6 height 7
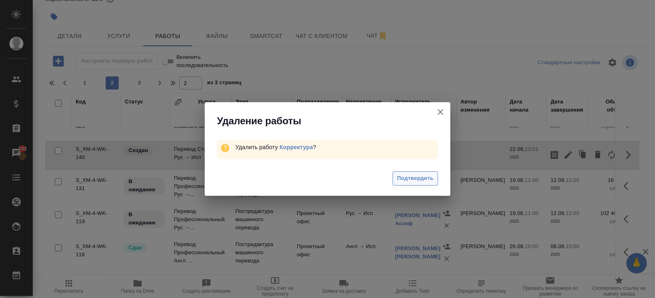
click at [419, 181] on span "Подтвердить" at bounding box center [415, 178] width 36 height 9
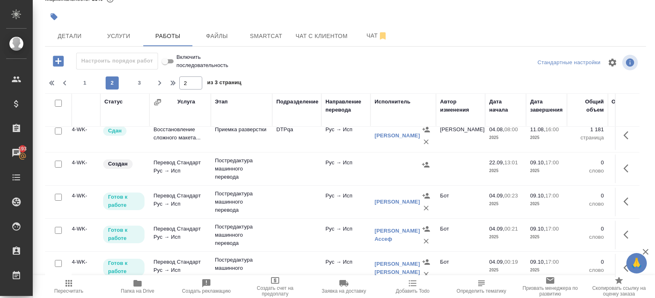
scroll to position [207, 37]
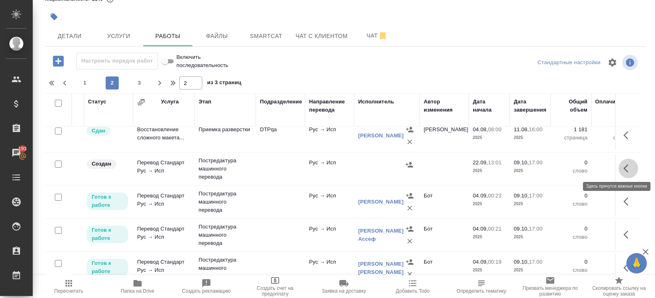
click at [627, 167] on icon "button" at bounding box center [628, 169] width 10 height 10
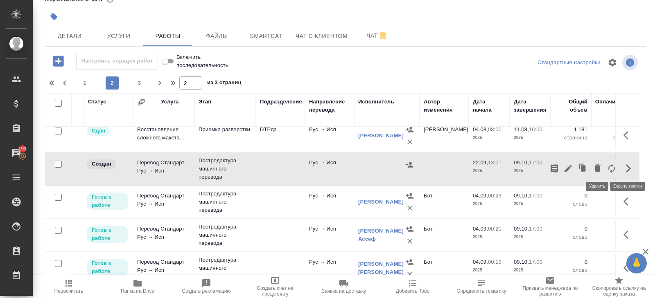
click at [596, 167] on icon "button" at bounding box center [597, 167] width 6 height 7
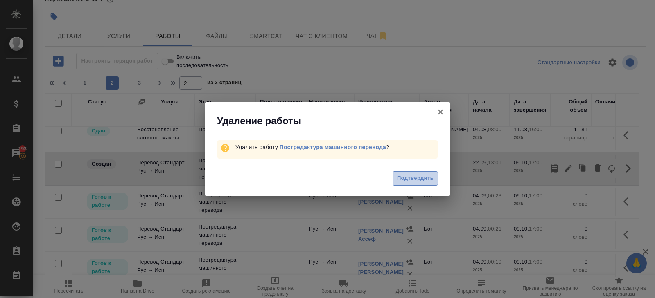
click at [405, 185] on button "Подтвердить" at bounding box center [414, 178] width 45 height 14
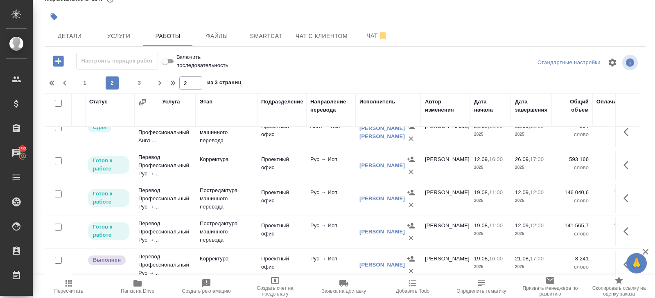
scroll to position [443, 36]
click at [628, 164] on icon "button" at bounding box center [628, 165] width 10 height 10
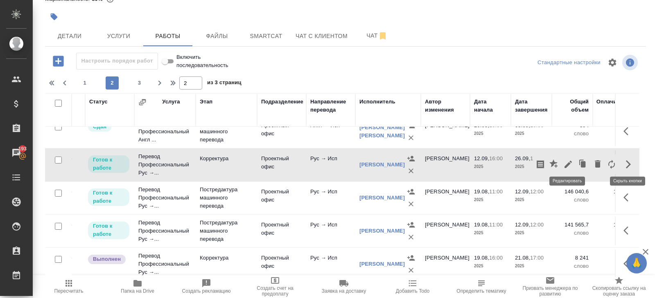
click at [570, 163] on icon "button" at bounding box center [568, 165] width 10 height 10
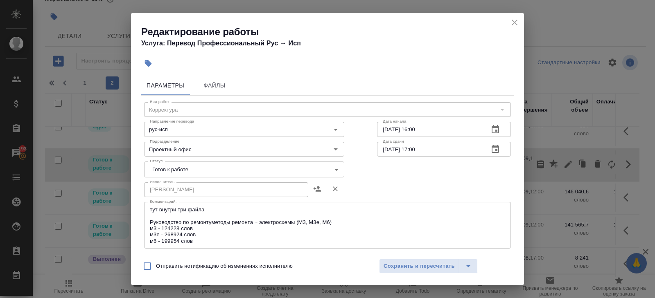
click at [218, 170] on body "🙏 .cls-1 fill:#fff; AWATERA Belyakova Yulia Клиенты Спецификации Заказы 193 Чат…" at bounding box center [327, 149] width 655 height 298
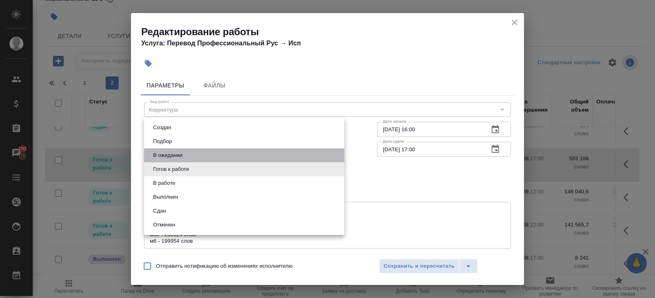
click at [197, 157] on li "В ожидании" at bounding box center [244, 155] width 200 height 14
type input "pending"
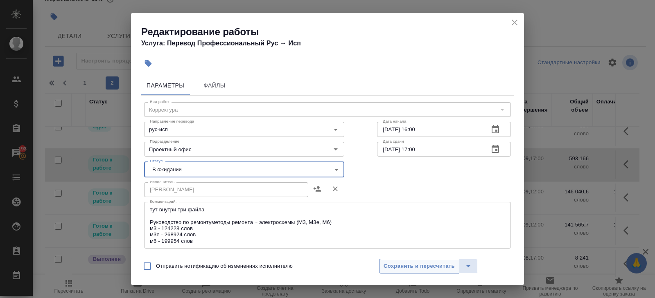
click at [385, 264] on span "Сохранить и пересчитать" at bounding box center [418, 266] width 71 height 9
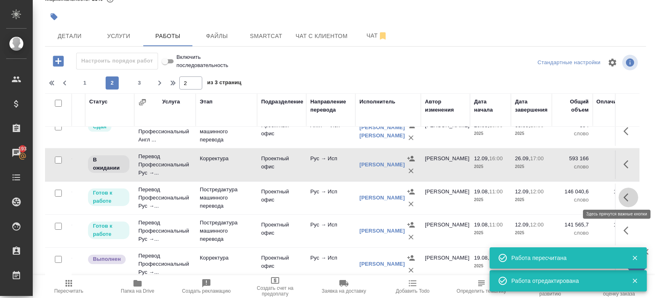
click at [623, 196] on icon "button" at bounding box center [628, 198] width 10 height 10
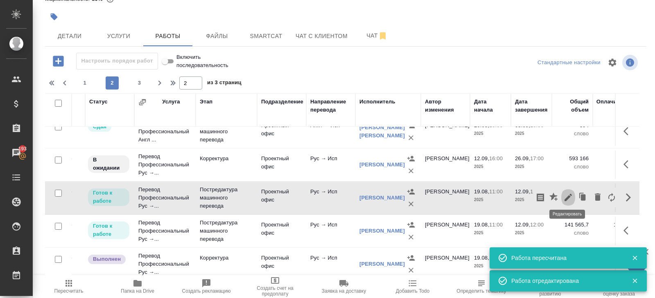
click at [567, 196] on icon "button" at bounding box center [568, 198] width 10 height 10
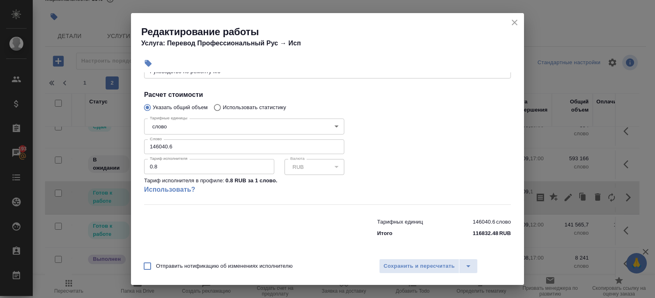
scroll to position [0, 0]
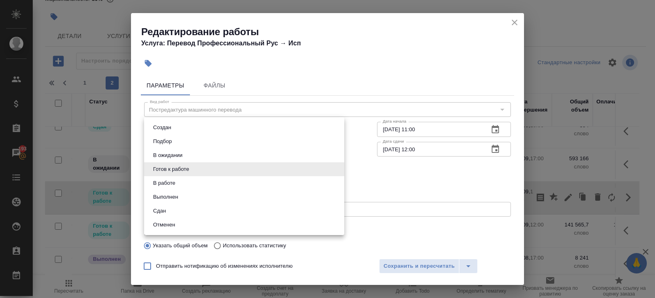
click at [173, 166] on body "🙏 .cls-1 fill:#fff; AWATERA Belyakova Yulia Клиенты Спецификации Заказы 193 Чат…" at bounding box center [327, 149] width 655 height 298
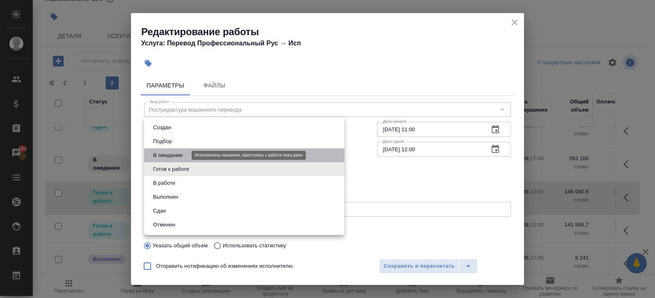
click at [169, 154] on button "В ожидании" at bounding box center [168, 155] width 34 height 9
type input "pending"
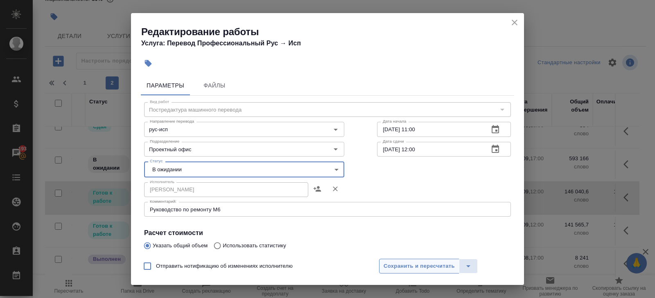
click at [395, 268] on span "Сохранить и пересчитать" at bounding box center [418, 266] width 71 height 9
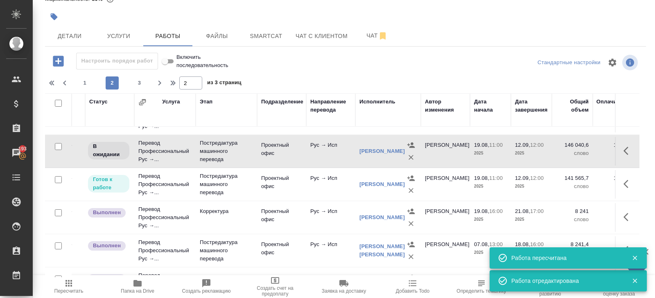
scroll to position [500, 36]
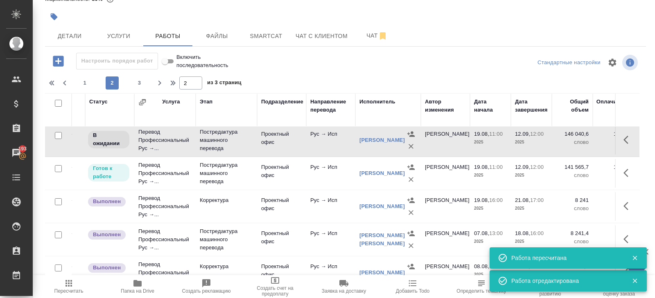
click at [624, 171] on icon "button" at bounding box center [625, 173] width 5 height 8
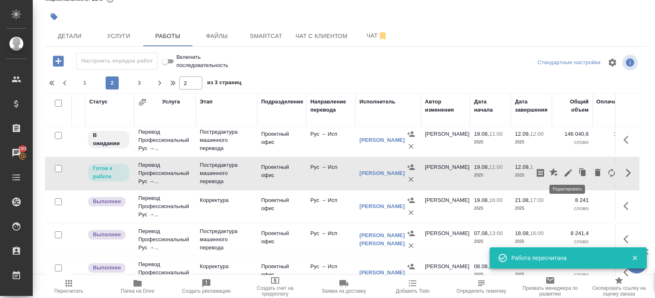
click at [569, 171] on icon "button" at bounding box center [568, 173] width 10 height 10
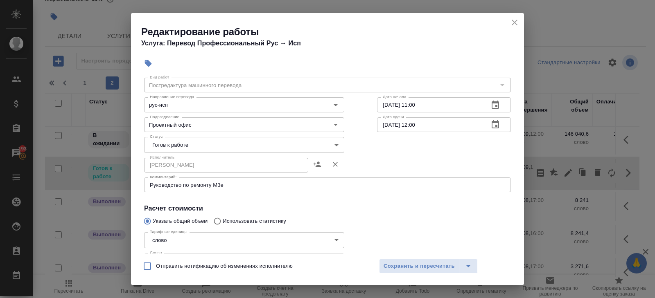
scroll to position [0, 0]
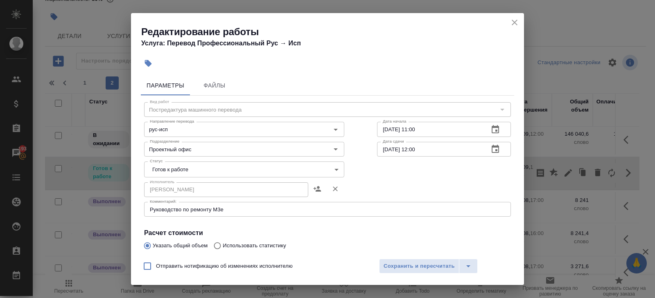
click at [511, 23] on icon "close" at bounding box center [514, 23] width 10 height 10
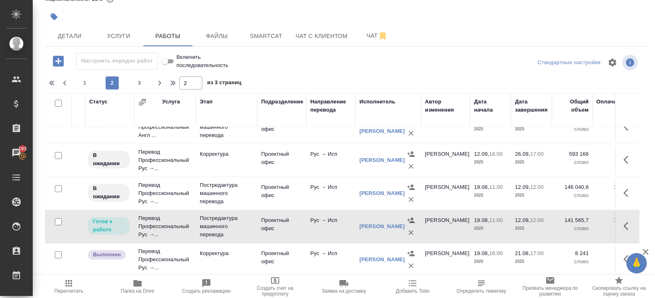
scroll to position [443, 36]
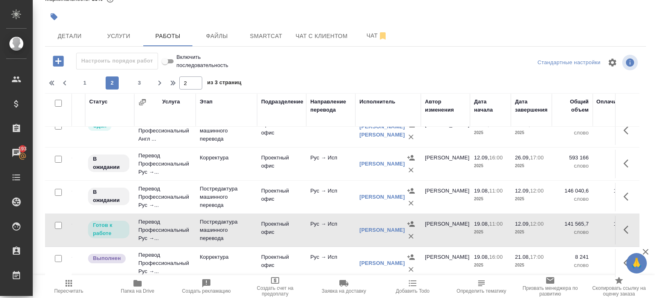
click at [628, 226] on icon "button" at bounding box center [628, 230] width 10 height 10
click at [569, 228] on icon "button" at bounding box center [568, 230] width 10 height 10
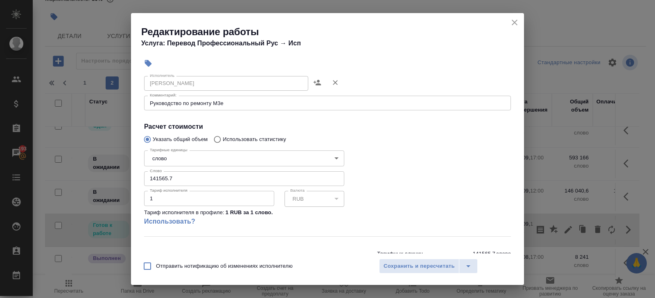
scroll to position [107, 0]
click at [236, 106] on div "Руководство по ремонту М3е x Комментарий:" at bounding box center [327, 102] width 367 height 15
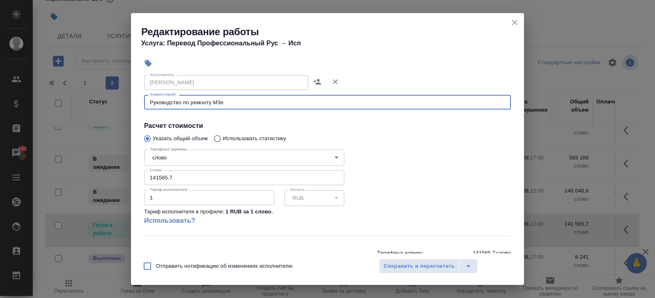
click at [238, 104] on textarea "Руководство по ремонту М3е" at bounding box center [327, 102] width 355 height 6
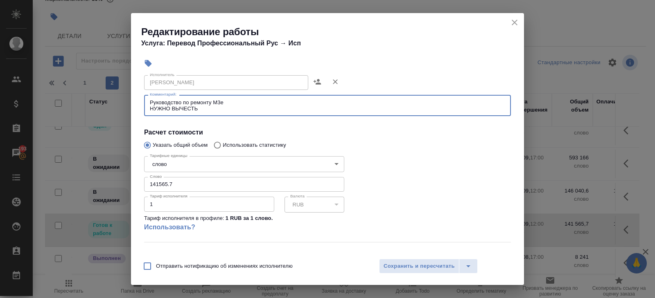
paste textarea "27589.3"
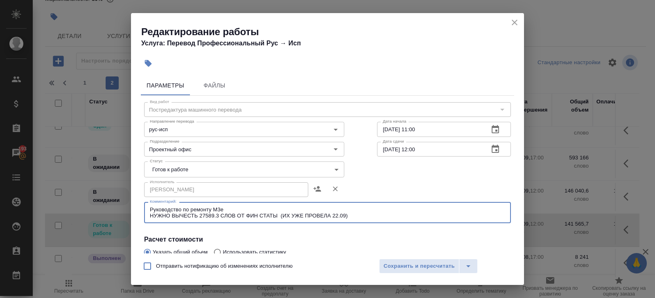
type textarea "Руководство по ремонту М3е НУЖНО ВЫЧЕСТЬ 27589.3 СЛОВ ОТ ФИН СТАТЫ (ИХ УЖЕ ПРОВ…"
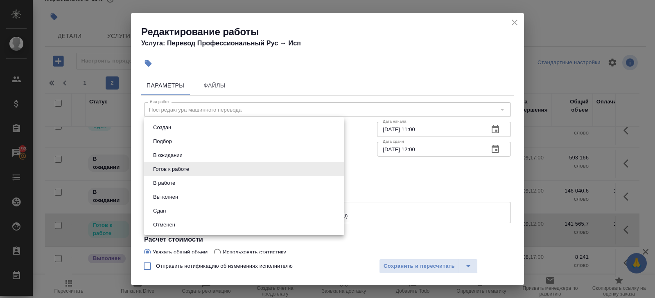
click at [172, 167] on body "🙏 .cls-1 fill:#fff; AWATERA Belyakova Yulia Клиенты Спецификации Заказы 193 Чат…" at bounding box center [327, 149] width 655 height 298
click at [165, 152] on button "В ожидании" at bounding box center [168, 155] width 34 height 9
type input "pending"
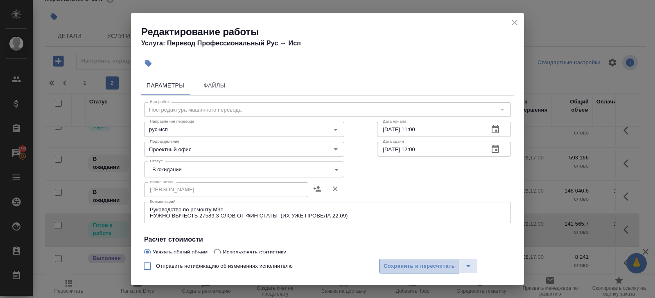
click at [394, 264] on span "Сохранить и пересчитать" at bounding box center [418, 266] width 71 height 9
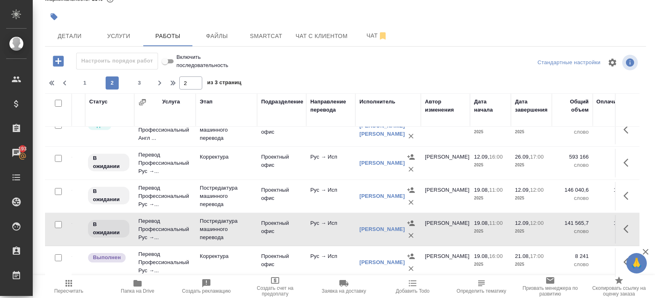
scroll to position [452, 36]
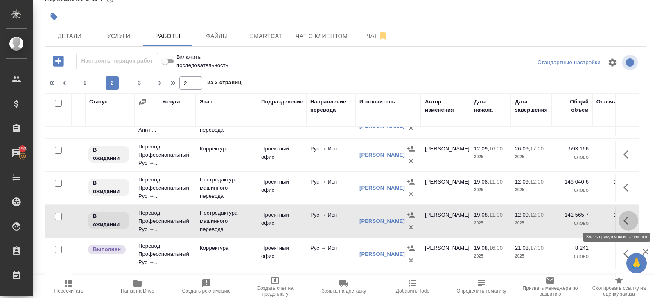
click at [626, 217] on icon "button" at bounding box center [625, 221] width 5 height 8
click at [583, 219] on icon "button" at bounding box center [582, 221] width 5 height 6
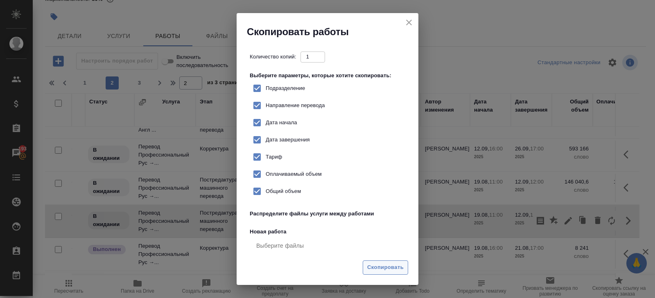
click at [390, 263] on span "Скопировать" at bounding box center [385, 267] width 36 height 9
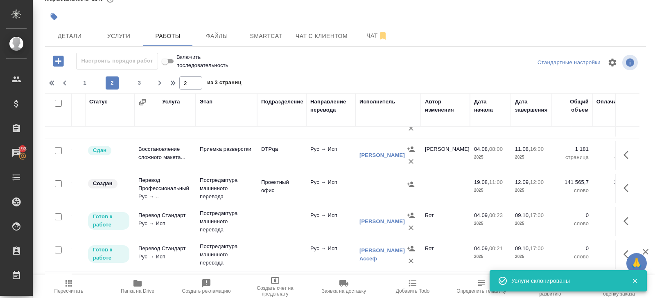
scroll to position [172, 36]
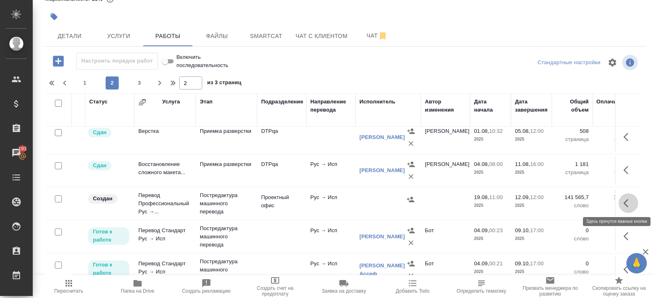
click at [627, 199] on icon "button" at bounding box center [628, 203] width 10 height 10
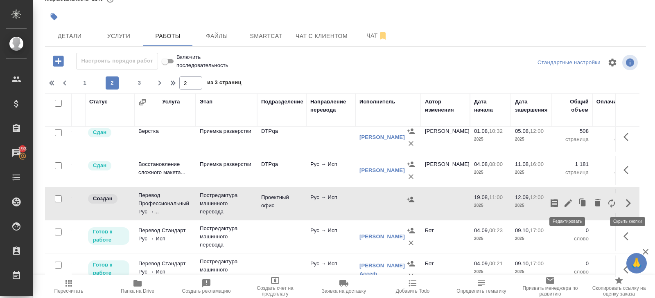
click at [567, 200] on icon "button" at bounding box center [567, 203] width 7 height 7
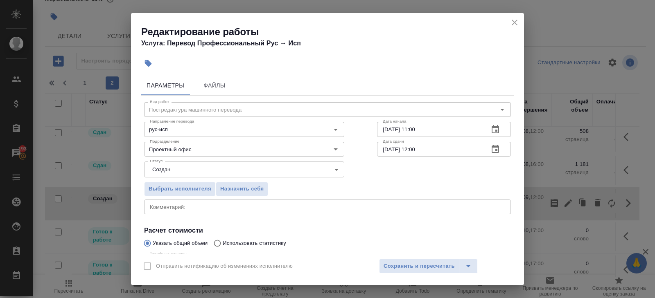
scroll to position [87, 0]
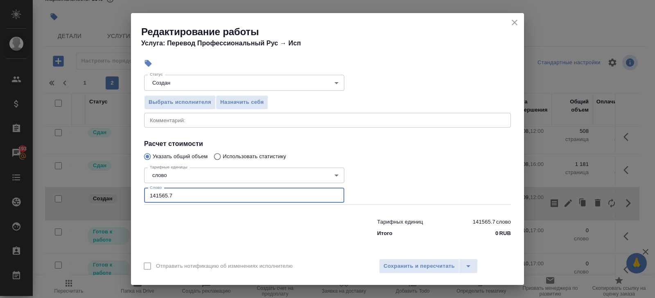
drag, startPoint x: 185, startPoint y: 199, endPoint x: 102, endPoint y: 187, distance: 83.5
click at [102, 187] on div "Редактирование работы Услуга: Перевод Профессиональный Рус → Исп Параметры Файл…" at bounding box center [327, 149] width 655 height 298
paste input "27589.3"
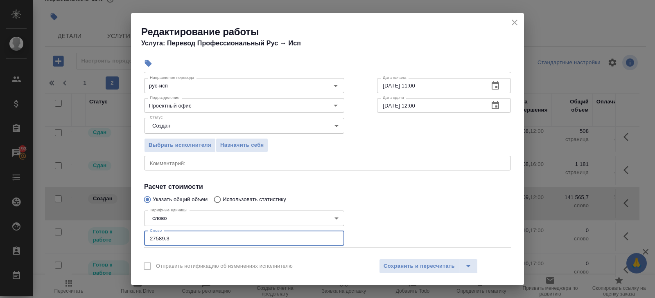
scroll to position [27, 0]
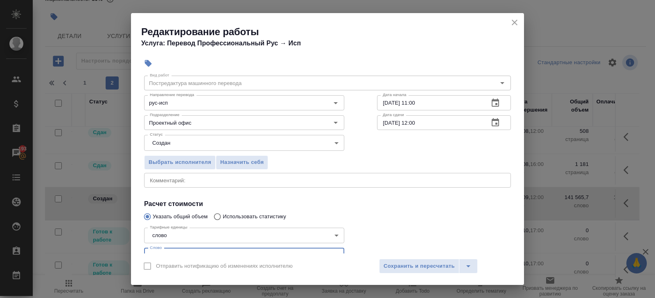
type input "27589.3"
click at [170, 175] on div "x Комментарий:" at bounding box center [327, 180] width 367 height 15
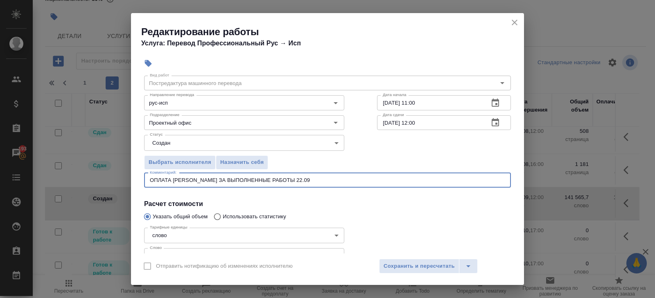
click at [183, 144] on body "🙏 .cls-1 fill:#fff; AWATERA Belyakova Yulia Клиенты Спецификации Заказы 193 Чат…" at bounding box center [327, 149] width 655 height 298
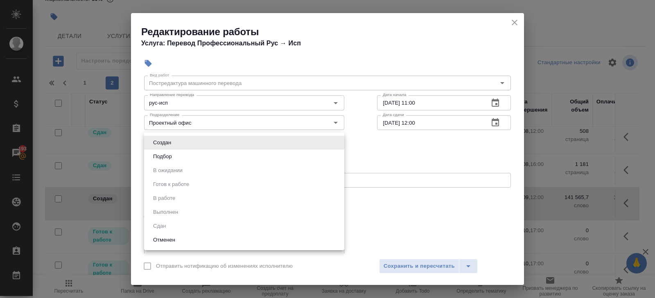
drag, startPoint x: 384, startPoint y: 168, endPoint x: 376, endPoint y: 173, distance: 9.8
click at [384, 169] on div at bounding box center [327, 149] width 655 height 298
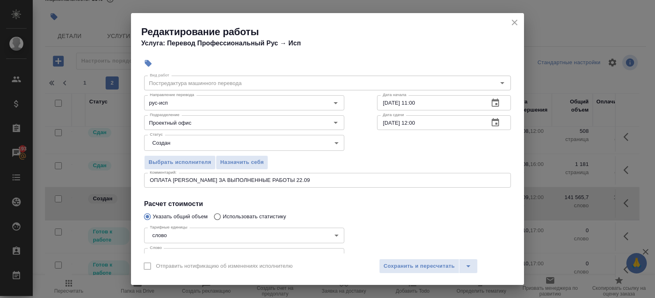
click at [347, 173] on div "ОПЛАТА МАЗЕНКОВУ АНДРЕЮ ЗА ВЫПОЛНЕННЫЕ РАБОТЫ 22.09 x Комментарий:" at bounding box center [327, 180] width 367 height 15
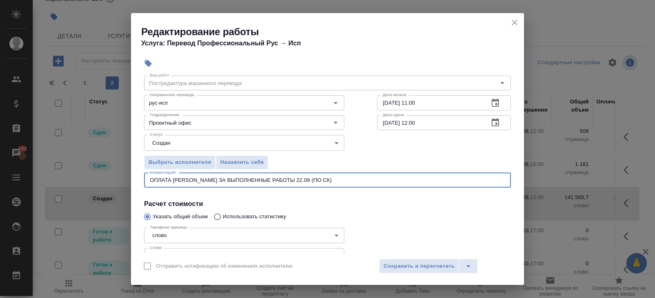
type textarea "ОПЛАТА МАЗЕНКОВУ АНДРЕЮ ЗА ВЫПОЛНЕННЫЕ РАБОТЫ 22.09 (ПО СК)"
click at [183, 142] on body "🙏 .cls-1 fill:#fff; AWATERA Belyakova Yulia Клиенты Спецификации Заказы 193 Чат…" at bounding box center [327, 149] width 655 height 298
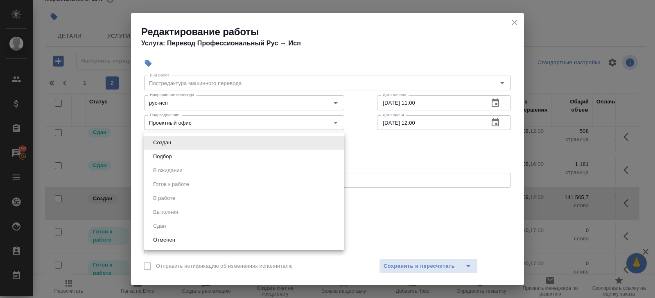
click at [177, 160] on li "Подбор" at bounding box center [244, 157] width 200 height 14
type input "recruiting"
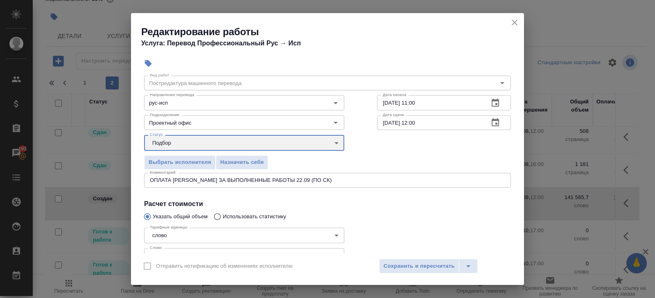
scroll to position [87, 0]
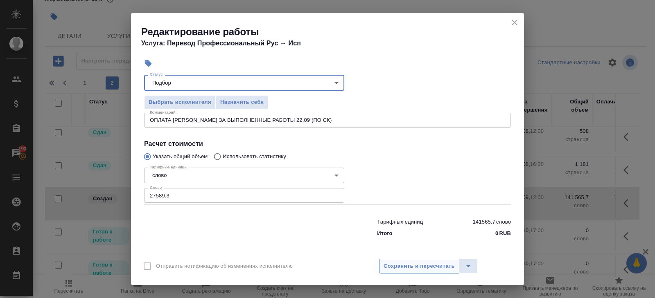
click at [408, 265] on span "Сохранить и пересчитать" at bounding box center [418, 266] width 71 height 9
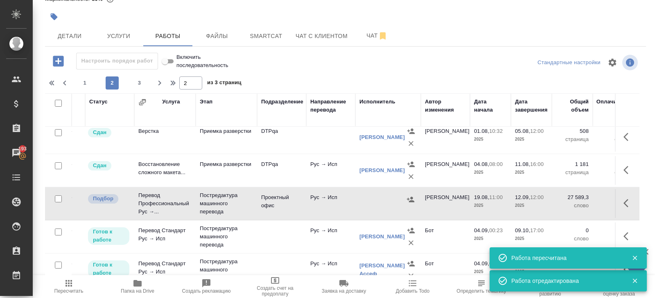
click at [410, 197] on icon "button" at bounding box center [410, 199] width 7 height 5
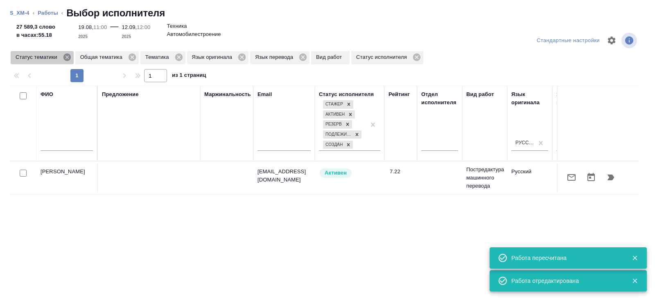
click at [68, 58] on icon at bounding box center [67, 57] width 9 height 9
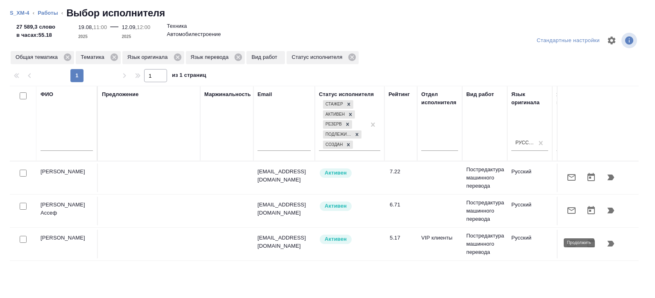
click at [610, 244] on icon "button" at bounding box center [610, 244] width 7 height 6
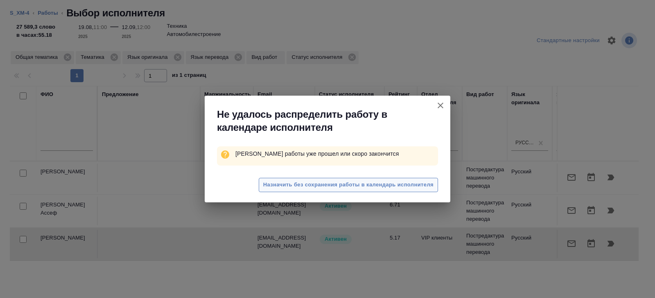
click at [381, 189] on span "Назначить без сохранения работы в календарь исполнителя" at bounding box center [348, 184] width 170 height 9
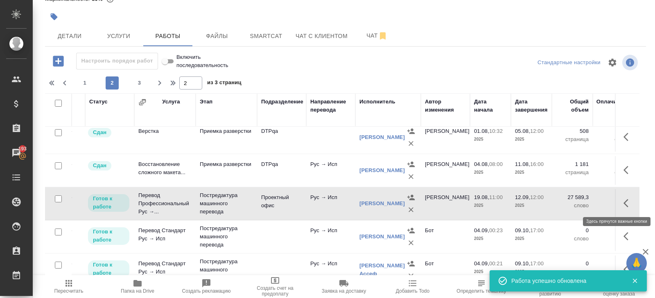
click at [624, 200] on icon "button" at bounding box center [628, 203] width 10 height 10
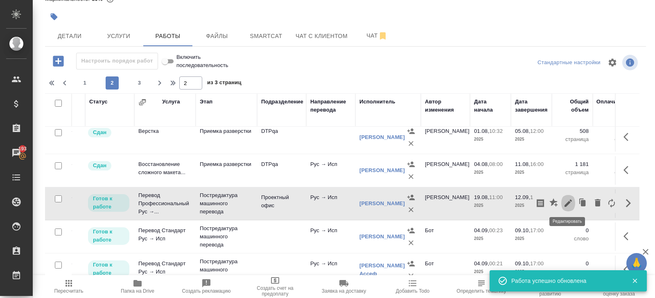
click at [566, 202] on icon "button" at bounding box center [567, 203] width 7 height 7
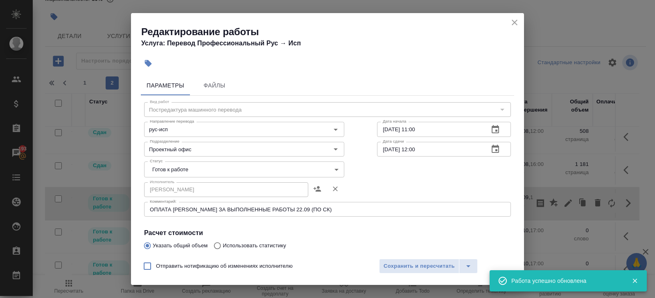
click at [497, 148] on icon "button" at bounding box center [495, 149] width 10 height 10
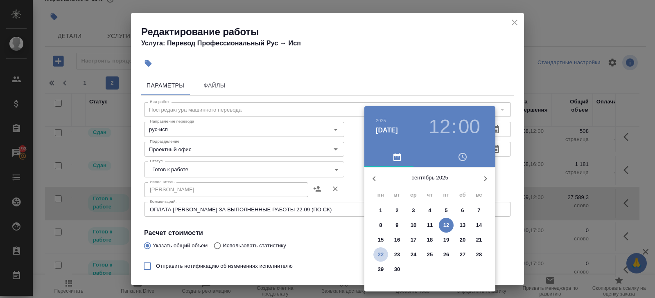
click at [380, 253] on p "22" at bounding box center [381, 255] width 6 height 8
type input "22.09.2025 12:00"
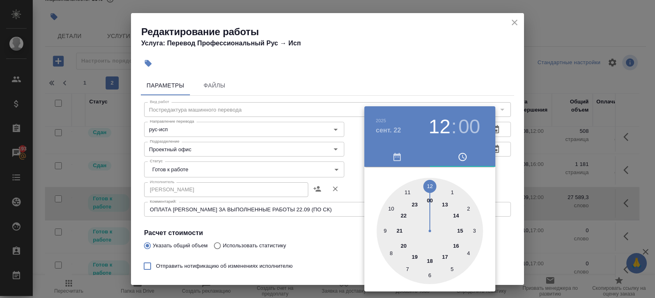
click at [338, 239] on div at bounding box center [327, 149] width 655 height 298
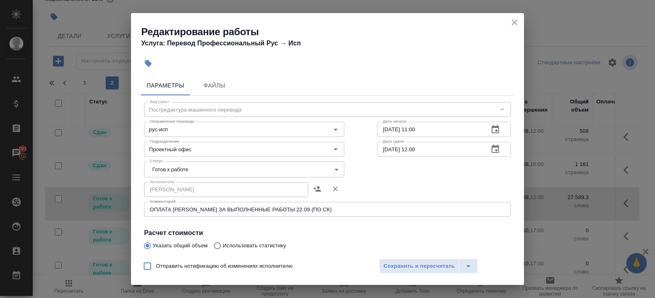
click at [184, 171] on body "🙏 .cls-1 fill:#fff; AWATERA Belyakova Yulia Клиенты Спецификации Заказы 193 Чат…" at bounding box center [327, 149] width 655 height 298
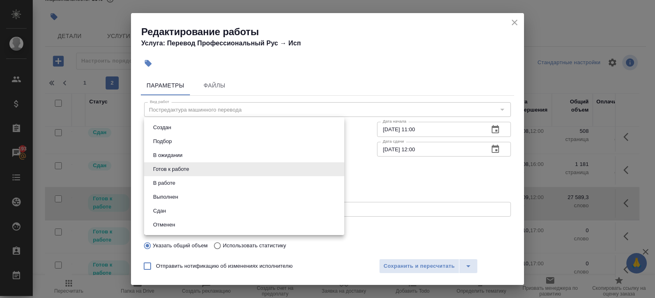
click at [168, 210] on button "Сдан" at bounding box center [160, 211] width 18 height 9
type input "closed"
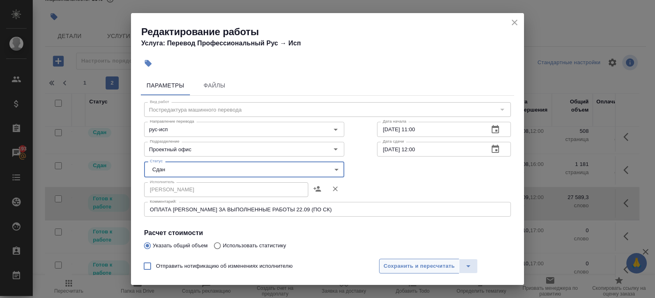
click at [387, 263] on span "Сохранить и пересчитать" at bounding box center [418, 266] width 71 height 9
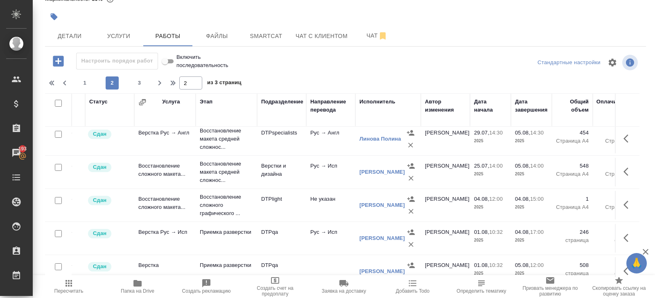
scroll to position [0, 36]
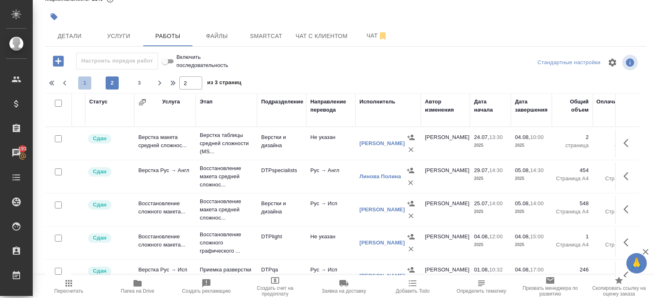
click at [86, 85] on span "1" at bounding box center [84, 83] width 13 height 8
type input "1"
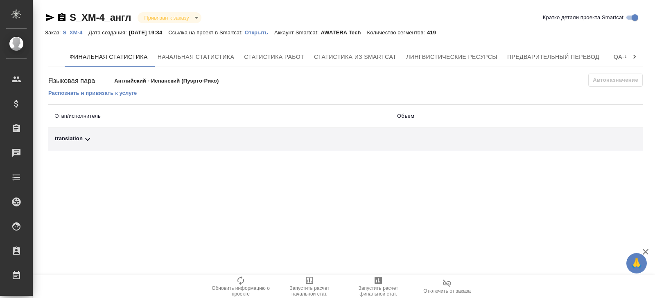
click at [94, 134] on td "translation" at bounding box center [219, 139] width 342 height 23
click at [108, 94] on p "Распознать и привязать к услуге" at bounding box center [92, 93] width 88 height 6
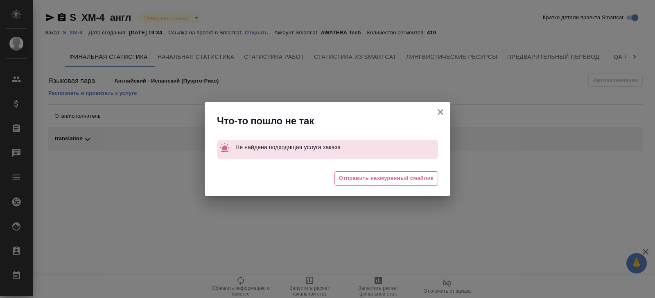
click at [440, 114] on icon "button" at bounding box center [440, 112] width 10 height 10
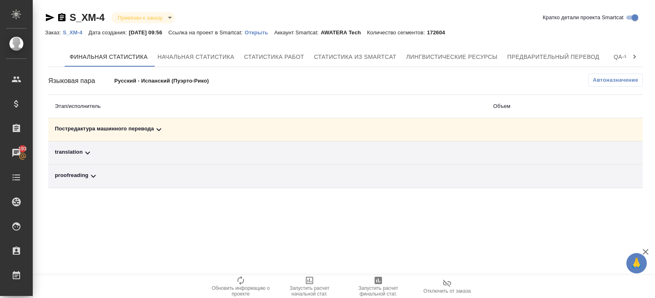
click at [161, 133] on icon at bounding box center [159, 130] width 10 height 10
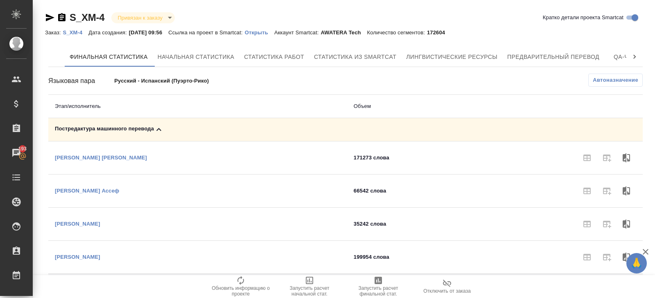
click at [616, 81] on span "Автоназначение" at bounding box center [614, 80] width 45 height 8
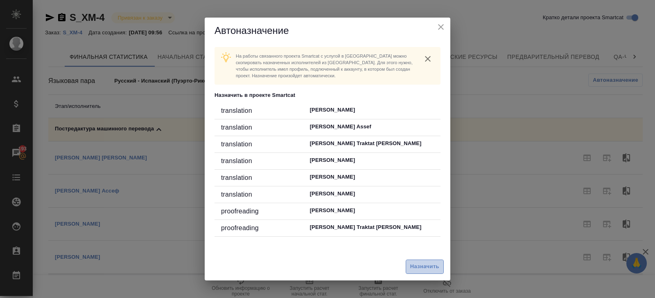
click at [415, 272] on button "Назначить" at bounding box center [424, 267] width 38 height 14
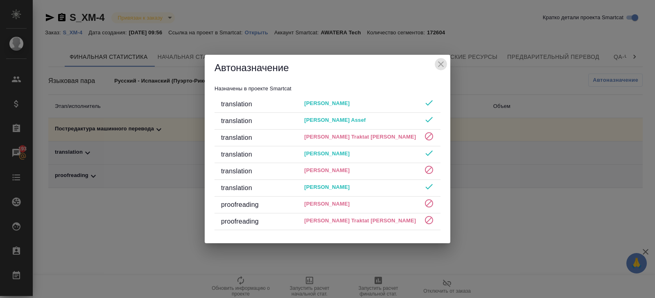
click at [440, 65] on icon "close" at bounding box center [441, 64] width 6 height 6
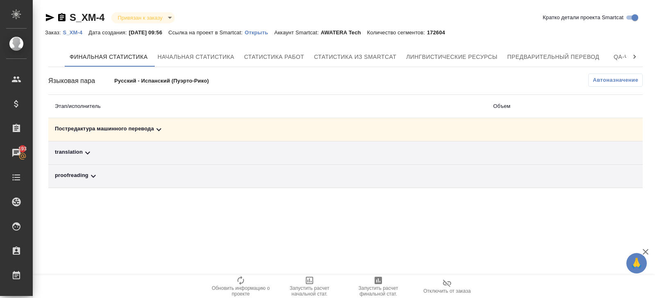
click at [160, 130] on icon at bounding box center [158, 129] width 5 height 3
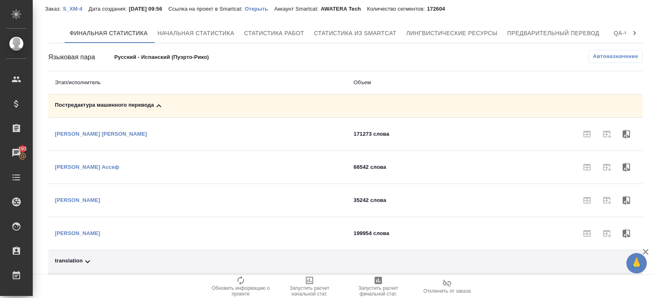
scroll to position [35, 0]
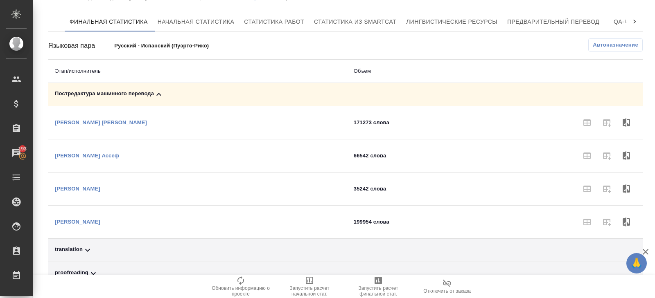
click at [89, 252] on icon at bounding box center [88, 250] width 10 height 10
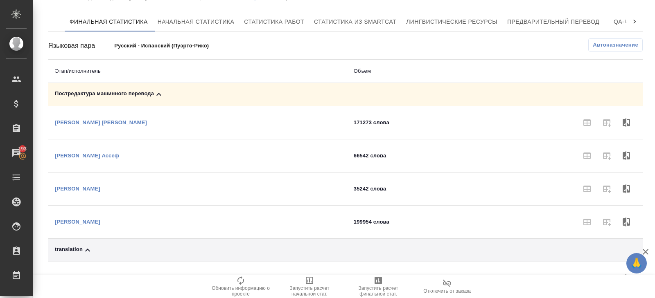
scroll to position [101, 0]
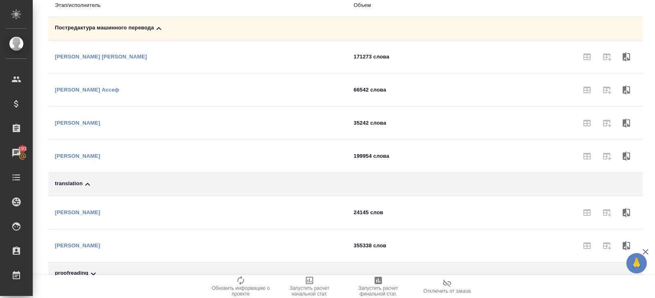
click at [88, 244] on p "Мазенков Андрей Алексеевич" at bounding box center [77, 246] width 45 height 6
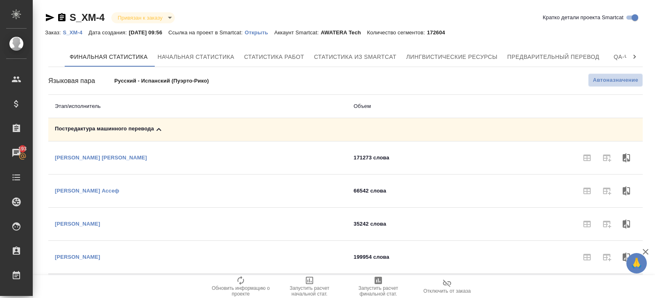
click at [597, 83] on span "Автоназначение" at bounding box center [614, 80] width 45 height 8
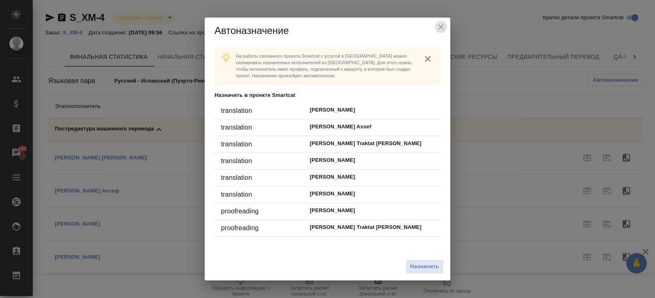
click at [442, 26] on icon "close" at bounding box center [441, 27] width 6 height 6
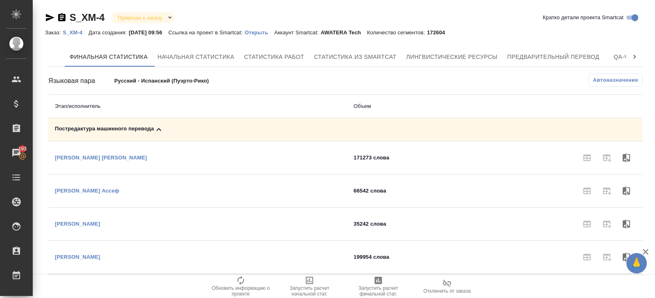
click at [263, 32] on p "Открыть" at bounding box center [259, 32] width 29 height 6
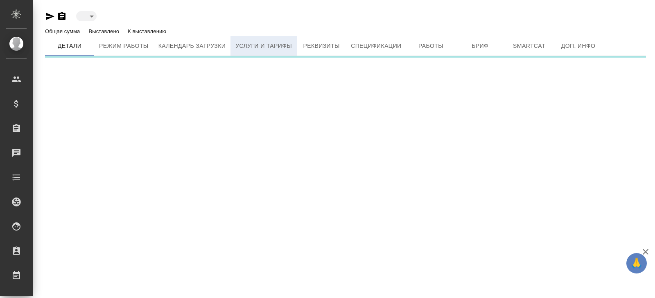
type input "active"
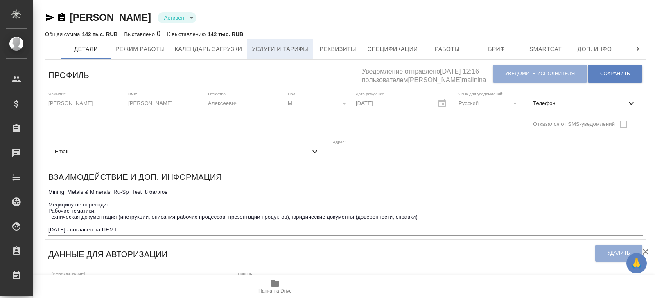
click at [265, 51] on span "Услуги и тарифы" at bounding box center [280, 49] width 56 height 10
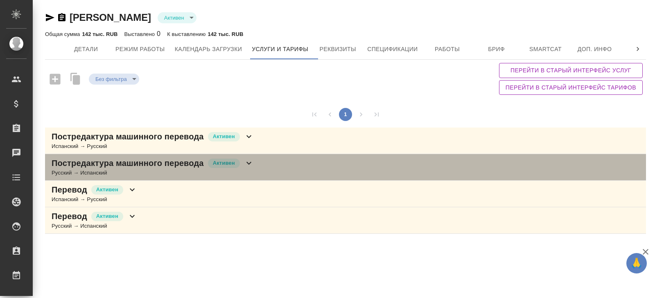
click at [224, 167] on div "Активен" at bounding box center [224, 163] width 34 height 11
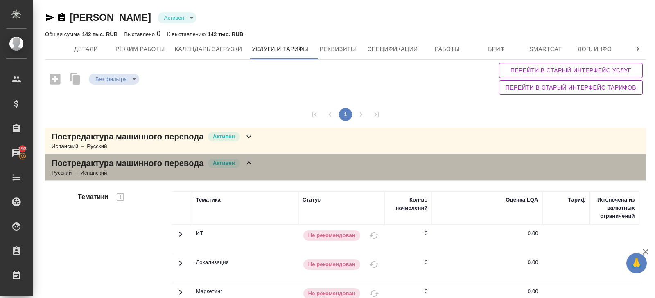
click at [250, 163] on icon at bounding box center [249, 163] width 10 height 10
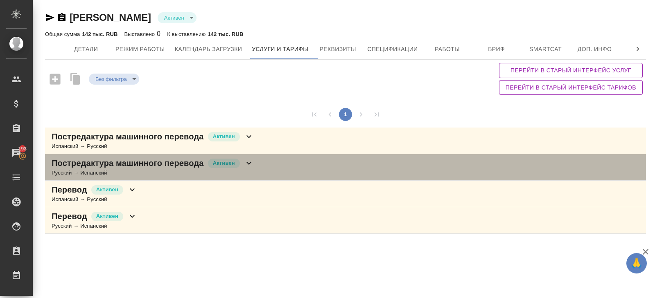
click at [250, 163] on icon at bounding box center [249, 163] width 10 height 10
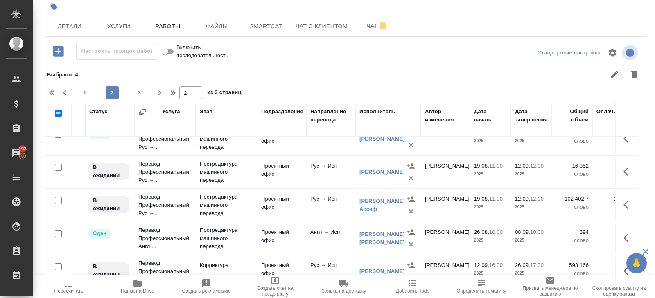
scroll to position [244, 36]
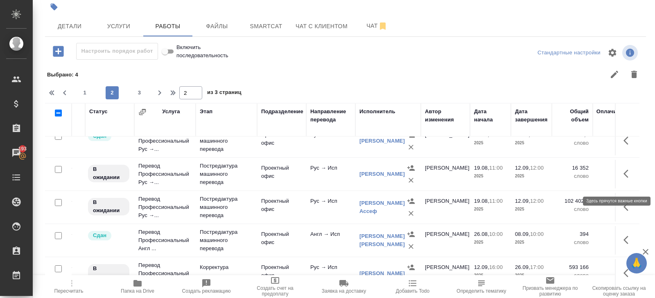
click at [623, 184] on button "button" at bounding box center [628, 174] width 20 height 20
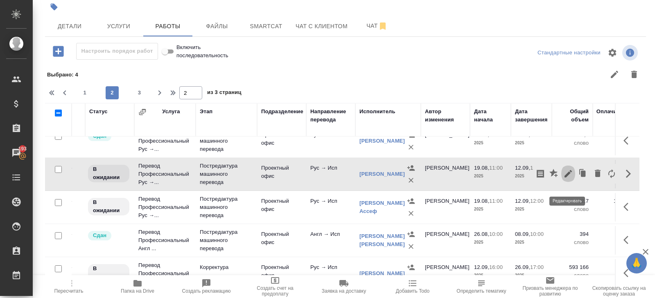
click at [567, 179] on icon "button" at bounding box center [568, 174] width 10 height 10
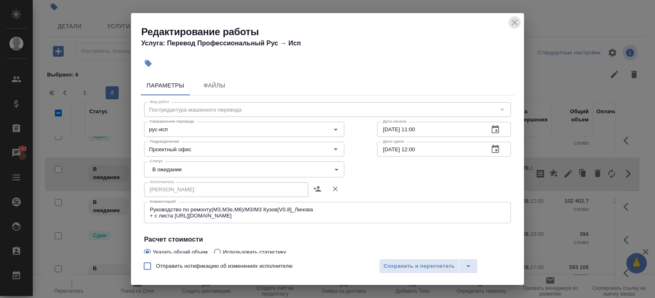
click at [511, 25] on icon "close" at bounding box center [514, 23] width 10 height 10
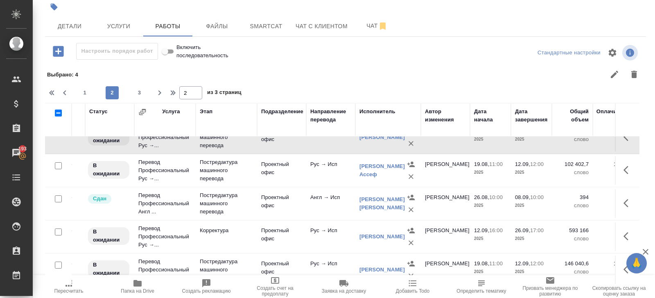
scroll to position [282, 36]
click at [624, 173] on icon "button" at bounding box center [625, 169] width 5 height 8
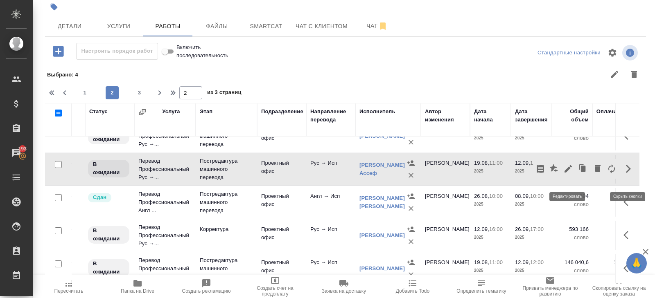
click at [567, 173] on icon "button" at bounding box center [567, 168] width 7 height 7
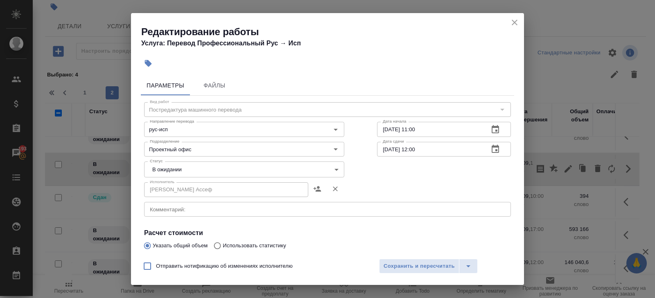
click at [513, 22] on icon "close" at bounding box center [514, 23] width 10 height 10
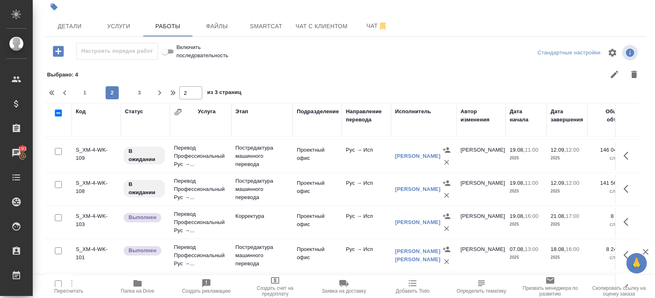
scroll to position [397, 0]
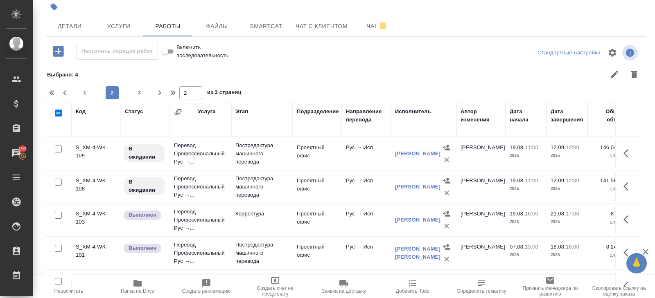
click at [625, 157] on icon "button" at bounding box center [628, 153] width 10 height 10
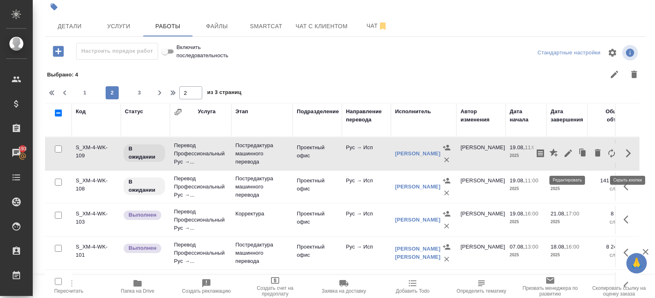
click at [567, 157] on icon "button" at bounding box center [567, 153] width 7 height 7
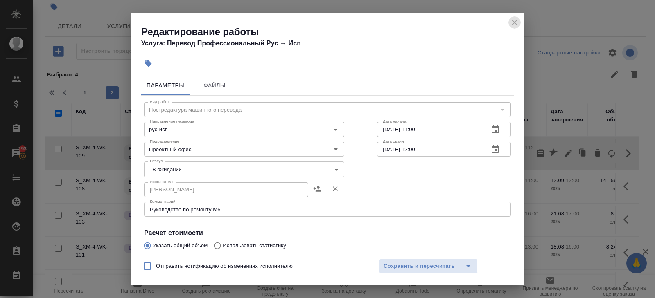
click at [514, 22] on icon "close" at bounding box center [514, 23] width 6 height 6
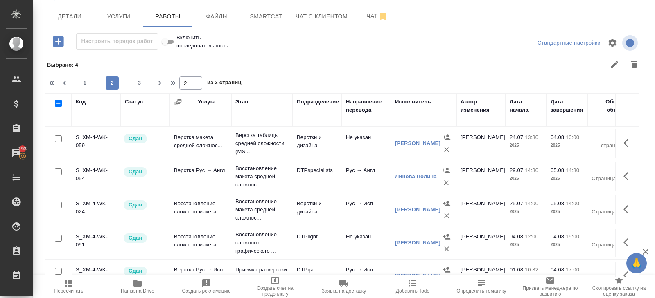
scroll to position [0, 0]
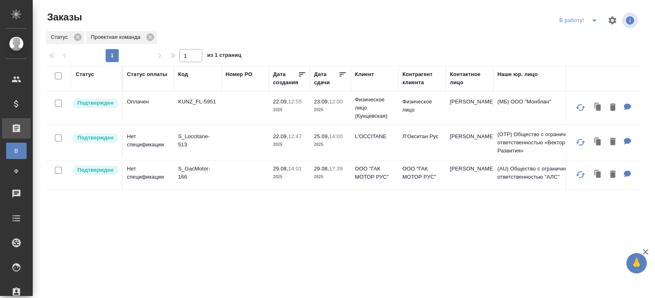
click at [184, 138] on p "S_Loccitane-513" at bounding box center [197, 141] width 39 height 16
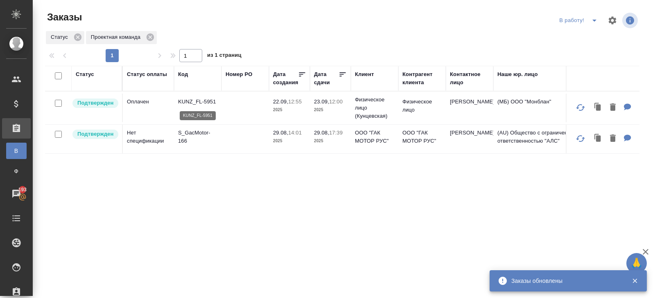
click at [197, 103] on p "KUNZ_FL-5951" at bounding box center [197, 102] width 39 height 8
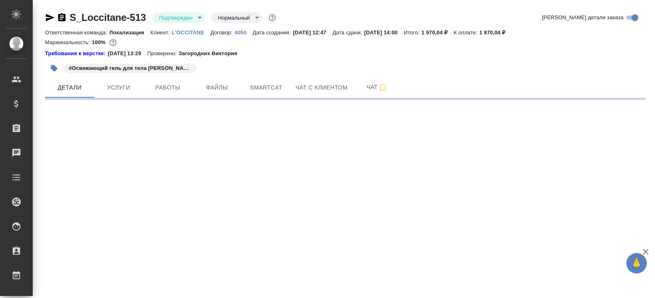
select select "RU"
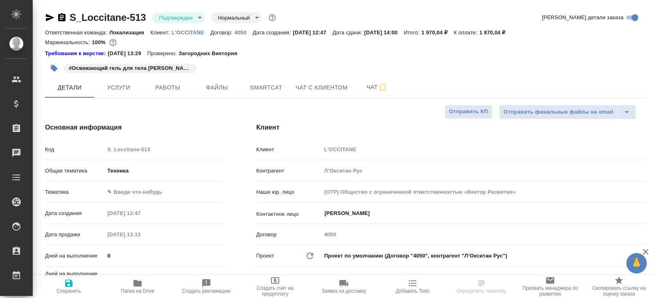
type textarea "x"
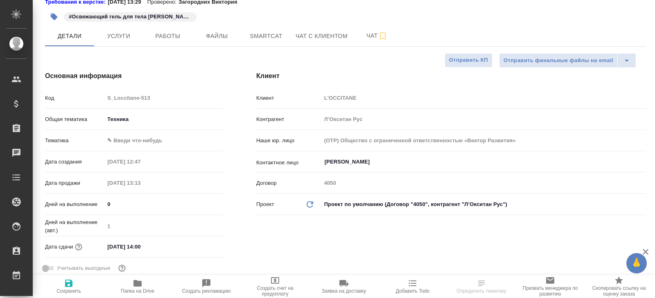
type textarea "x"
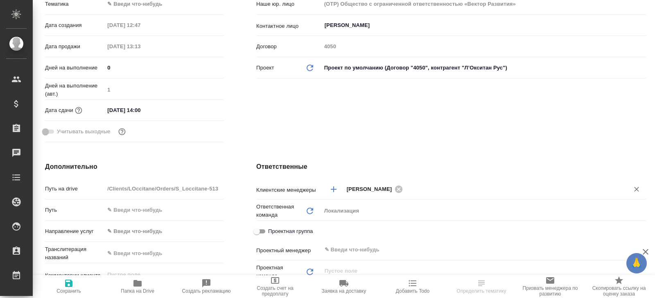
scroll to position [199, 0]
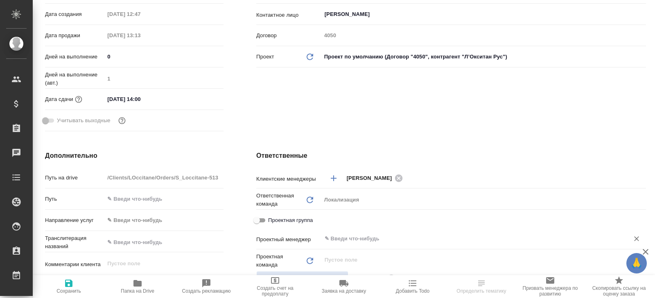
click at [343, 244] on div "​" at bounding box center [483, 239] width 324 height 15
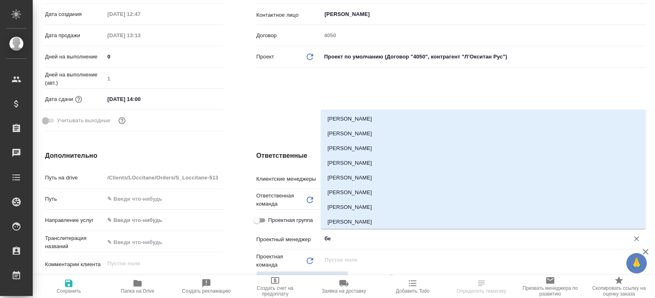
type input "бел"
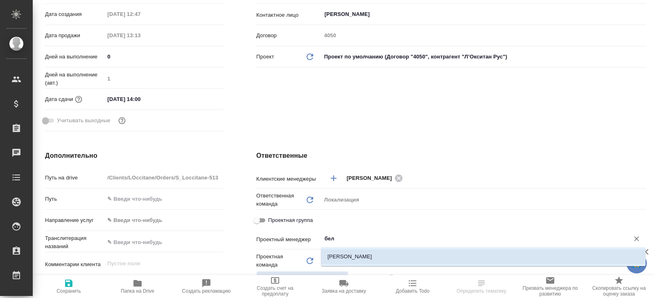
click at [347, 255] on li "[PERSON_NAME]" at bounding box center [483, 257] width 324 height 15
type textarea "x"
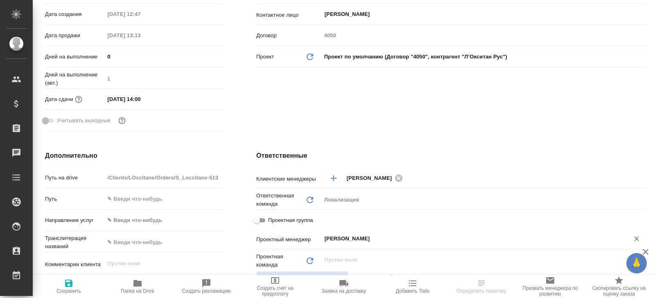
type input "[PERSON_NAME]"
click at [67, 287] on icon "button" at bounding box center [68, 283] width 7 height 7
type textarea "x"
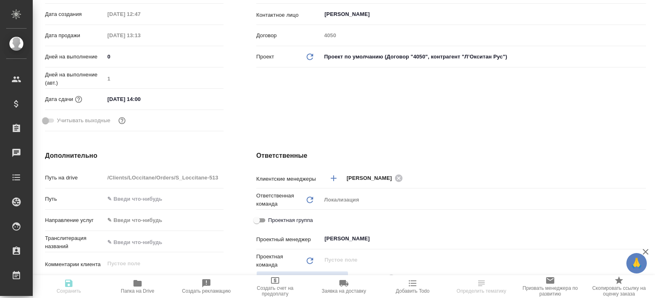
scroll to position [0, 0]
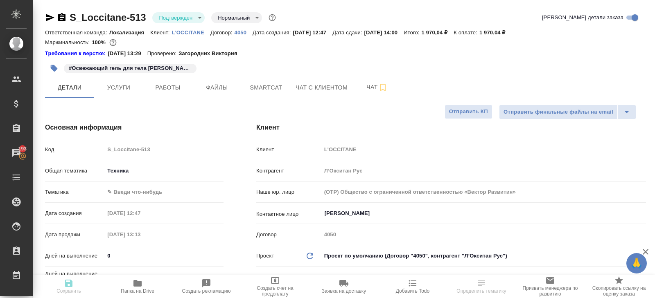
click at [171, 20] on body "🙏 .cls-1 fill:#fff; AWATERA [PERSON_NAME] Спецификации Заказы 193 Чаты Todo Про…" at bounding box center [327, 149] width 655 height 298
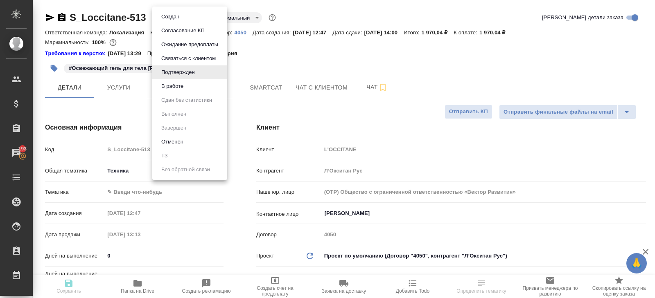
type textarea "x"
click at [172, 91] on li "В работе" at bounding box center [189, 86] width 75 height 14
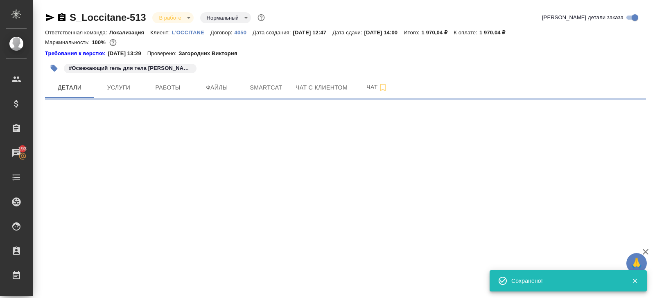
select select "RU"
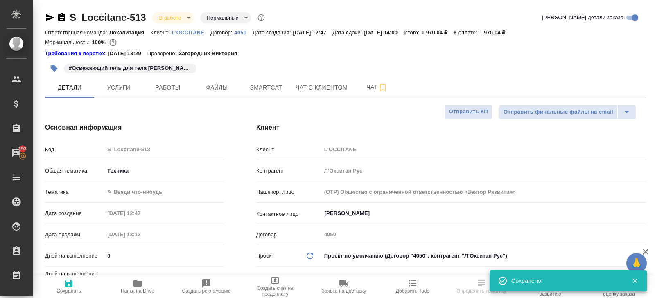
type textarea "x"
select select "RU"
type textarea "x"
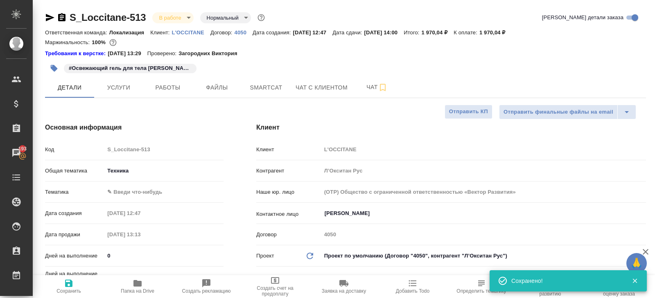
type textarea "x"
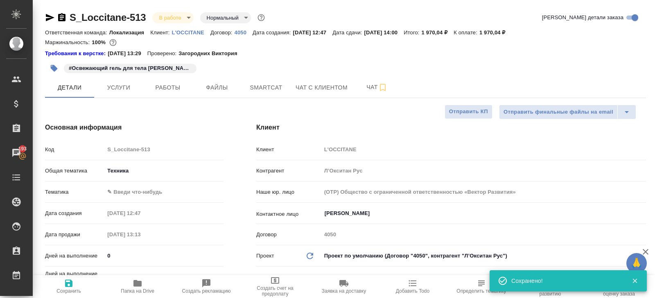
type textarea "x"
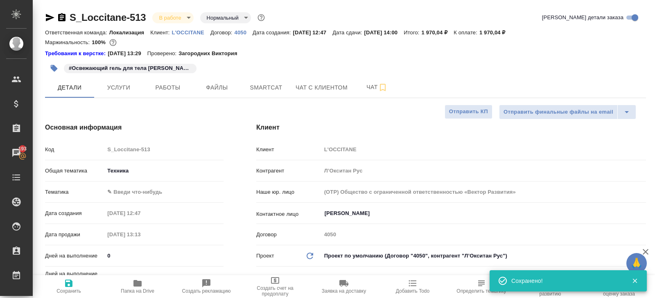
type textarea "x"
click at [384, 89] on icon "button" at bounding box center [383, 88] width 10 height 10
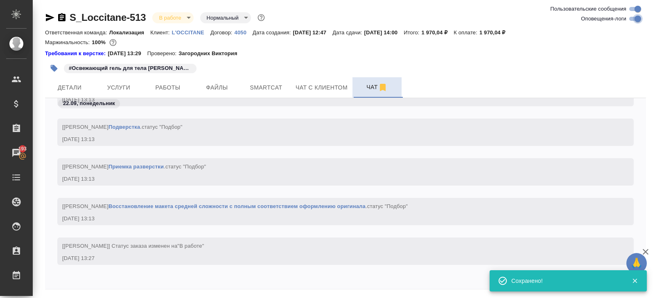
click at [632, 22] on input "Оповещения-логи" at bounding box center [637, 19] width 29 height 10
checkbox input "false"
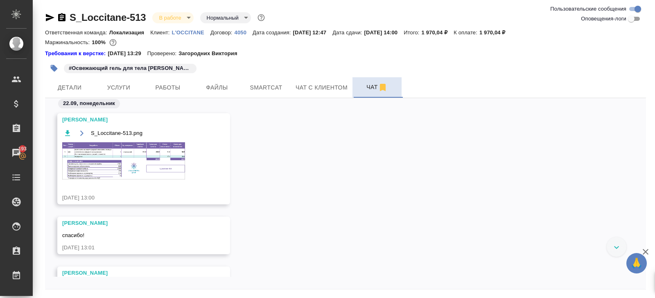
scroll to position [40, 0]
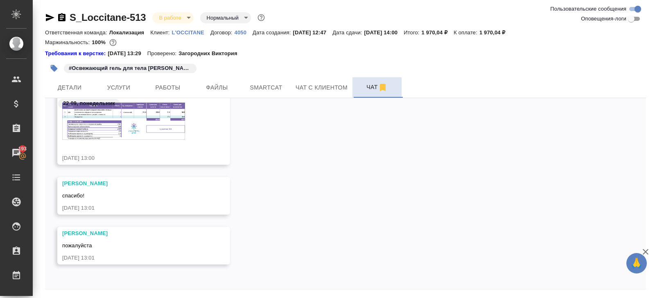
click at [139, 134] on img at bounding box center [123, 121] width 123 height 37
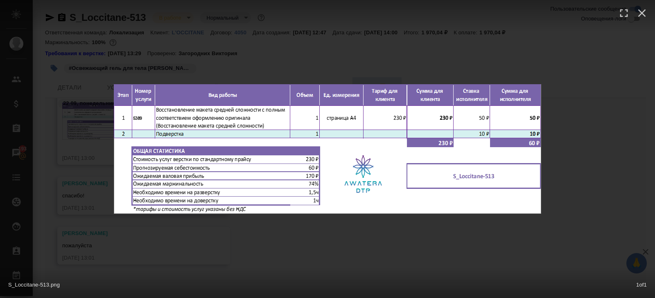
click at [133, 247] on div "S_Loccitane-513.png 1 of 1" at bounding box center [327, 149] width 655 height 298
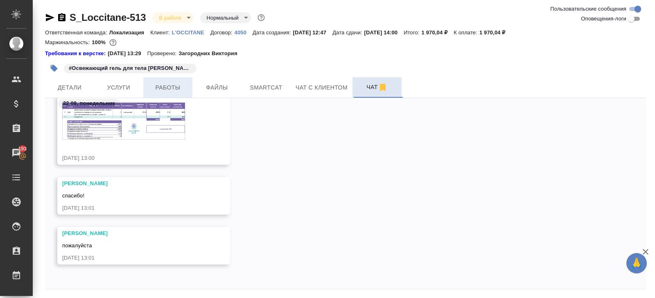
click at [180, 87] on span "Работы" at bounding box center [167, 88] width 39 height 10
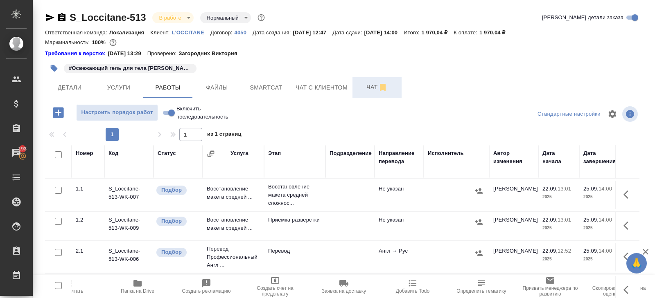
click at [622, 196] on button "button" at bounding box center [628, 195] width 20 height 20
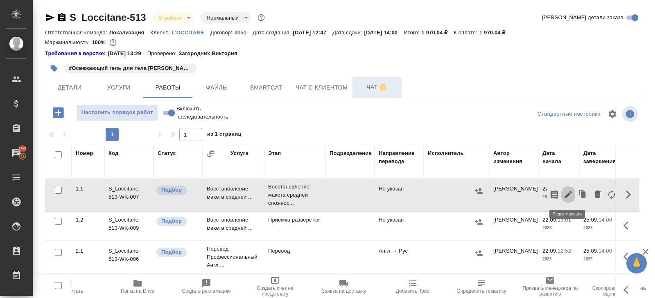
click at [565, 192] on icon "button" at bounding box center [568, 195] width 10 height 10
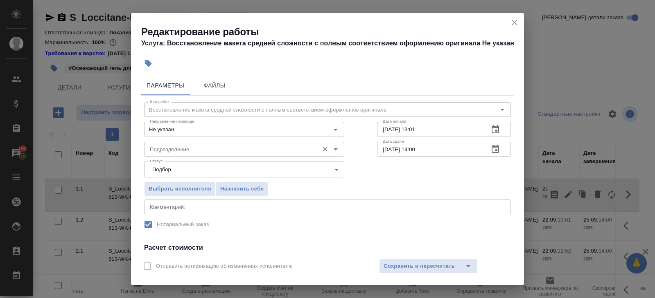
click at [204, 149] on input "Подразделение" at bounding box center [230, 149] width 168 height 10
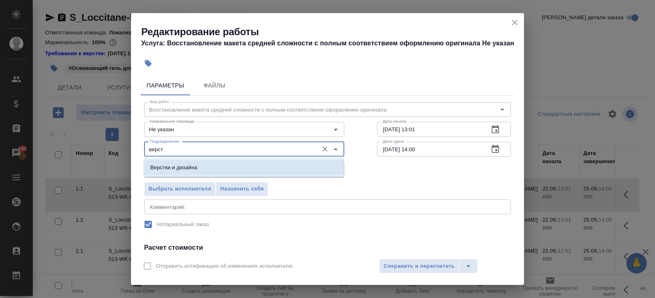
click at [188, 166] on p "Верстки и дизайна" at bounding box center [173, 168] width 47 height 8
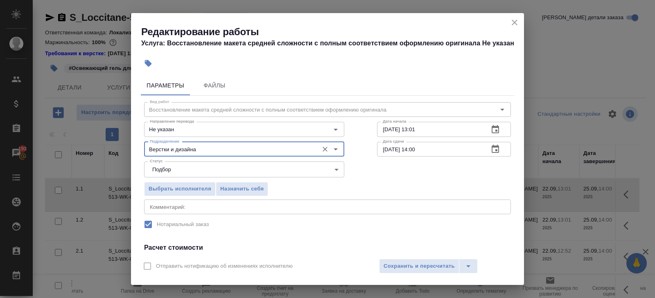
scroll to position [104, 0]
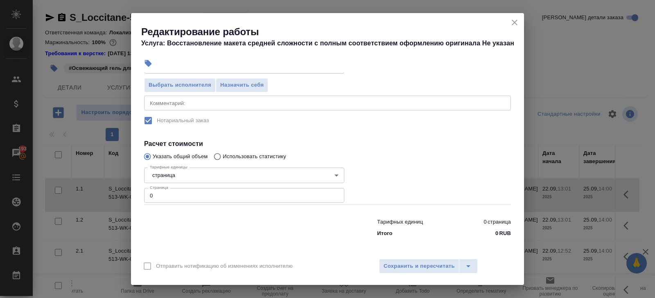
type input "Верстки и дизайна"
click at [181, 199] on input "0" at bounding box center [244, 195] width 200 height 15
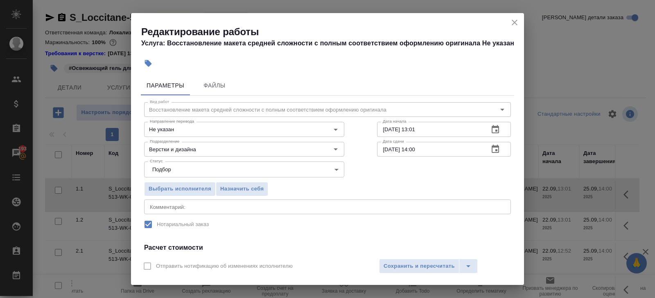
type input "1"
click at [490, 127] on button "button" at bounding box center [495, 130] width 20 height 20
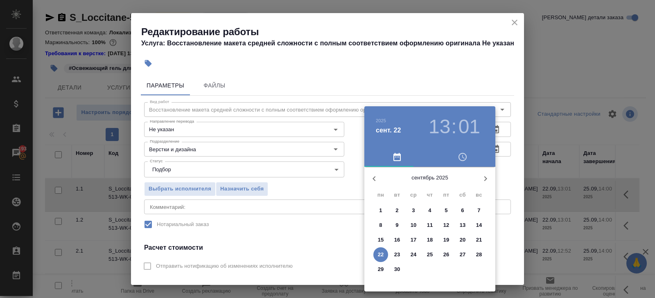
click at [387, 254] on span "22" at bounding box center [380, 255] width 15 height 8
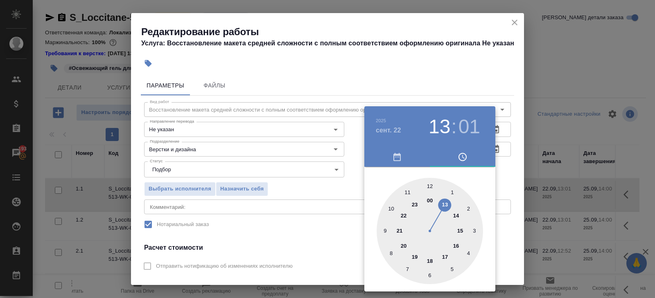
click at [445, 205] on div at bounding box center [429, 231] width 106 height 106
type input "[DATE] 13:30"
drag, startPoint x: 429, startPoint y: 272, endPoint x: 459, endPoint y: 237, distance: 46.1
click at [429, 272] on div at bounding box center [429, 231] width 106 height 106
click at [507, 165] on div at bounding box center [327, 149] width 655 height 298
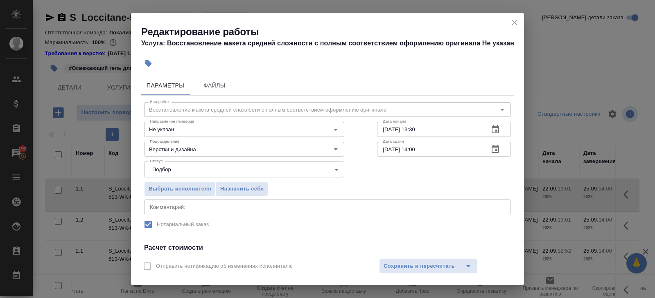
click at [496, 149] on icon "button" at bounding box center [494, 149] width 7 height 8
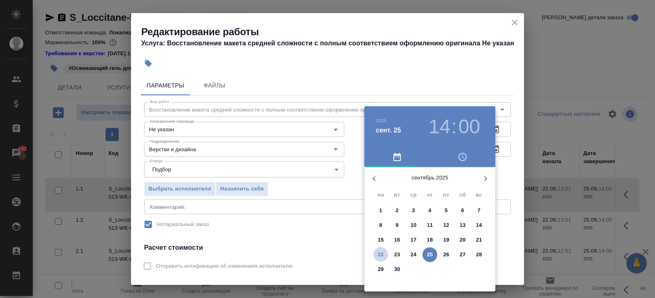
click at [385, 251] on span "22" at bounding box center [380, 255] width 15 height 8
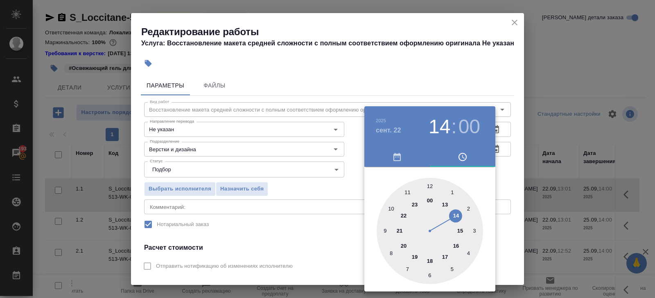
click at [517, 215] on div at bounding box center [327, 149] width 655 height 298
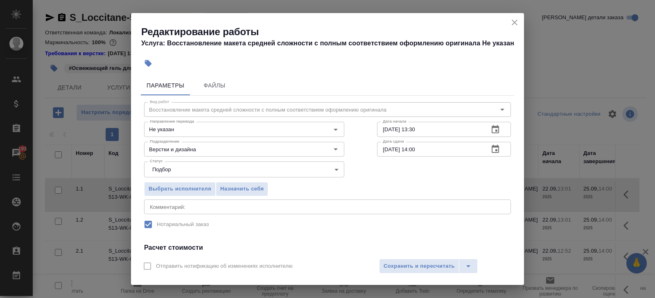
click at [494, 151] on icon "button" at bounding box center [495, 149] width 10 height 10
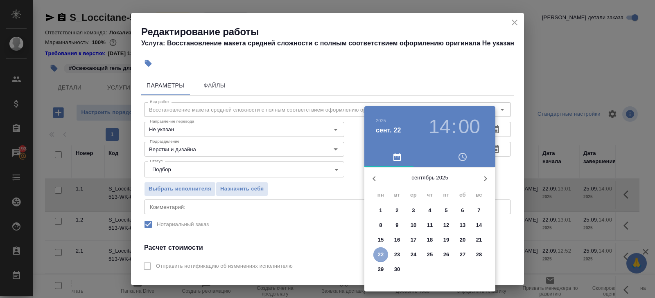
click at [382, 253] on p "22" at bounding box center [381, 255] width 6 height 8
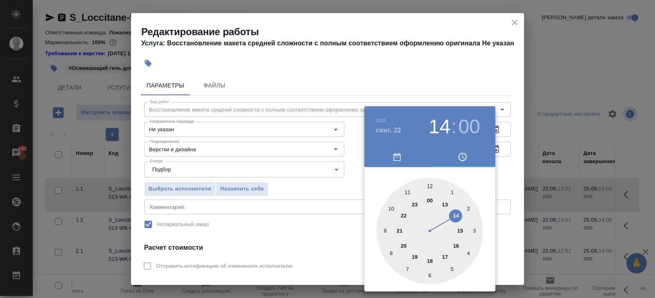
type input "[DATE] 15:00"
click at [459, 231] on div at bounding box center [429, 231] width 106 height 106
click at [352, 200] on div at bounding box center [327, 149] width 655 height 298
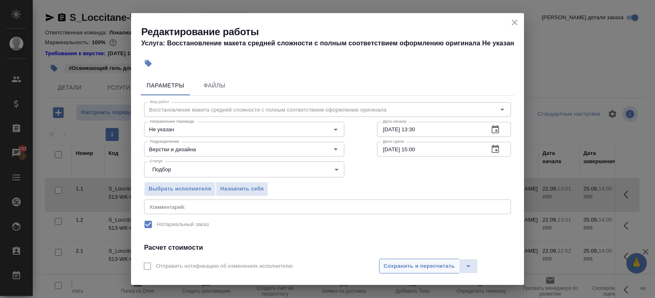
click at [394, 269] on span "Сохранить и пересчитать" at bounding box center [418, 266] width 71 height 9
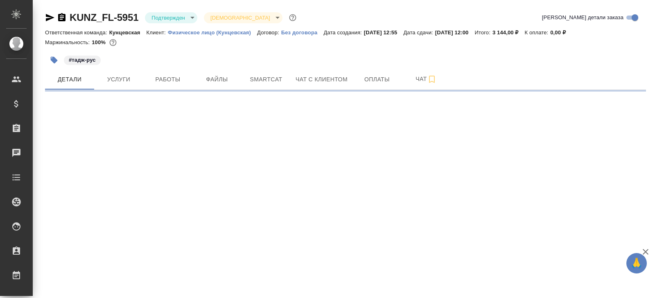
select select "RU"
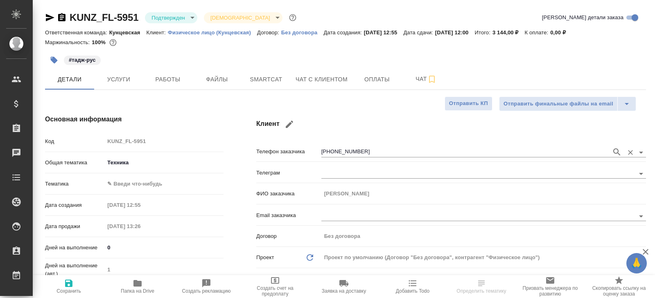
type textarea "x"
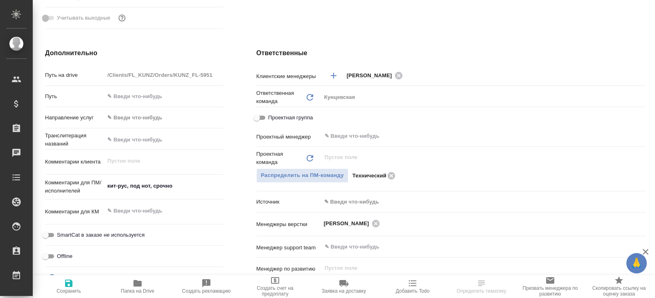
scroll to position [289, 0]
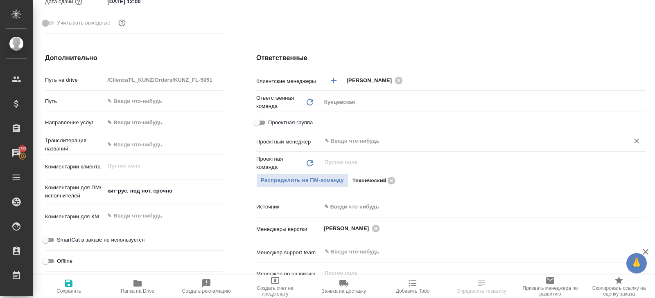
click at [347, 143] on input "text" at bounding box center [470, 141] width 292 height 10
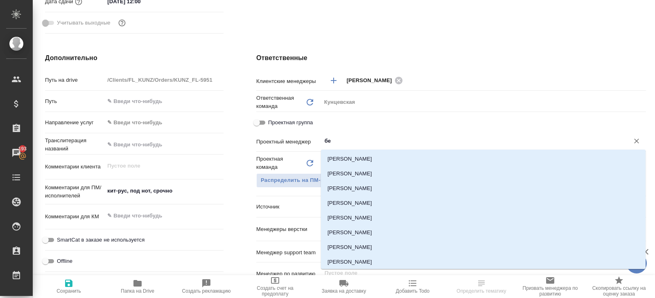
type input "бел"
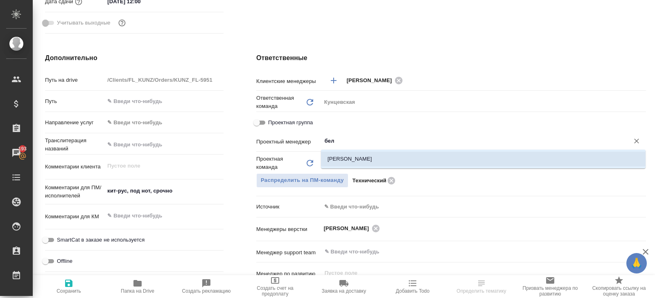
click at [353, 157] on li "[PERSON_NAME]" at bounding box center [483, 159] width 324 height 15
type textarea "x"
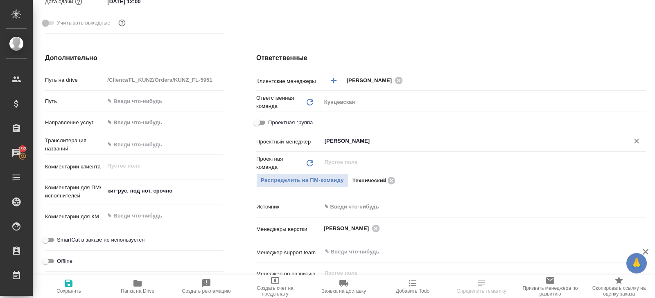
type input "[PERSON_NAME]"
click at [70, 291] on span "Сохранить" at bounding box center [68, 291] width 25 height 6
type textarea "x"
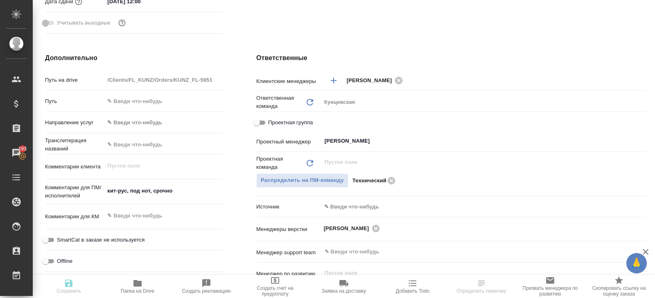
type textarea "x"
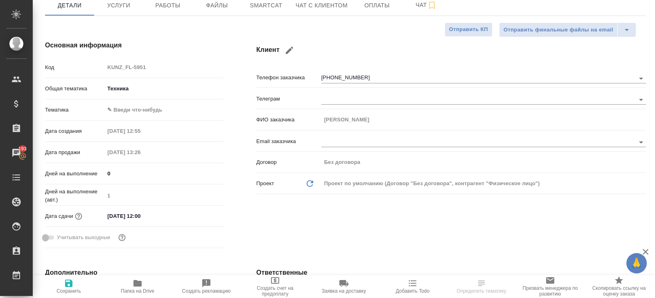
scroll to position [0, 0]
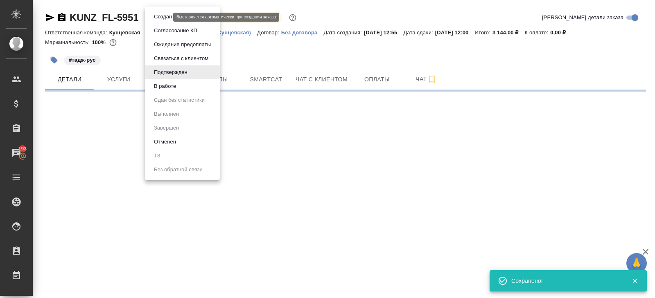
click at [164, 18] on body "🙏 .cls-1 fill:#fff; AWATERA Belyakova Yulia Клиенты Спецификации Заказы 193 Чат…" at bounding box center [327, 149] width 655 height 298
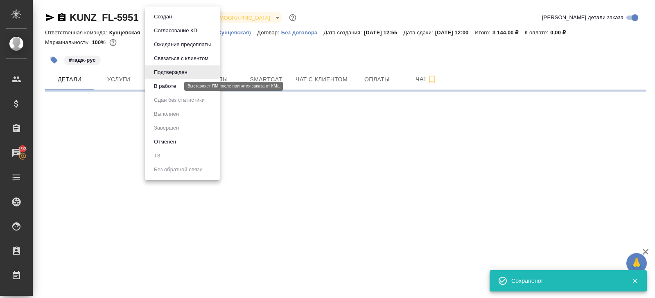
click at [165, 85] on button "В работе" at bounding box center [164, 86] width 27 height 9
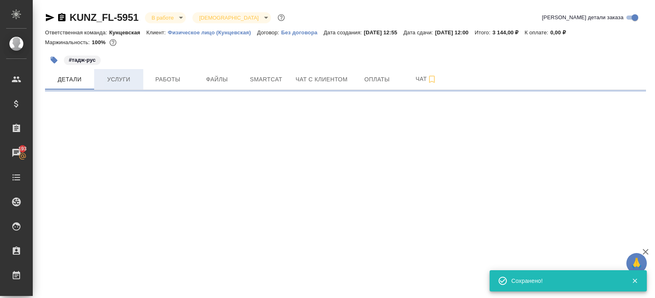
select select "RU"
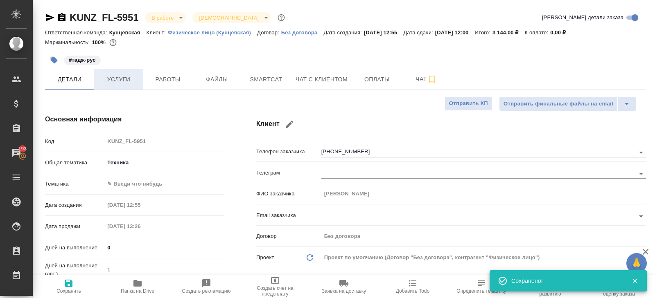
type textarea "x"
click at [127, 82] on span "Услуги" at bounding box center [118, 79] width 39 height 10
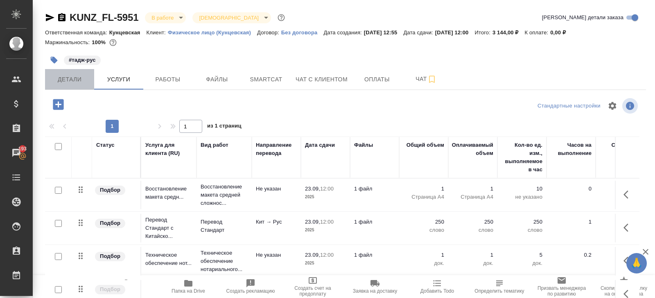
click at [77, 87] on button "Детали" at bounding box center [69, 79] width 49 height 20
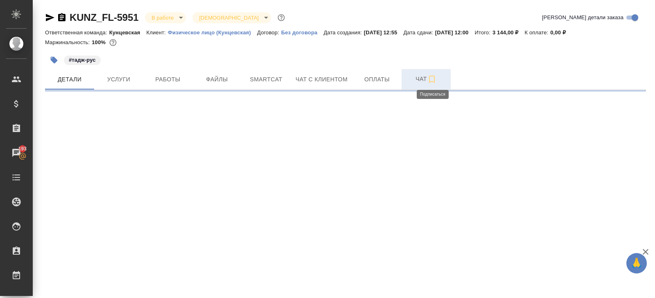
click at [425, 79] on span "Чат" at bounding box center [425, 79] width 39 height 10
select select "RU"
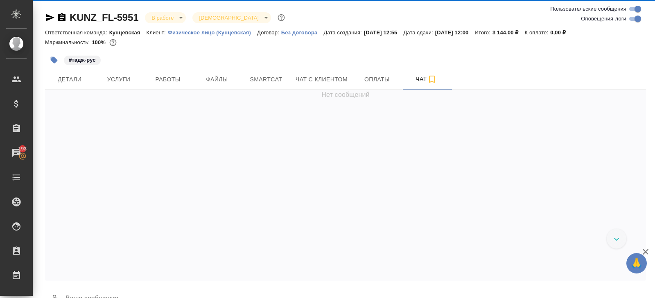
scroll to position [1066, 0]
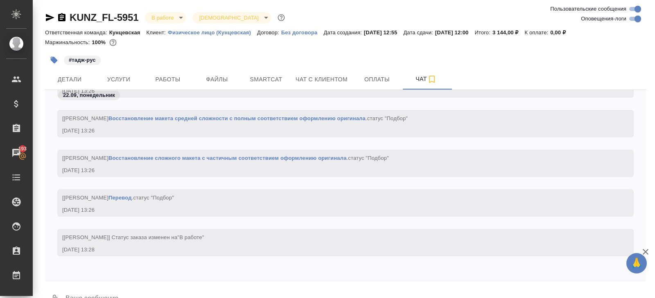
click at [636, 20] on input "Оповещения-логи" at bounding box center [637, 19] width 29 height 10
checkbox input "false"
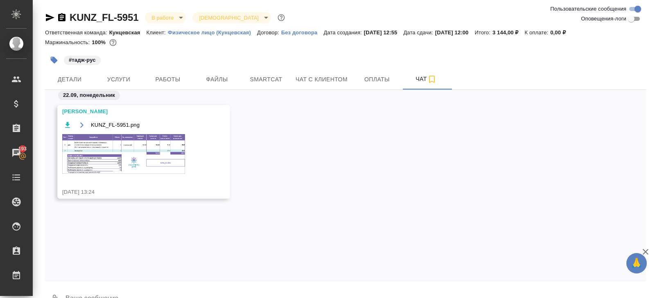
scroll to position [20, 0]
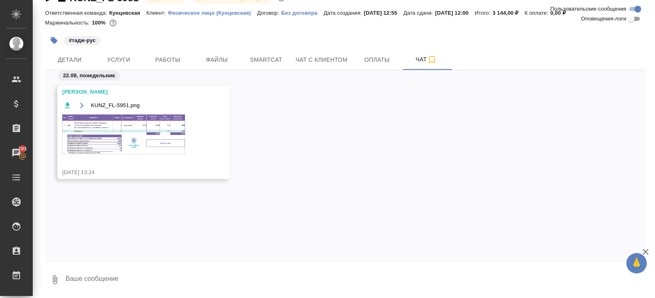
click at [133, 139] on img at bounding box center [123, 135] width 123 height 40
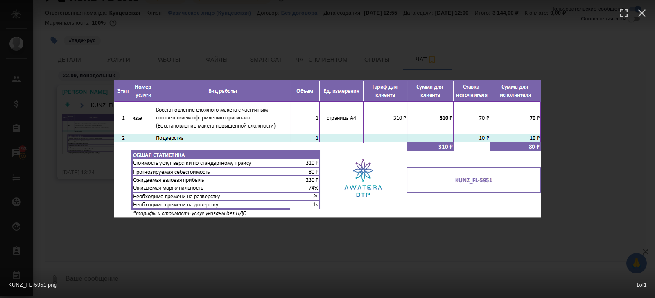
click at [214, 43] on div "KUNZ_FL-5951.png 1 of 1" at bounding box center [327, 149] width 655 height 298
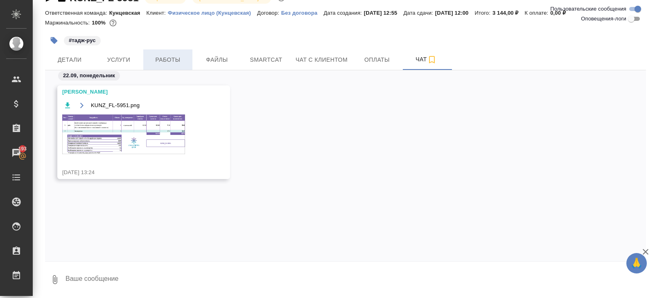
click at [172, 63] on span "Работы" at bounding box center [167, 60] width 39 height 10
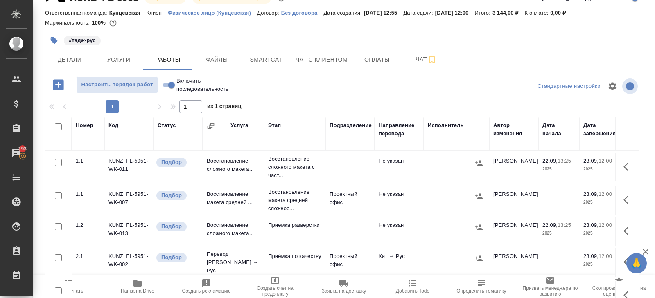
scroll to position [43, 0]
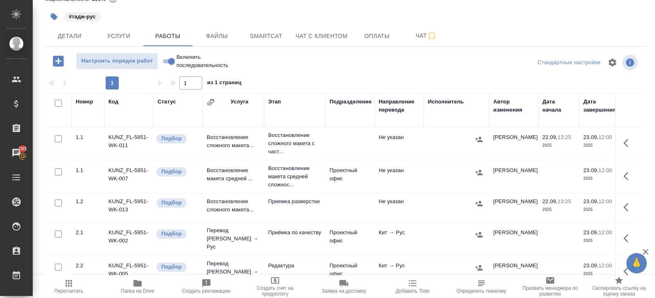
click at [623, 141] on icon "button" at bounding box center [628, 143] width 10 height 10
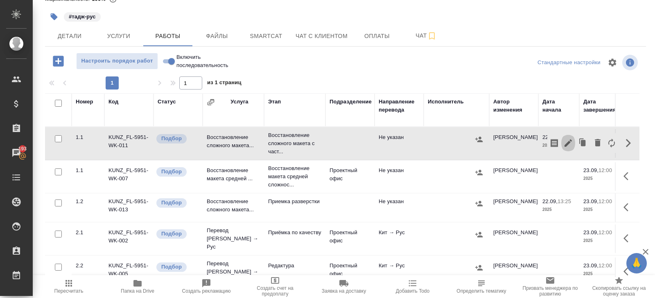
click at [567, 139] on icon "button" at bounding box center [568, 143] width 10 height 10
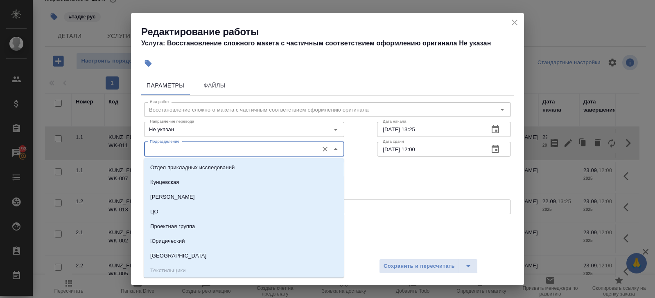
click at [250, 149] on input "Подразделение" at bounding box center [230, 149] width 168 height 10
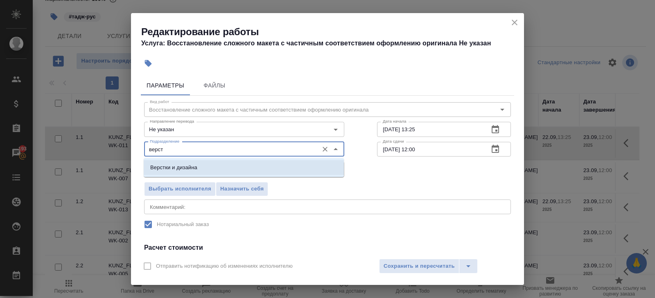
click at [225, 169] on li "Верстки и дизайна" at bounding box center [244, 167] width 200 height 15
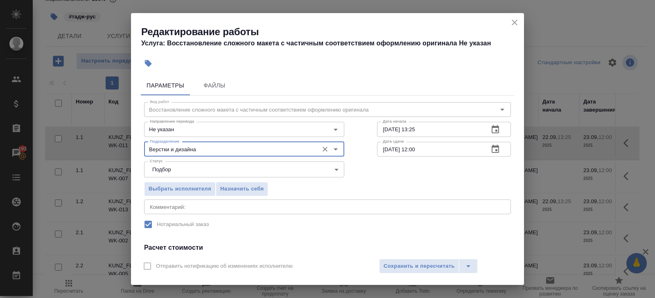
scroll to position [104, 0]
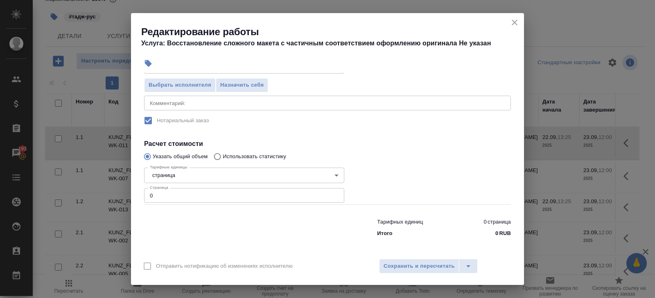
type input "Верстки и дизайна"
click at [211, 193] on input "0" at bounding box center [244, 195] width 200 height 15
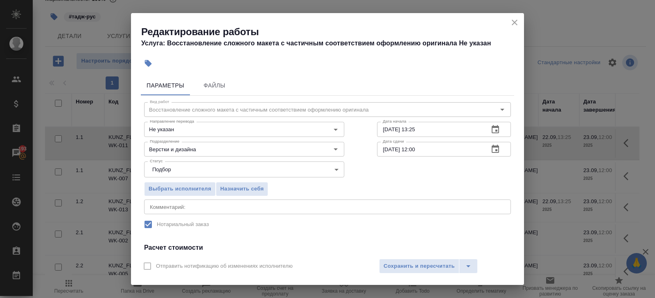
type input "1"
click at [493, 130] on icon "button" at bounding box center [495, 130] width 10 height 10
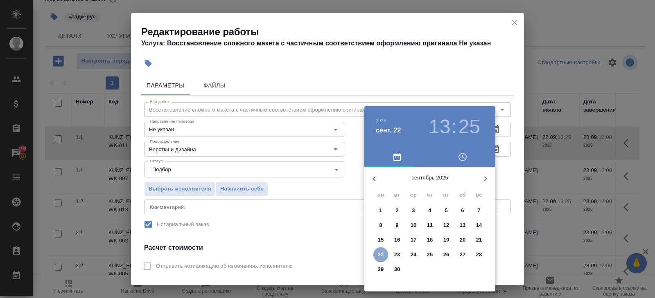
click at [381, 254] on p "22" at bounding box center [381, 255] width 6 height 8
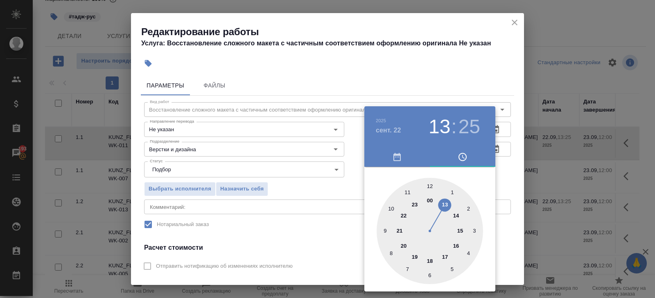
drag, startPoint x: 445, startPoint y: 205, endPoint x: 444, endPoint y: 214, distance: 9.5
click at [445, 205] on div at bounding box center [429, 231] width 106 height 106
click at [430, 275] on div at bounding box center [429, 231] width 106 height 106
type input "22.09.2025 13:30"
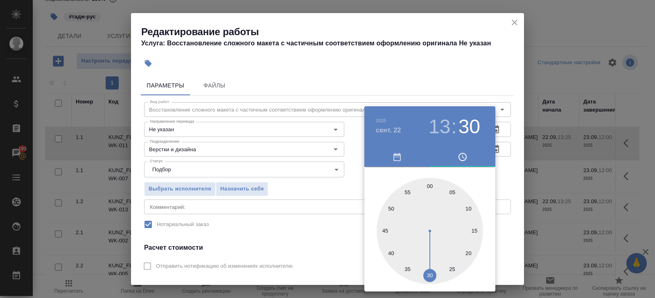
click at [494, 178] on div "00 05 10 15 20 25 30 35 40 45 50 55" at bounding box center [429, 231] width 131 height 106
click at [496, 150] on div at bounding box center [327, 149] width 655 height 298
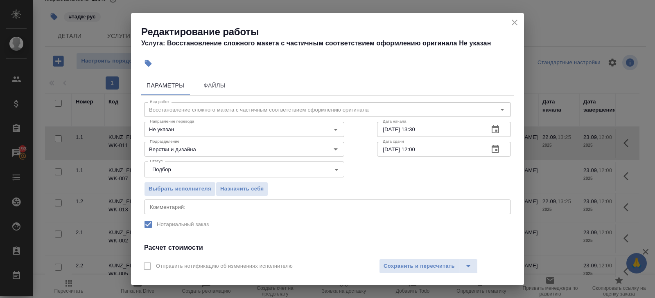
click at [494, 150] on icon "button" at bounding box center [495, 149] width 10 height 10
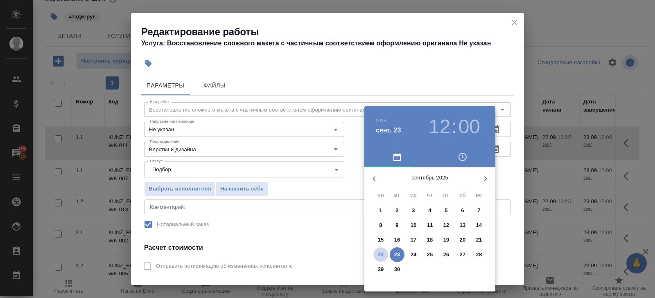
click at [383, 253] on span "22" at bounding box center [380, 255] width 15 height 8
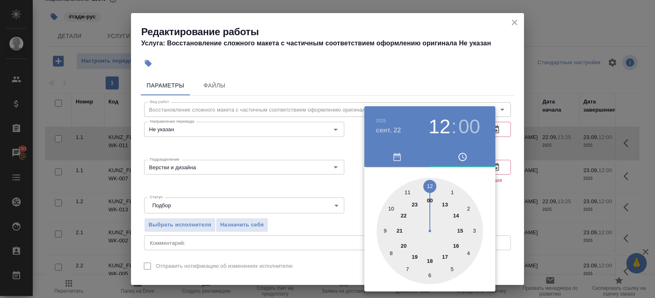
click at [460, 230] on div at bounding box center [429, 231] width 106 height 106
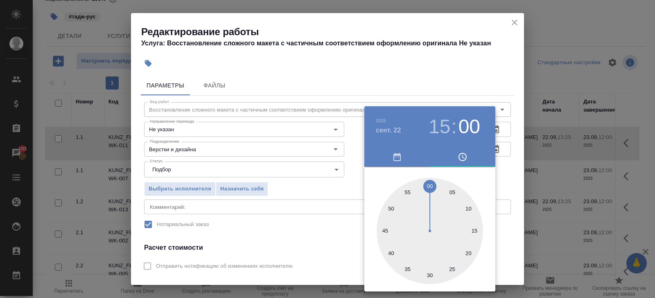
type input "22.09.2025 15:30"
click at [429, 274] on div at bounding box center [429, 231] width 106 height 106
click at [334, 257] on div at bounding box center [327, 149] width 655 height 298
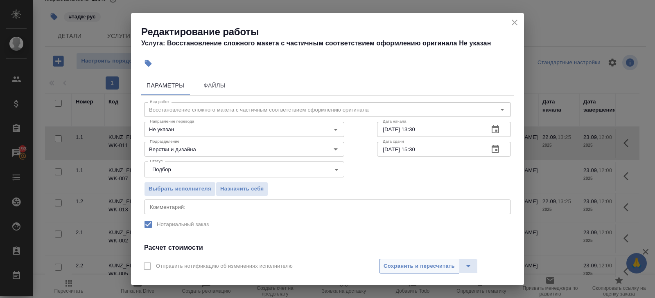
click at [400, 265] on span "Сохранить и пересчитать" at bounding box center [418, 266] width 71 height 9
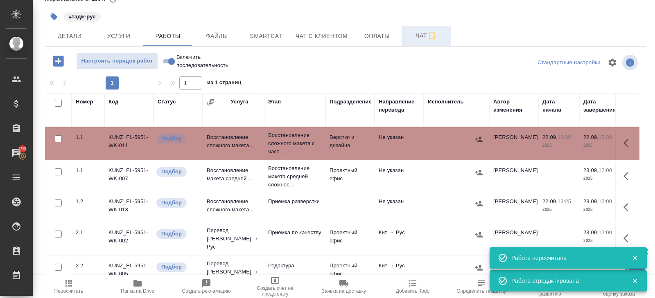
click at [418, 38] on span "Чат" at bounding box center [425, 36] width 39 height 10
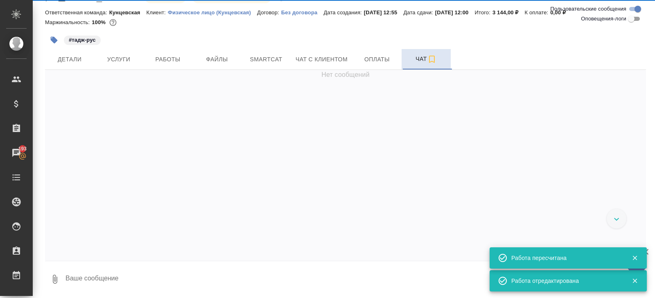
scroll to position [20, 0]
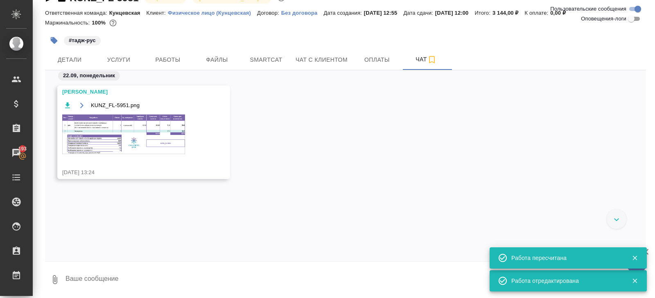
click at [168, 121] on img at bounding box center [123, 135] width 123 height 40
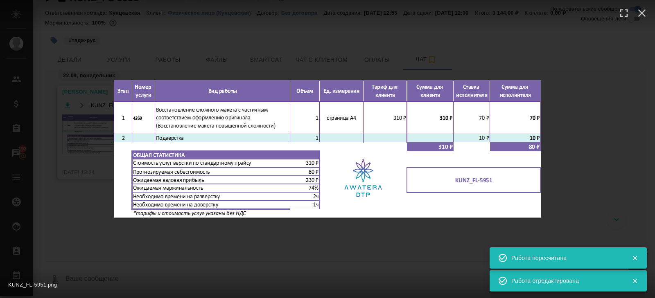
click at [161, 265] on div "KUNZ_FL-5951.png 1 of 1" at bounding box center [327, 149] width 655 height 298
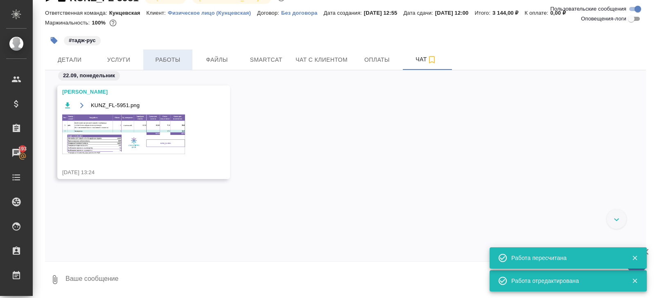
click at [170, 60] on span "Работы" at bounding box center [167, 60] width 39 height 10
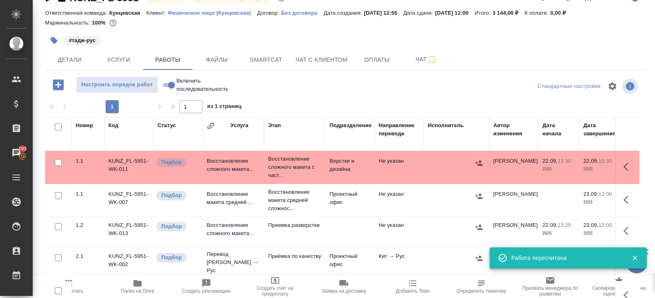
click at [134, 283] on icon "button" at bounding box center [137, 283] width 8 height 7
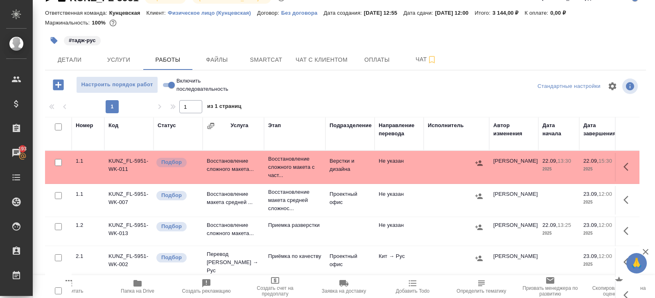
click at [57, 126] on input "checkbox" at bounding box center [58, 127] width 7 height 7
checkbox input "true"
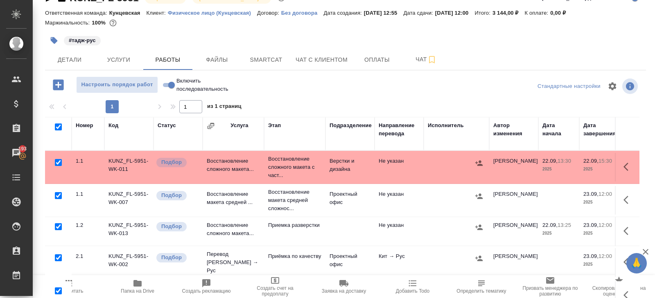
checkbox input "true"
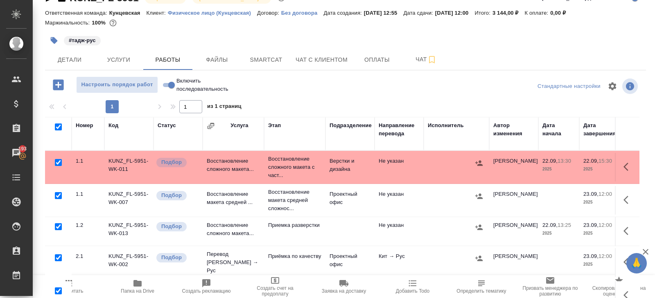
checkbox input "true"
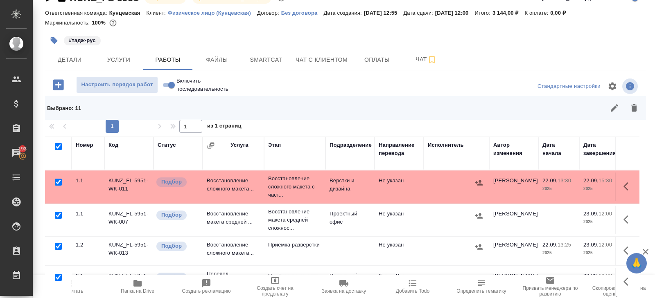
click at [58, 181] on input "checkbox" at bounding box center [58, 182] width 7 height 7
checkbox input "false"
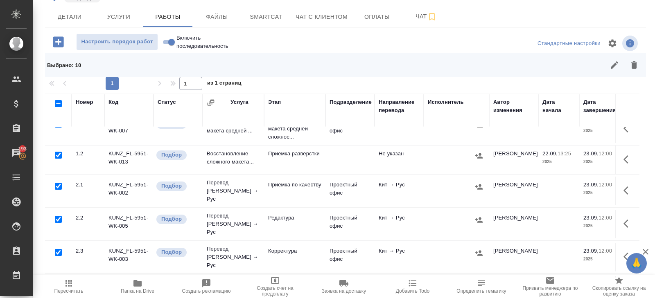
scroll to position [72, 0]
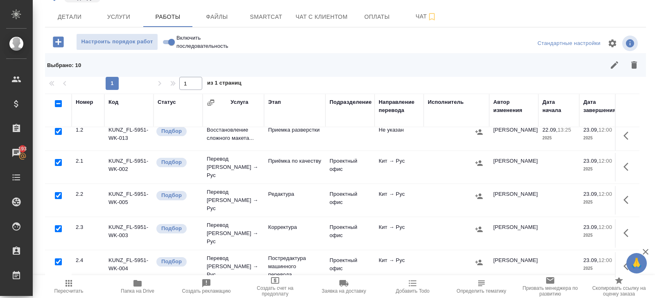
click at [58, 159] on input "checkbox" at bounding box center [58, 162] width 7 height 7
checkbox input "false"
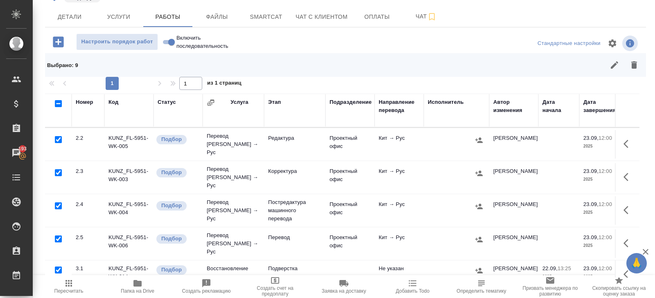
scroll to position [154, 0]
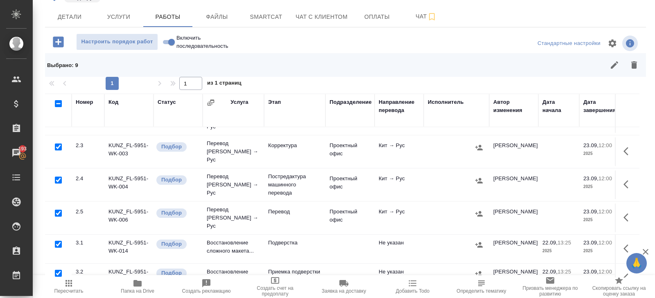
click at [58, 210] on input "checkbox" at bounding box center [58, 213] width 7 height 7
checkbox input "false"
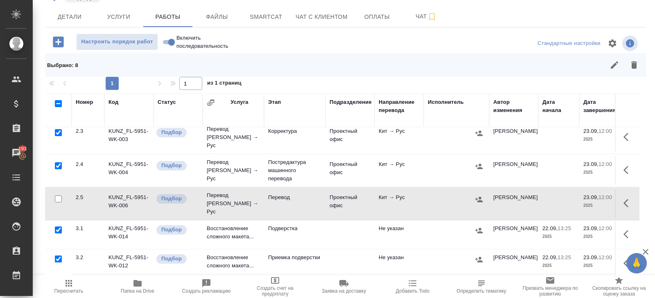
scroll to position [183, 0]
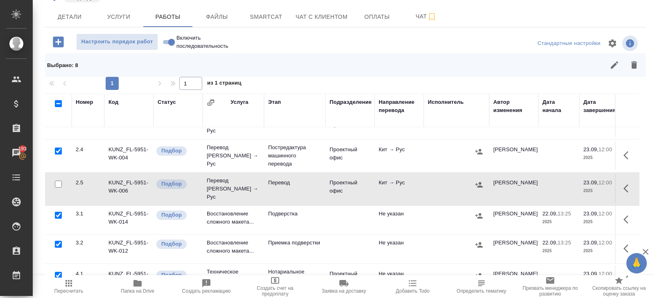
drag, startPoint x: 59, startPoint y: 256, endPoint x: 85, endPoint y: 245, distance: 28.7
click at [59, 272] on input "checkbox" at bounding box center [58, 275] width 7 height 7
checkbox input "false"
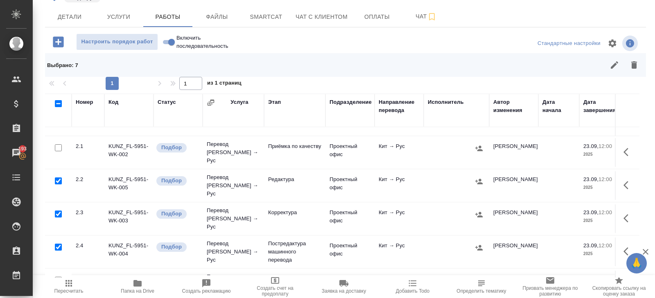
scroll to position [0, 0]
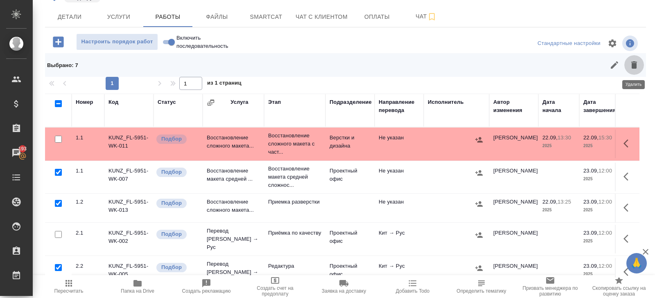
drag, startPoint x: 636, startPoint y: 62, endPoint x: 599, endPoint y: 94, distance: 49.0
click at [636, 62] on icon "button" at bounding box center [634, 64] width 6 height 7
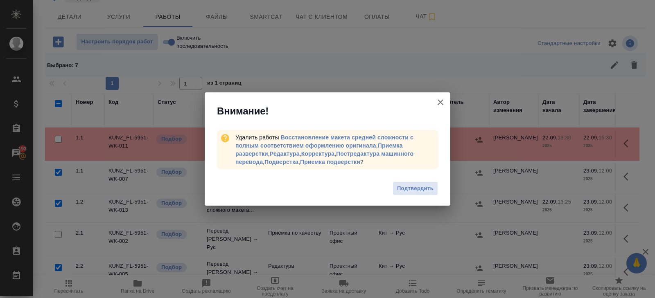
click at [441, 187] on div "Подтвердить" at bounding box center [327, 189] width 245 height 33
click at [430, 187] on span "Подтвердить" at bounding box center [415, 188] width 36 height 9
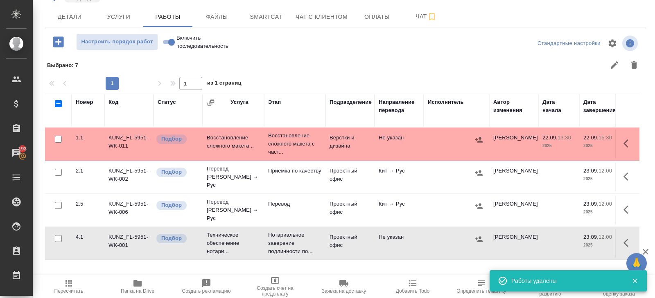
click at [423, 20] on span "Чат" at bounding box center [425, 16] width 39 height 10
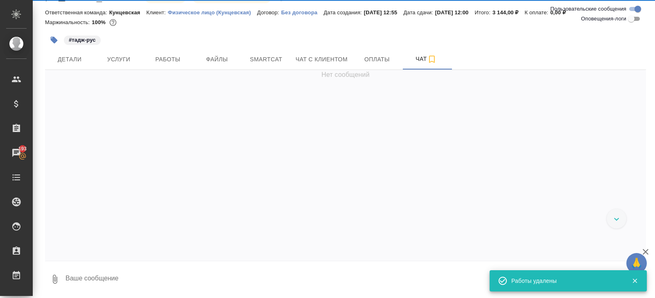
scroll to position [20, 0]
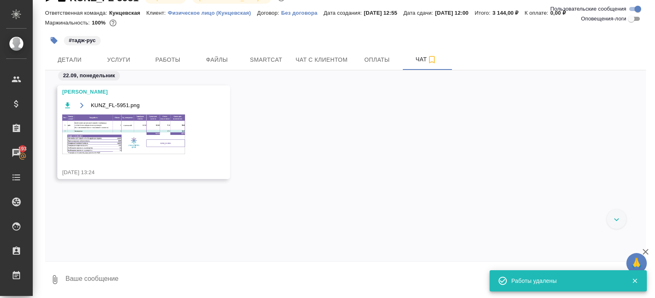
click at [139, 122] on img at bounding box center [123, 135] width 123 height 40
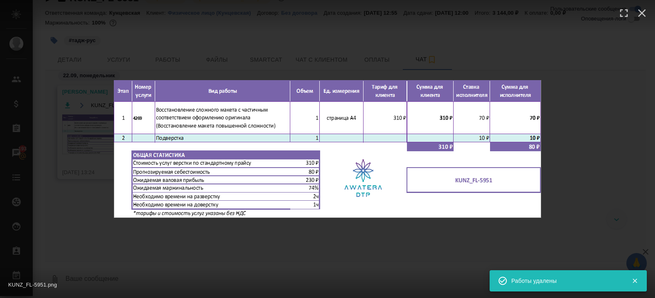
click at [155, 61] on div "KUNZ_FL-5951.png 1 of 1" at bounding box center [327, 149] width 655 height 298
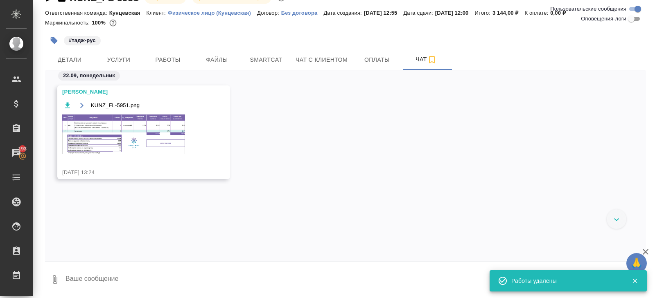
click at [163, 61] on span "Работы" at bounding box center [167, 60] width 39 height 10
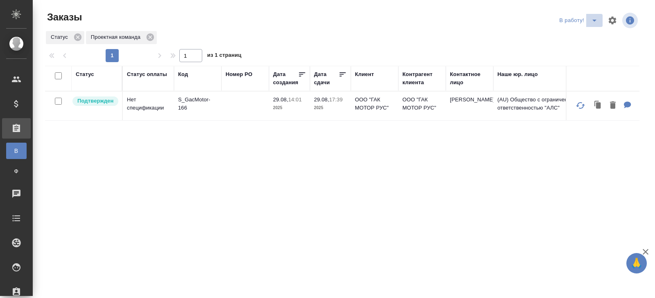
click at [591, 22] on icon "split button" at bounding box center [594, 21] width 10 height 10
click at [585, 36] on li "ПМ" at bounding box center [578, 36] width 45 height 13
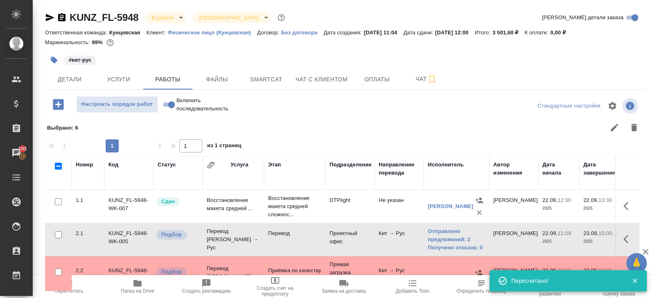
scroll to position [63, 0]
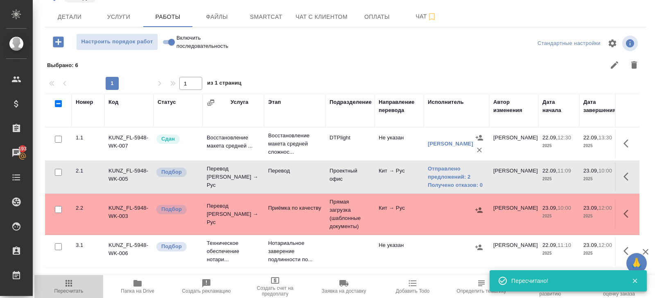
click at [61, 289] on span "Пересчитать" at bounding box center [68, 291] width 29 height 6
click at [70, 282] on icon "button" at bounding box center [69, 284] width 10 height 10
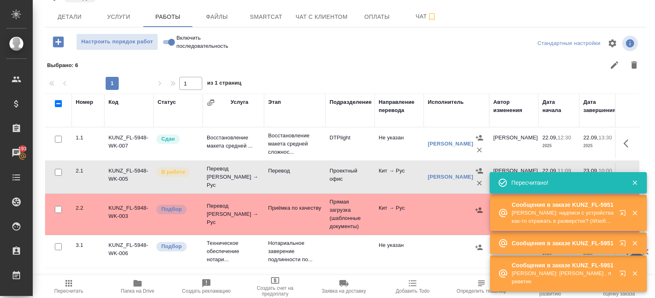
click at [620, 210] on icon "button" at bounding box center [624, 215] width 10 height 10
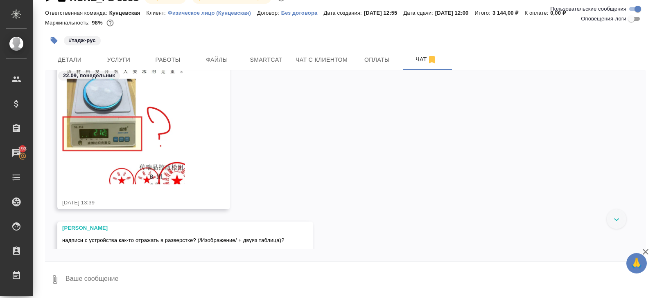
scroll to position [235, 0]
click at [117, 137] on img at bounding box center [123, 109] width 123 height 148
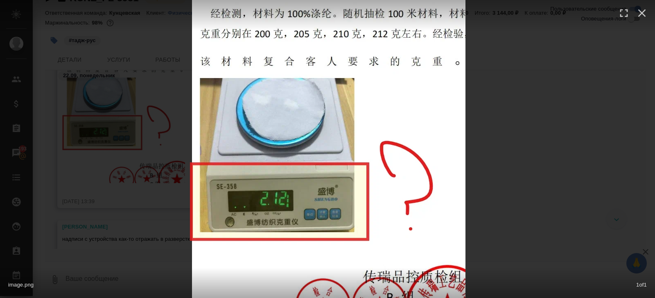
click at [497, 190] on div "image.png 1 of 1" at bounding box center [327, 149] width 655 height 298
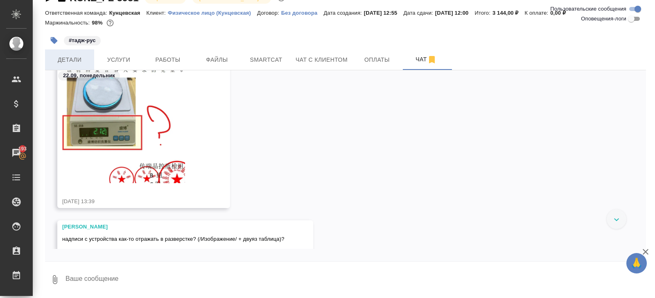
click at [69, 62] on span "Детали" at bounding box center [69, 60] width 39 height 10
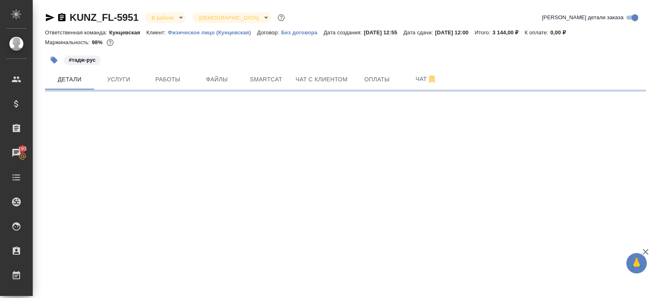
select select "RU"
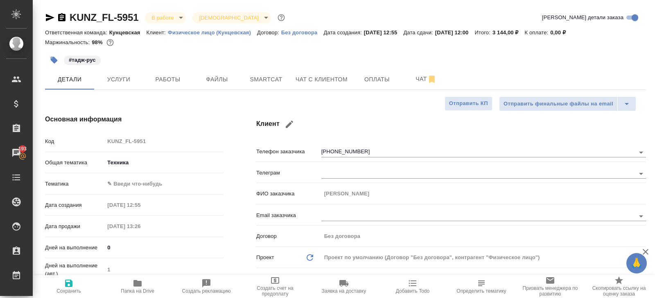
type textarea "x"
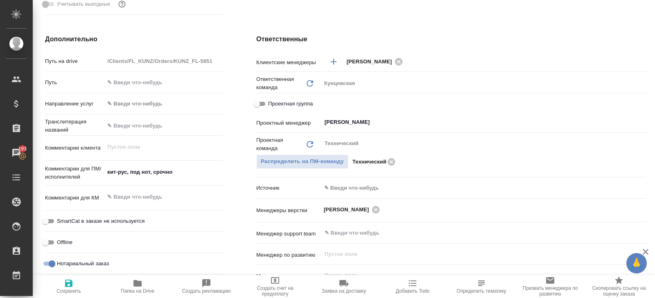
type textarea "x"
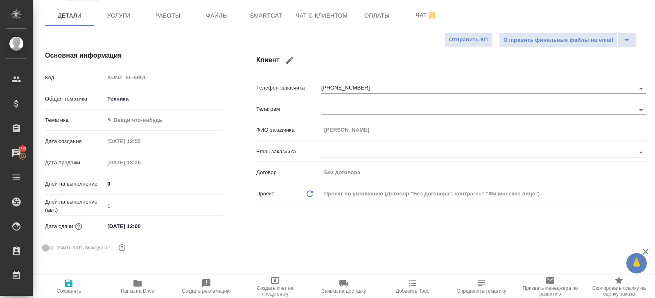
scroll to position [36, 0]
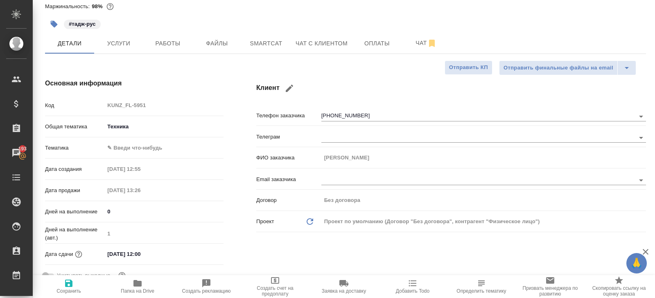
click at [131, 143] on body "🙏 .cls-1 fill:#fff; AWATERA Belyakova Yulia Клиенты Спецификации Заказы 193 Чат…" at bounding box center [327, 149] width 655 height 298
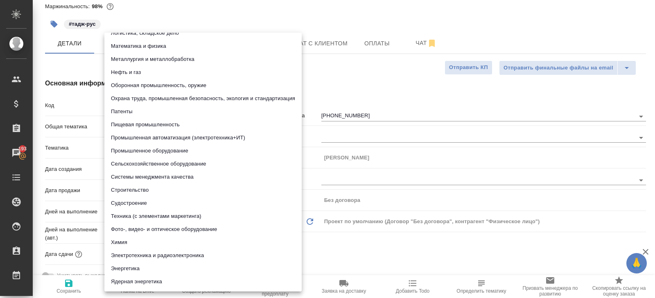
scroll to position [101, 0]
click at [131, 151] on li "Промышленное оборудование" at bounding box center [202, 151] width 197 height 13
type input "5f647205b73bc97568ca66bc"
type textarea "x"
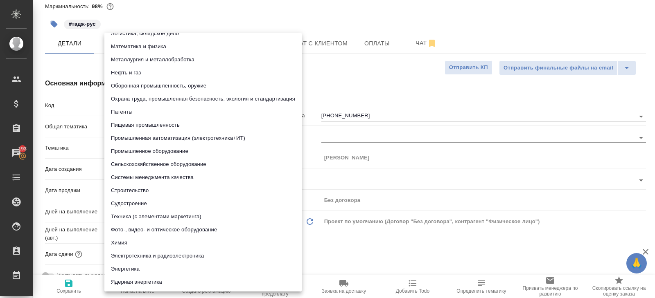
type textarea "x"
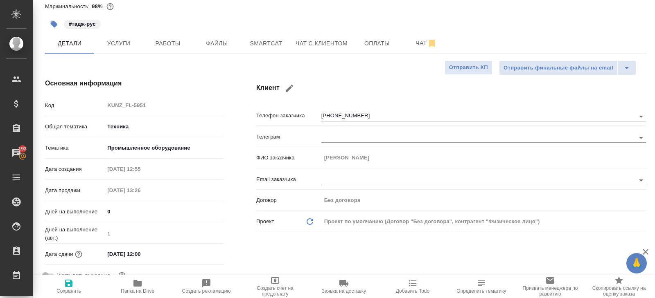
click at [67, 283] on icon "button" at bounding box center [68, 283] width 7 height 7
type textarea "x"
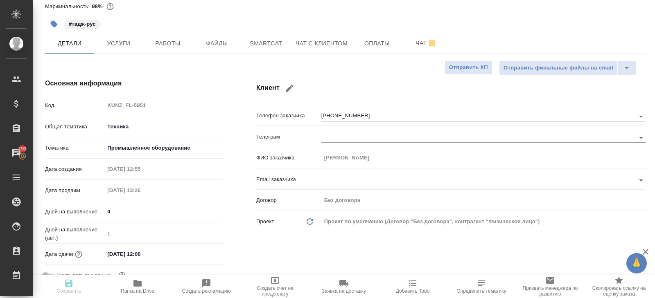
type textarea "x"
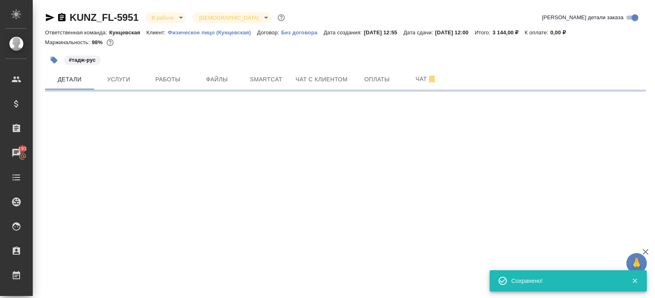
click at [424, 41] on div "Маржинальность: 98%" at bounding box center [345, 42] width 601 height 11
click at [421, 77] on span "Чат" at bounding box center [425, 79] width 39 height 10
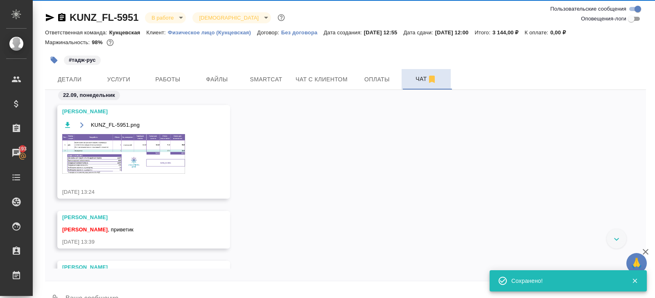
scroll to position [233, 0]
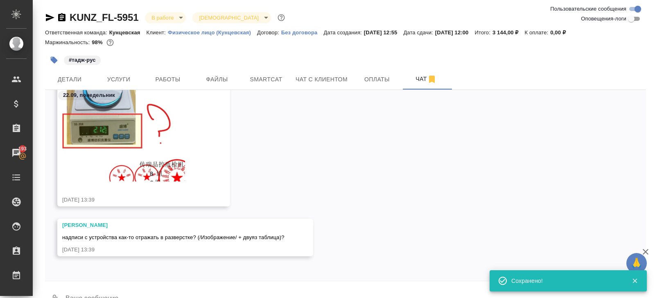
click at [140, 287] on textarea at bounding box center [355, 300] width 581 height 28
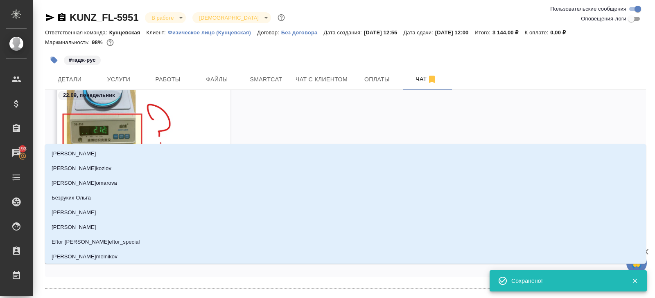
scroll to position [11, 0]
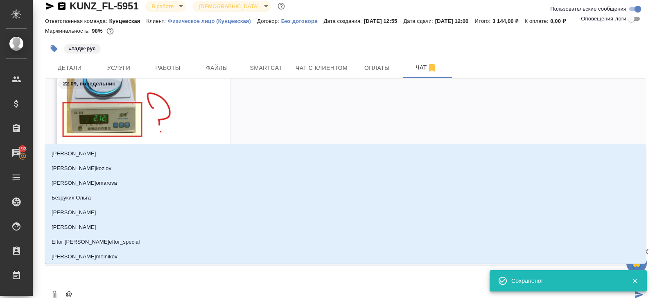
type textarea "@в"
type input "в"
type textarea "@ве"
type input "ве"
type textarea "@вес"
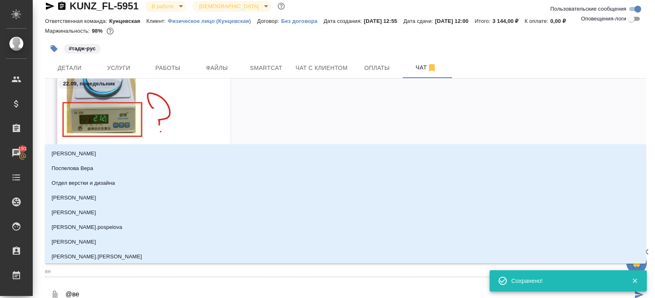
type input "вес"
type textarea "@весе"
type input "весе"
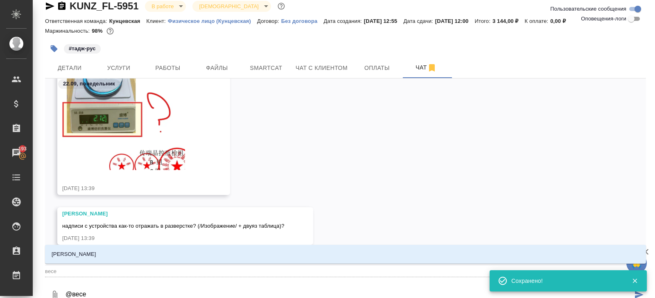
type textarea "@весел"
type input "весел"
type textarea "@весело"
type input "весело"
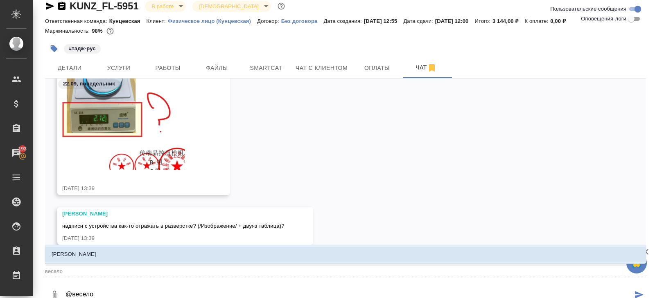
click at [76, 247] on div "Веселова Юлия" at bounding box center [345, 254] width 601 height 19
click at [81, 250] on li "Веселова Юлия" at bounding box center [345, 254] width 601 height 15
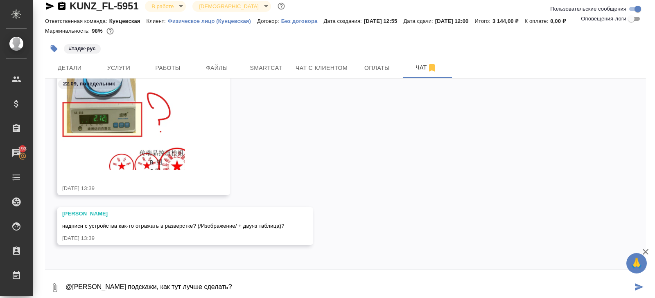
type textarea "@Веселова Юлия подскажи, как тут лучше сделать?"
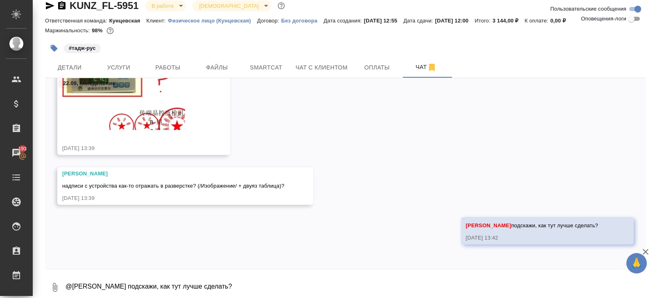
scroll to position [0, 0]
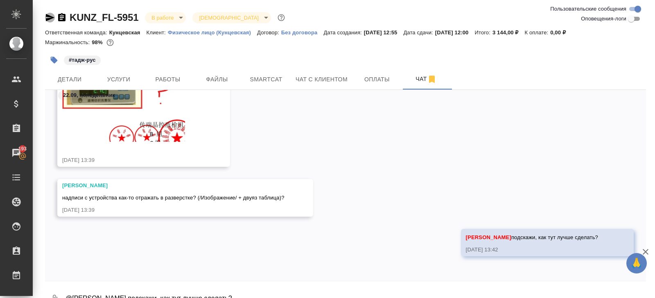
click at [47, 18] on icon "button" at bounding box center [50, 17] width 9 height 7
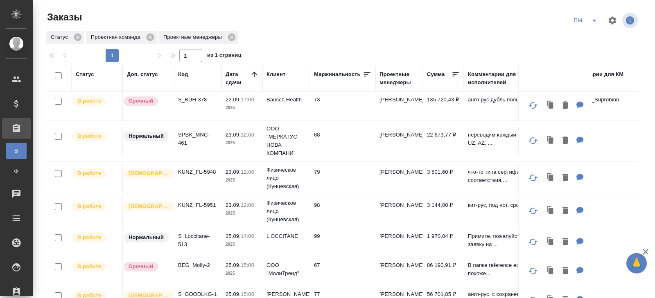
click at [592, 22] on icon "split button" at bounding box center [594, 21] width 10 height 10
click at [592, 34] on li "В работу!" at bounding box center [585, 36] width 41 height 13
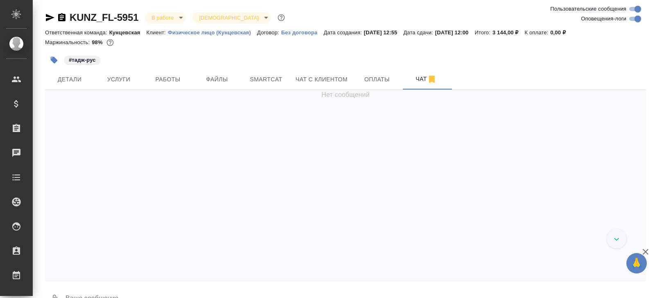
click at [632, 22] on input "Оповещения-логи" at bounding box center [637, 19] width 29 height 10
checkbox input "false"
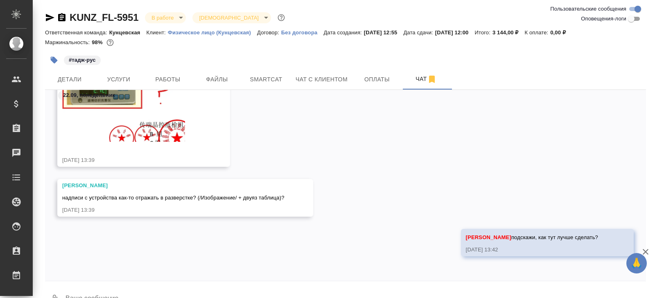
scroll to position [20, 0]
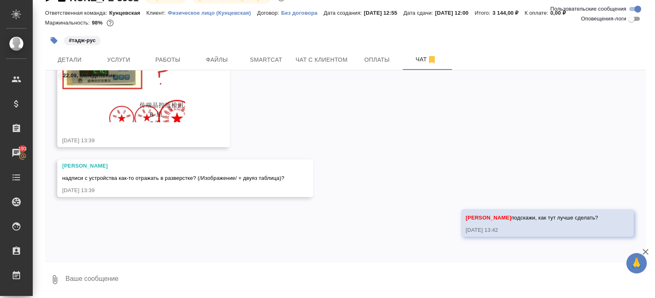
click at [116, 102] on img at bounding box center [123, 48] width 123 height 148
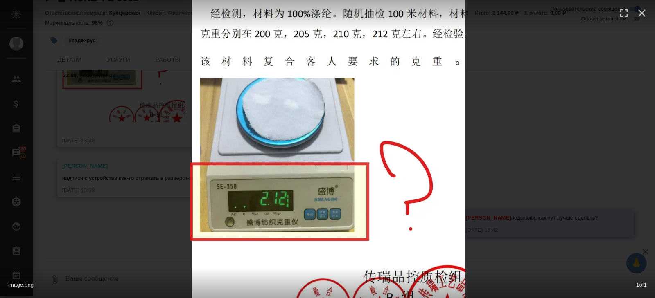
click at [534, 157] on div "image.png 1 of 1" at bounding box center [327, 149] width 655 height 298
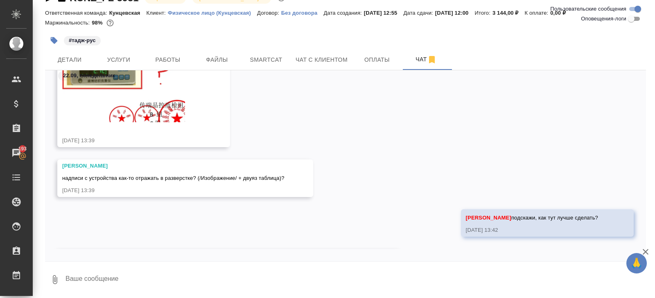
scroll to position [346, 0]
